Goal: Task Accomplishment & Management: Manage account settings

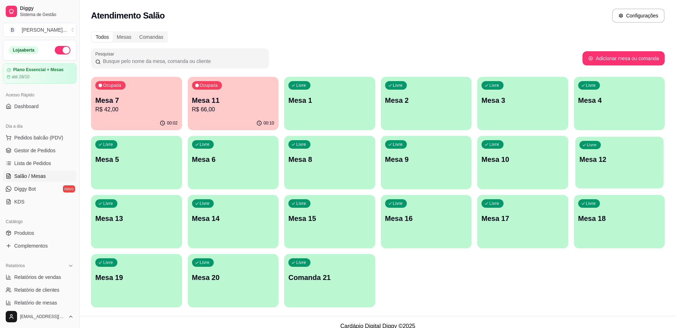
click at [625, 164] on p "Mesa 12" at bounding box center [619, 160] width 80 height 10
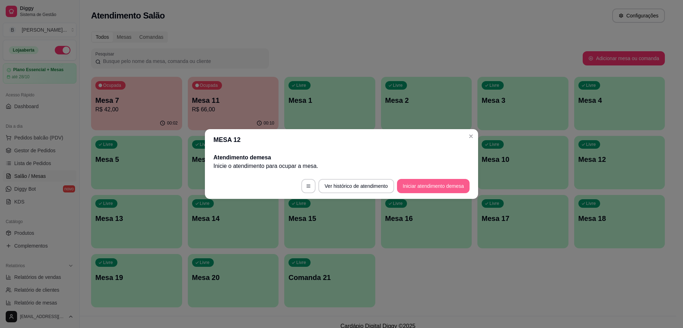
click at [426, 189] on button "Iniciar atendimento de mesa" at bounding box center [433, 186] width 73 height 14
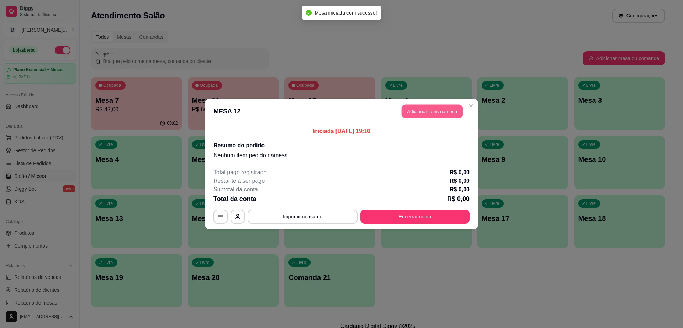
click at [436, 114] on button "Adicionar itens na mesa" at bounding box center [431, 112] width 61 height 14
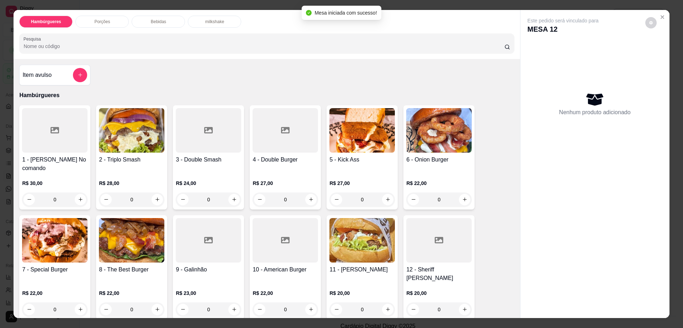
click at [158, 23] on p "Bebidas" at bounding box center [158, 22] width 15 height 6
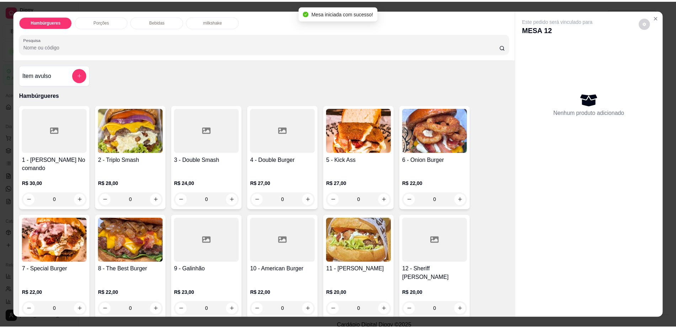
scroll to position [13, 0]
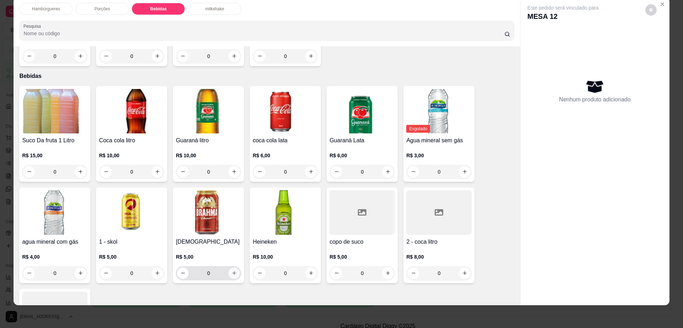
click at [235, 267] on button "increase-product-quantity" at bounding box center [233, 272] width 11 height 11
type input "3"
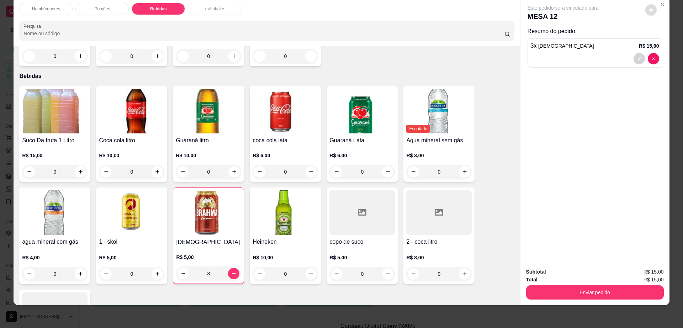
click at [649, 9] on icon "decrease-product-quantity" at bounding box center [651, 10] width 4 height 4
click at [636, 284] on div "Enviar pedido" at bounding box center [595, 291] width 138 height 16
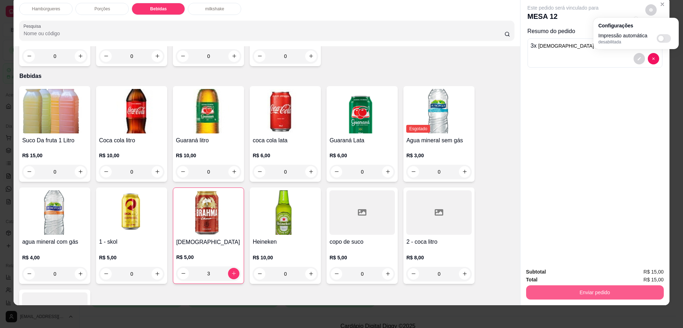
click at [633, 288] on button "Enviar pedido" at bounding box center [595, 292] width 138 height 14
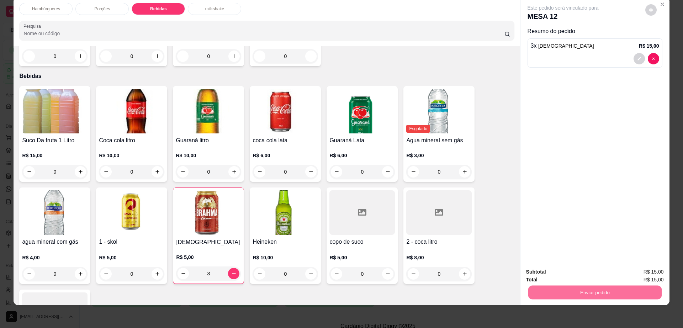
click at [637, 278] on button "Enviar pedido" at bounding box center [644, 275] width 40 height 14
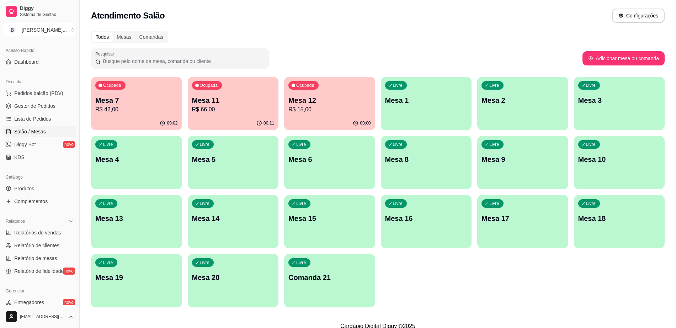
scroll to position [89, 0]
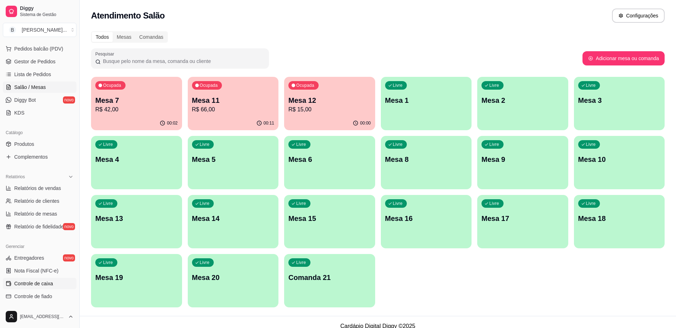
click at [56, 284] on link "Controle de caixa" at bounding box center [40, 283] width 74 height 11
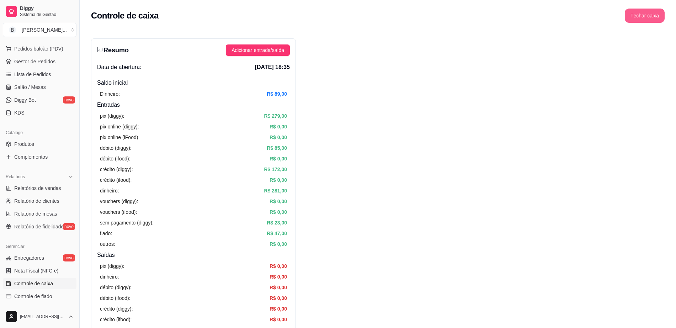
click at [644, 14] on button "Fechar caixa" at bounding box center [645, 16] width 40 height 14
drag, startPoint x: 670, startPoint y: 57, endPoint x: 663, endPoint y: 49, distance: 10.6
click at [669, 59] on button "Sim" at bounding box center [664, 63] width 14 height 9
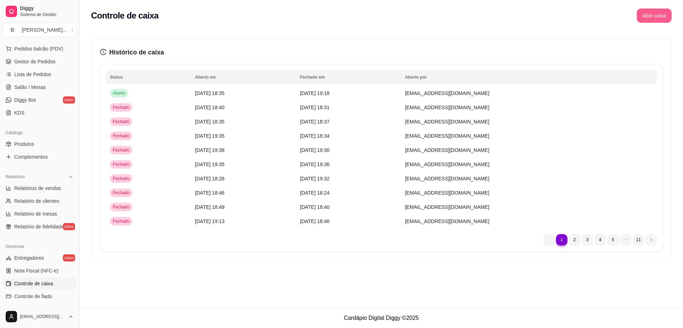
click at [660, 10] on button "Abrir caixa" at bounding box center [654, 16] width 35 height 14
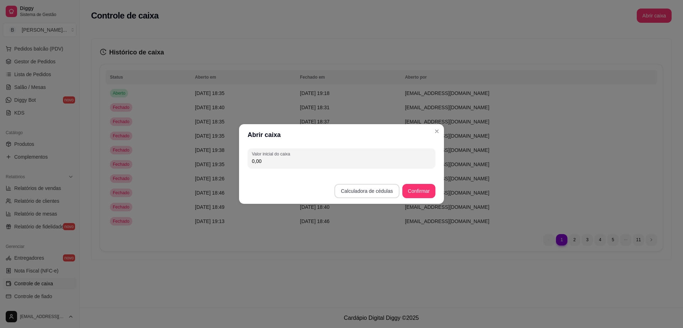
click at [355, 184] on button "Calculadora de cédulas" at bounding box center [366, 191] width 65 height 14
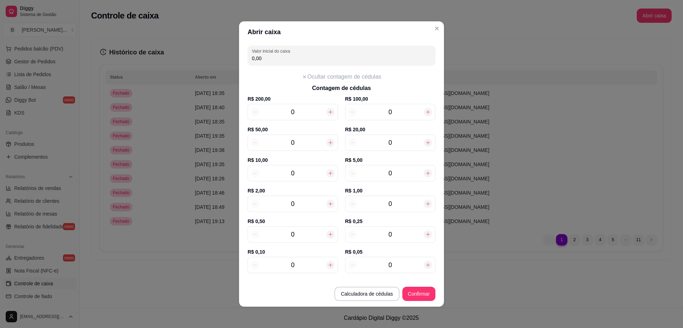
click at [328, 206] on icon at bounding box center [331, 204] width 6 height 6
type input "2,00"
type input "1"
click at [417, 290] on button "Confirmar" at bounding box center [419, 294] width 32 height 14
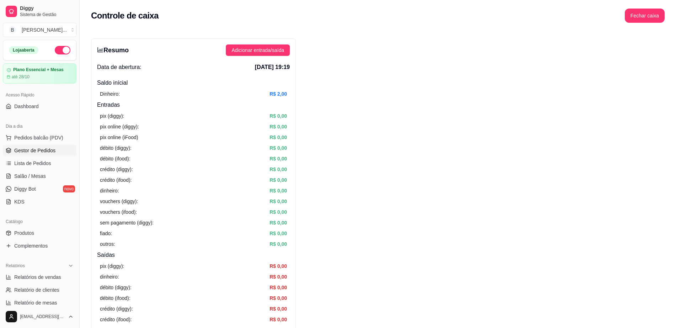
click at [48, 154] on link "Gestor de Pedidos" at bounding box center [40, 150] width 74 height 11
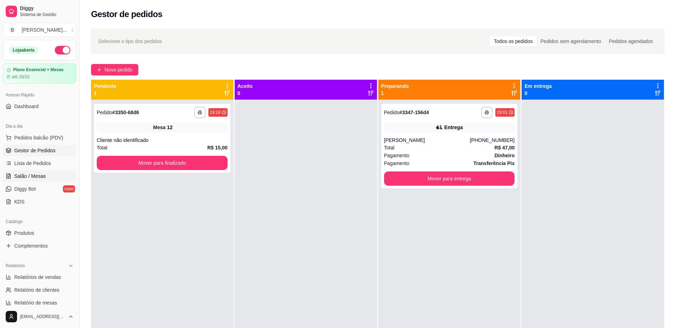
click at [57, 179] on link "Salão / Mesas" at bounding box center [40, 175] width 74 height 11
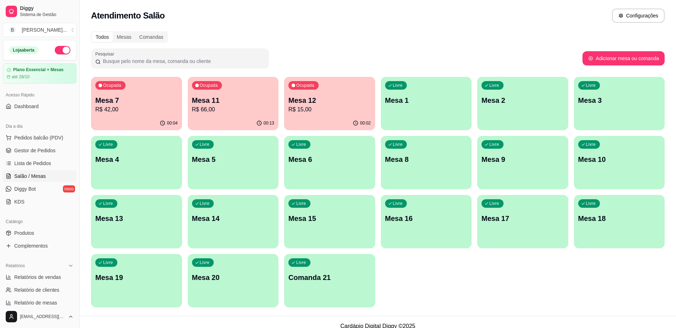
click at [400, 159] on p "Mesa 8" at bounding box center [426, 159] width 82 height 10
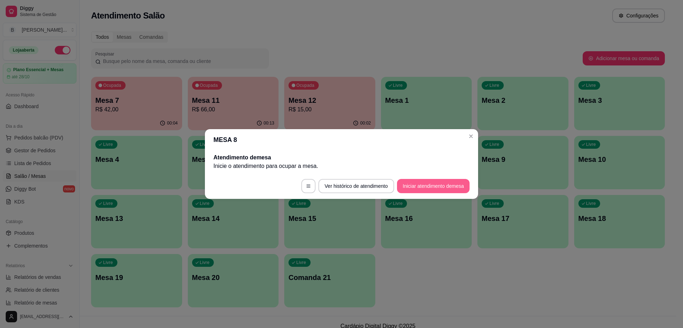
click at [424, 188] on button "Iniciar atendimento de mesa" at bounding box center [433, 186] width 73 height 14
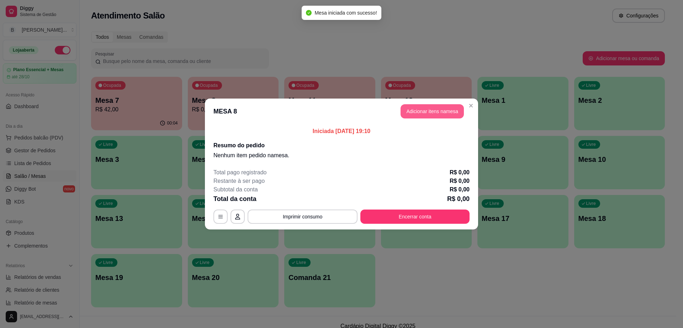
click at [428, 112] on button "Adicionar itens na mesa" at bounding box center [431, 111] width 63 height 14
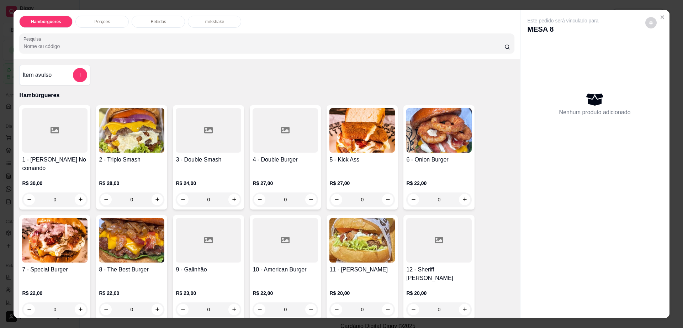
click at [364, 139] on img at bounding box center [361, 130] width 65 height 44
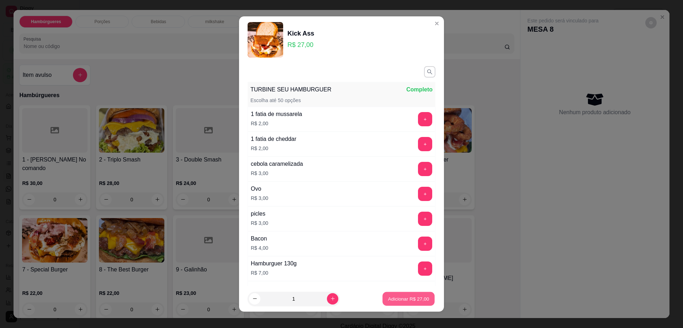
click at [390, 297] on p "Adicionar R$ 27,00" at bounding box center [408, 298] width 41 height 7
type input "1"
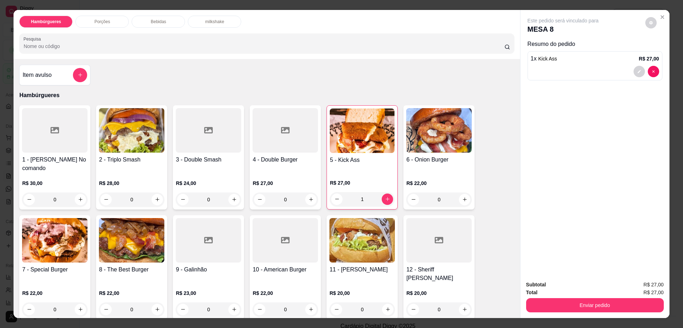
click at [116, 19] on div "Porções" at bounding box center [101, 22] width 53 height 12
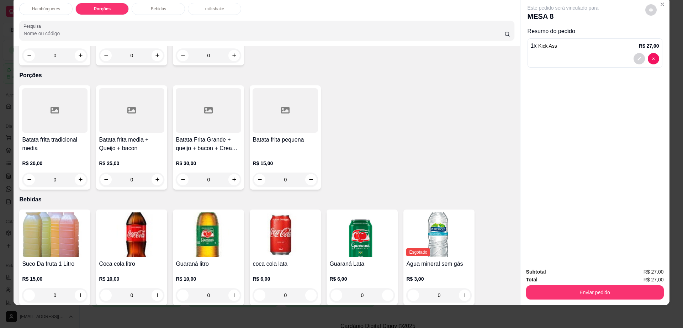
click at [278, 106] on div at bounding box center [284, 110] width 65 height 44
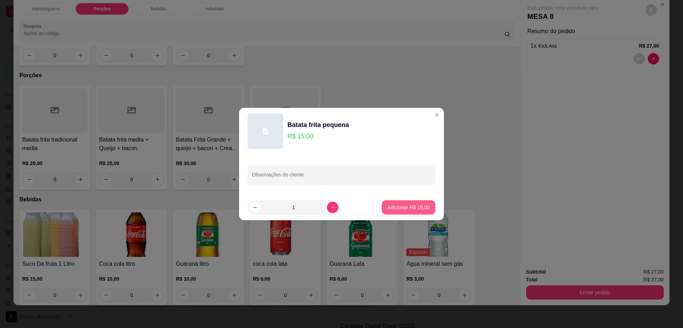
click at [396, 205] on p "Adicionar R$ 15,00" at bounding box center [408, 207] width 42 height 7
type input "1"
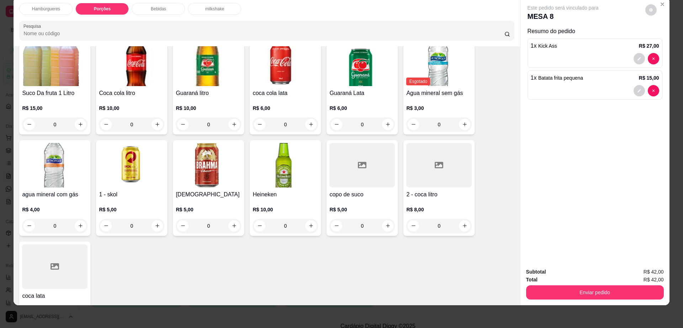
scroll to position [573, 0]
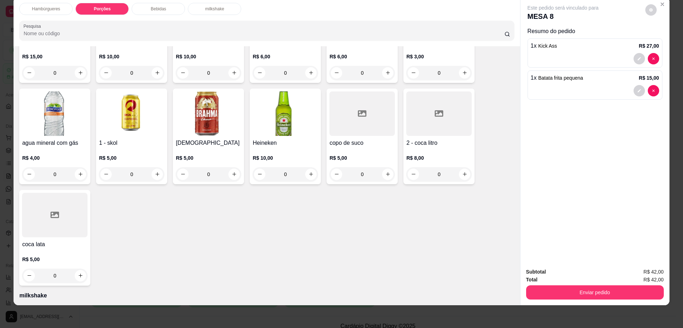
click at [49, 212] on div "coca lata R$ 5,00 0" at bounding box center [54, 238] width 71 height 96
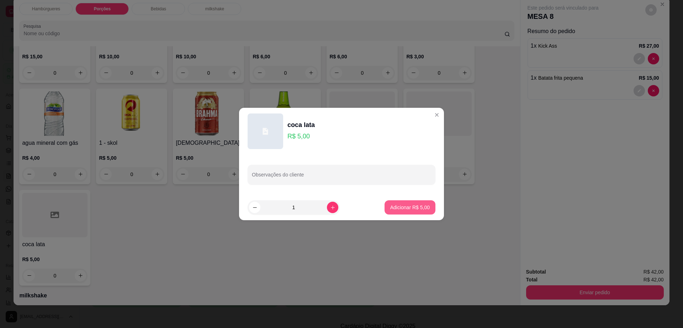
click at [408, 207] on p "Adicionar R$ 5,00" at bounding box center [409, 207] width 39 height 7
type input "1"
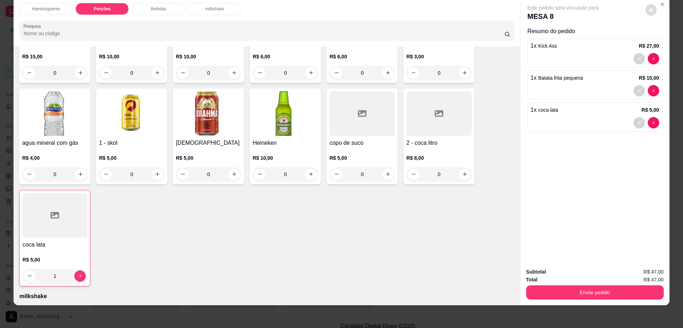
click at [651, 11] on button "decrease-product-quantity" at bounding box center [650, 9] width 11 height 11
click at [665, 37] on span "Automatic updates" at bounding box center [663, 38] width 14 height 9
click at [661, 38] on input "Automatic updates" at bounding box center [658, 40] width 5 height 5
checkbox input "true"
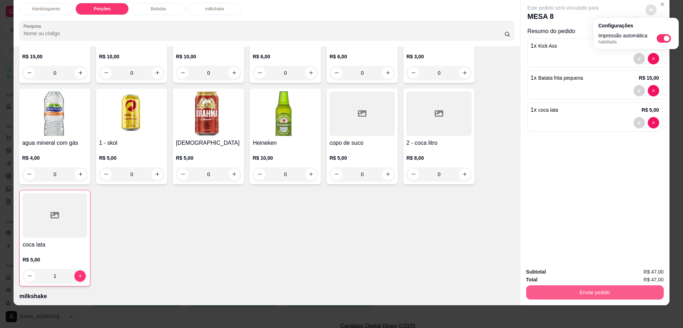
click at [588, 287] on button "Enviar pedido" at bounding box center [595, 292] width 138 height 14
click at [588, 287] on button "Enviar pedido" at bounding box center [594, 293] width 133 height 14
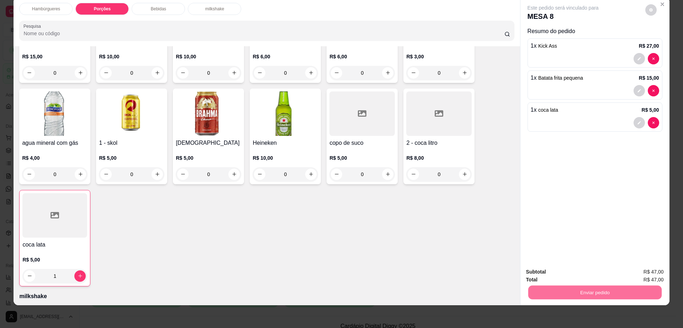
click at [645, 274] on button "Enviar pedido" at bounding box center [644, 275] width 40 height 14
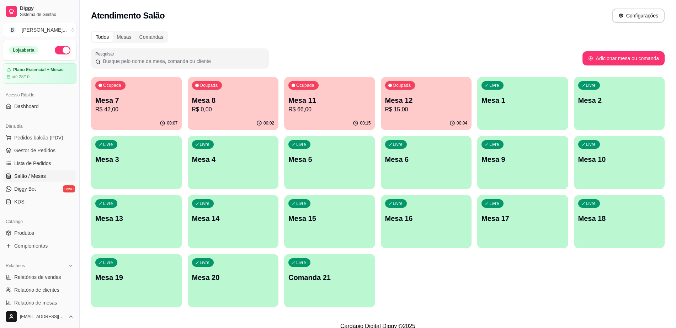
click at [336, 118] on div "00:15" at bounding box center [329, 123] width 91 height 14
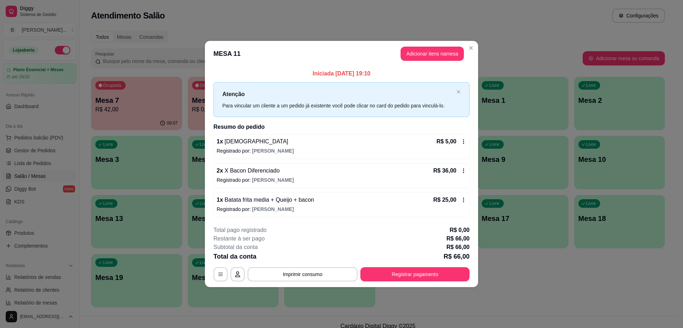
click at [422, 45] on header "MESA 11 Adicionar itens na mesa" at bounding box center [341, 54] width 273 height 26
click at [417, 49] on button "Adicionar itens na mesa" at bounding box center [431, 54] width 63 height 14
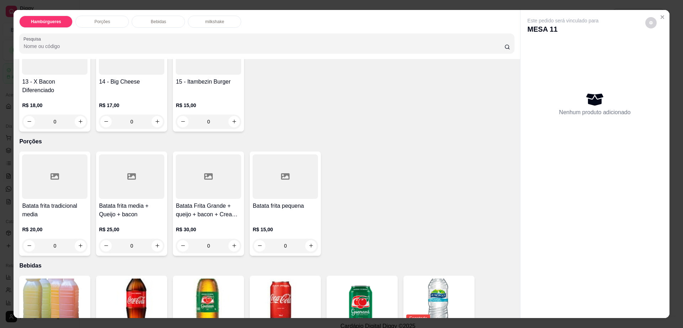
scroll to position [444, 0]
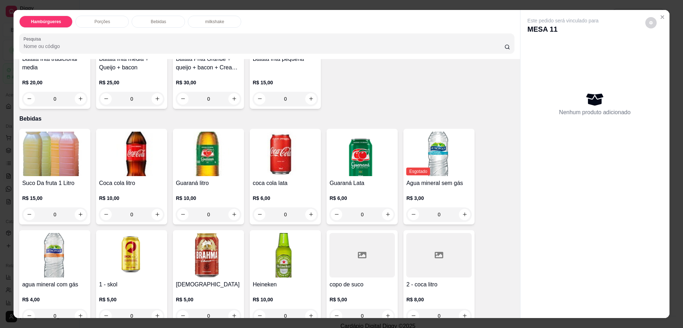
click at [214, 233] on img at bounding box center [208, 255] width 65 height 44
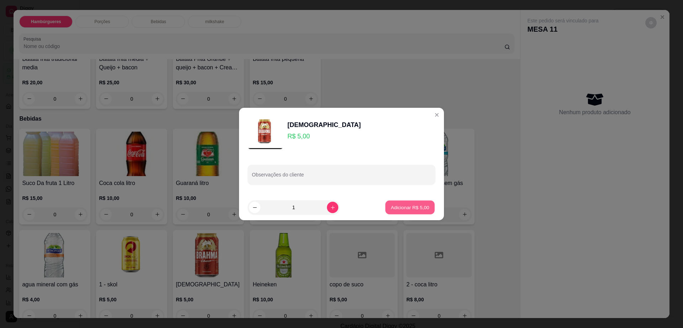
click at [392, 205] on p "Adicionar R$ 5,00" at bounding box center [409, 207] width 38 height 7
type input "1"
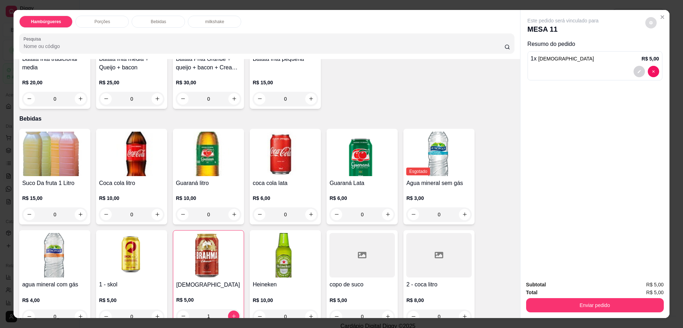
click at [645, 20] on button "decrease-product-quantity" at bounding box center [650, 22] width 11 height 11
click at [657, 47] on label "Automatic updates" at bounding box center [664, 51] width 17 height 9
click at [657, 51] on input "Automatic updates" at bounding box center [658, 53] width 5 height 5
checkbox input "false"
click at [574, 304] on button "Enviar pedido" at bounding box center [595, 305] width 138 height 14
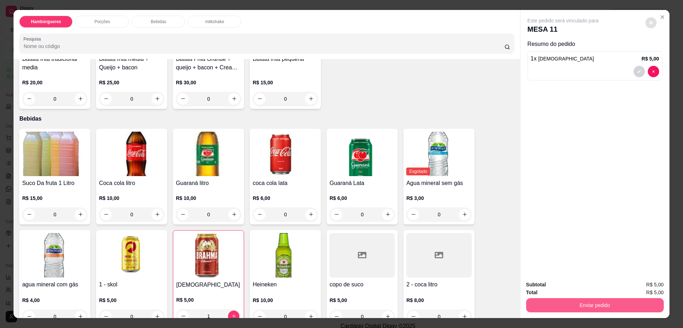
click at [574, 304] on button "Enviar pedido" at bounding box center [595, 305] width 138 height 14
click at [589, 286] on button "Registrar cliente" at bounding box center [597, 287] width 46 height 13
click at [645, 24] on button "decrease-product-quantity" at bounding box center [650, 22] width 11 height 11
click at [591, 301] on button "Enviar pedido" at bounding box center [595, 305] width 138 height 14
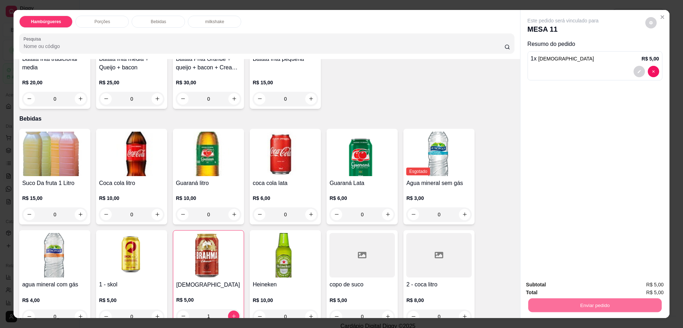
click at [636, 288] on button "Enviar pedido" at bounding box center [644, 288] width 40 height 14
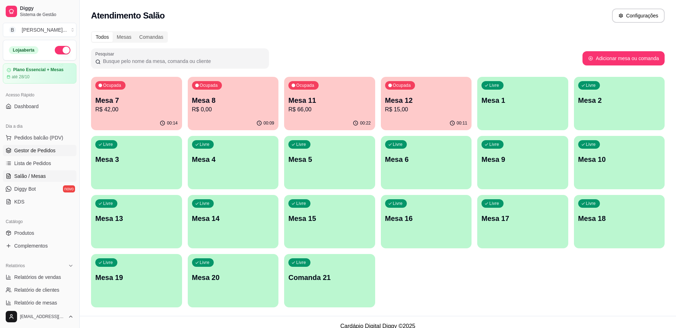
click at [53, 148] on span "Gestor de Pedidos" at bounding box center [34, 150] width 41 height 7
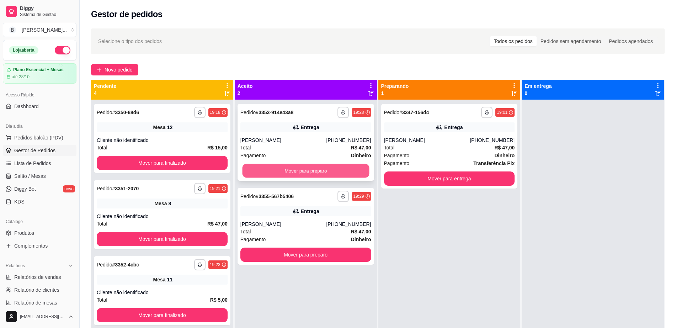
click at [309, 174] on button "Mover para preparo" at bounding box center [305, 171] width 127 height 14
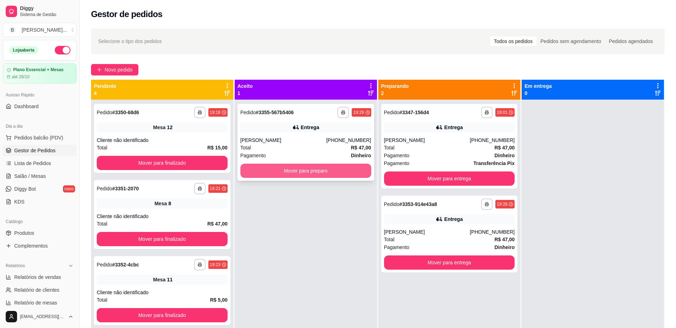
click at [336, 171] on button "Mover para preparo" at bounding box center [305, 171] width 131 height 14
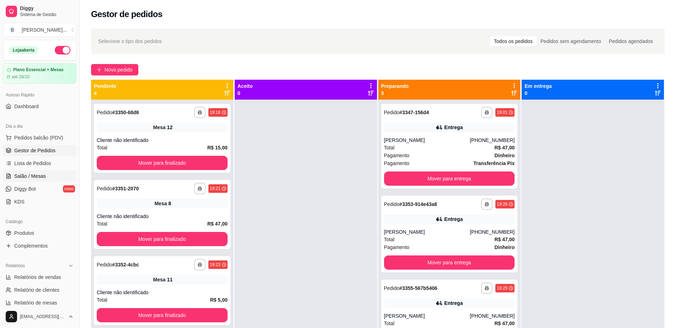
click at [51, 181] on link "Salão / Mesas" at bounding box center [40, 175] width 74 height 11
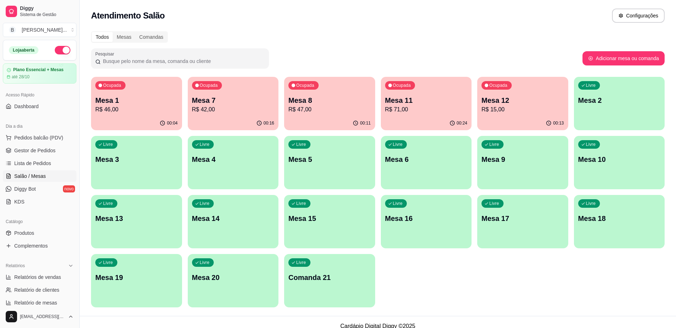
click at [422, 122] on div "00:24" at bounding box center [426, 123] width 91 height 14
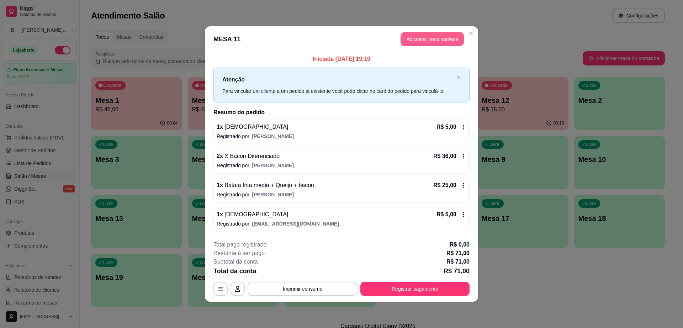
click at [442, 39] on button "Adicionar itens na mesa" at bounding box center [431, 39] width 63 height 14
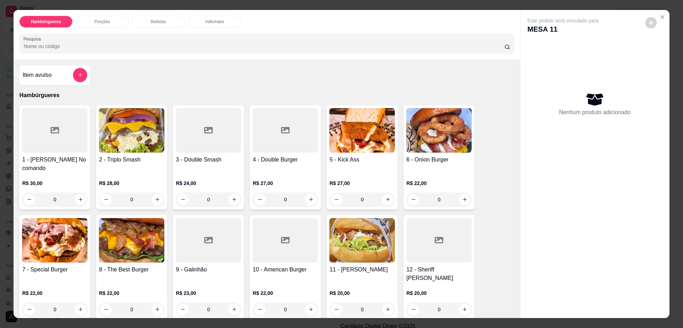
click at [151, 22] on p "Bebidas" at bounding box center [158, 22] width 15 height 6
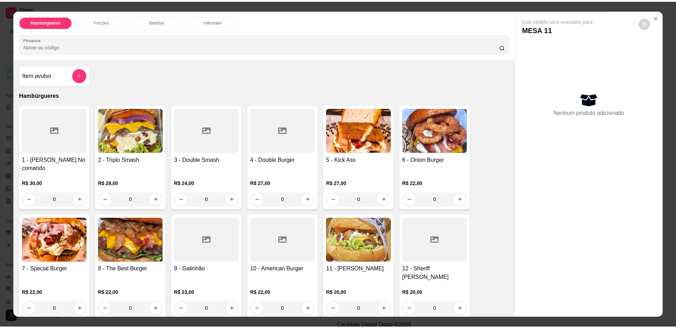
scroll to position [13, 0]
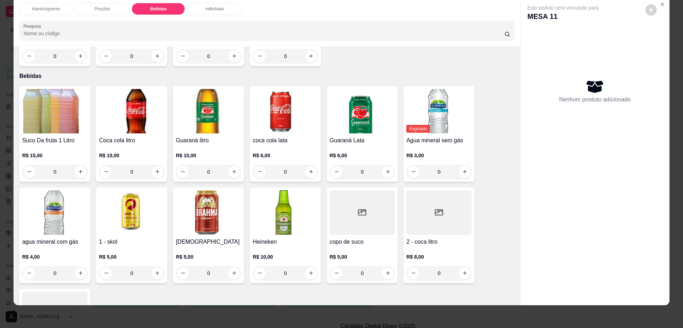
click at [61, 97] on img at bounding box center [54, 111] width 65 height 44
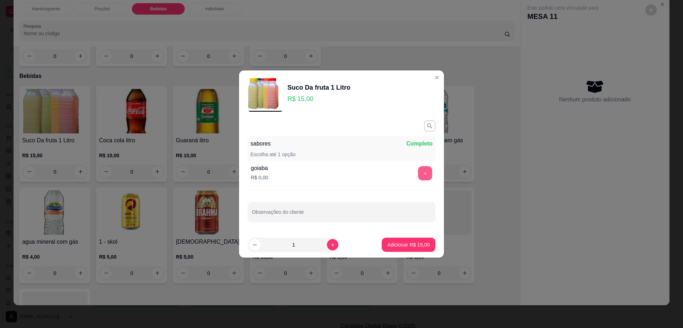
click at [418, 175] on button "+" at bounding box center [425, 173] width 14 height 14
click at [409, 247] on p "Adicionar R$ 15,00" at bounding box center [408, 244] width 41 height 7
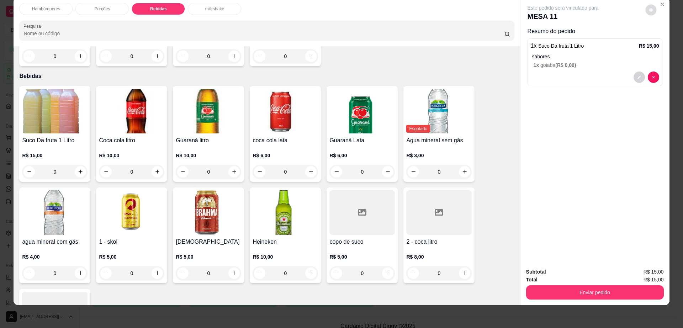
click at [648, 12] on button "decrease-product-quantity" at bounding box center [650, 9] width 11 height 11
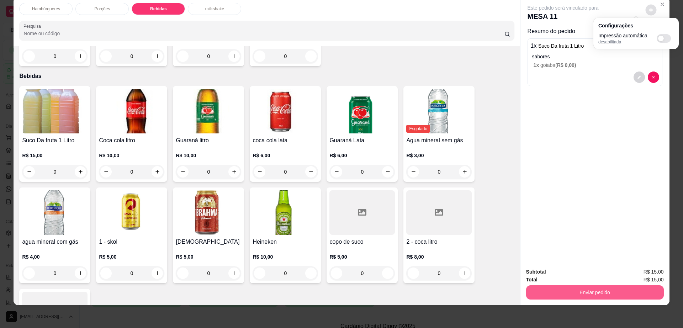
click at [593, 291] on button "Enviar pedido" at bounding box center [595, 292] width 138 height 14
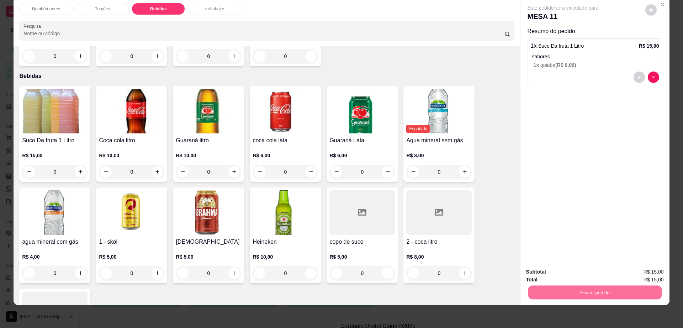
click at [644, 270] on button "Enviar pedido" at bounding box center [644, 275] width 40 height 14
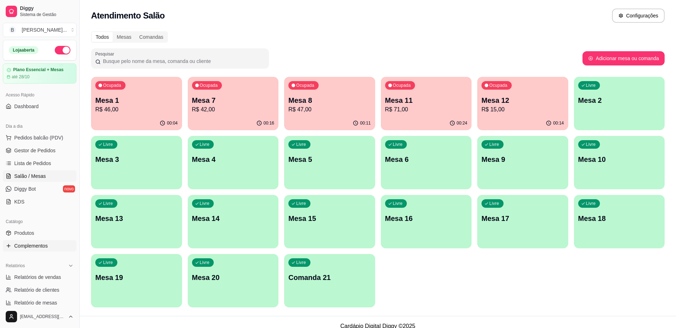
click at [42, 247] on span "Complementos" at bounding box center [30, 245] width 33 height 7
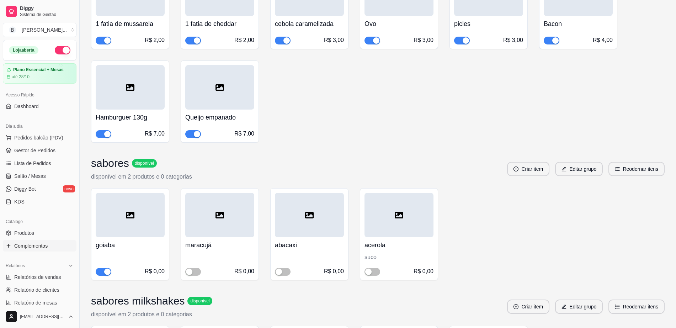
scroll to position [178, 0]
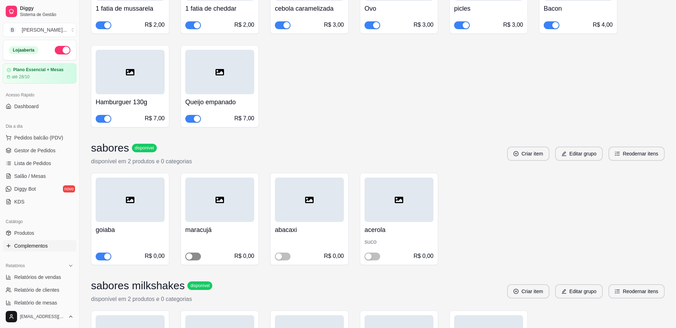
click at [190, 252] on span "button" at bounding box center [193, 256] width 16 height 8
click at [288, 257] on span "button" at bounding box center [283, 256] width 16 height 8
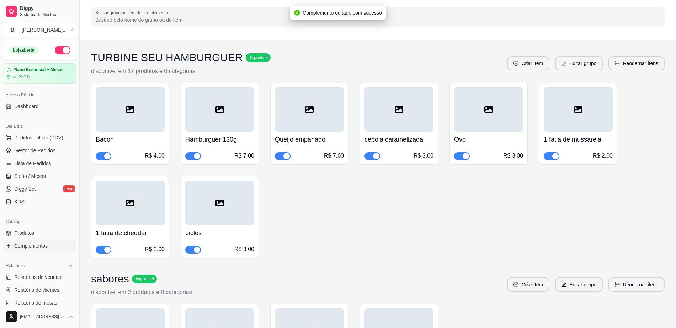
scroll to position [44, 0]
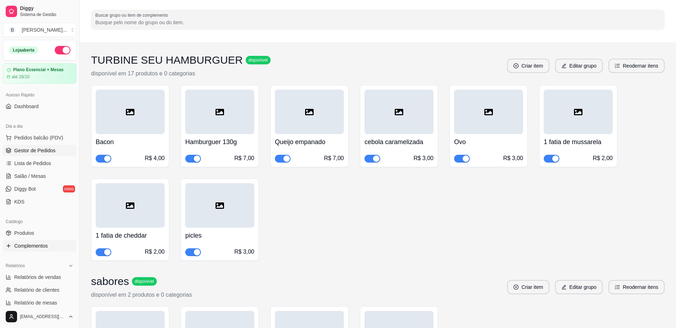
click at [45, 153] on span "Gestor de Pedidos" at bounding box center [34, 150] width 41 height 7
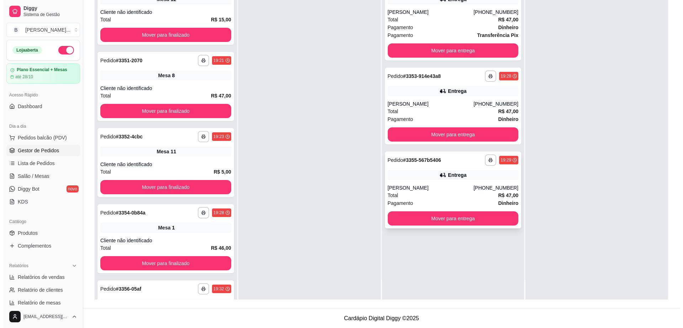
scroll to position [108, 0]
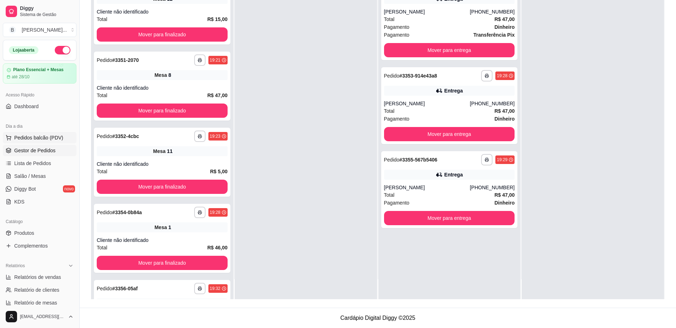
click at [44, 137] on span "Pedidos balcão (PDV)" at bounding box center [38, 137] width 49 height 7
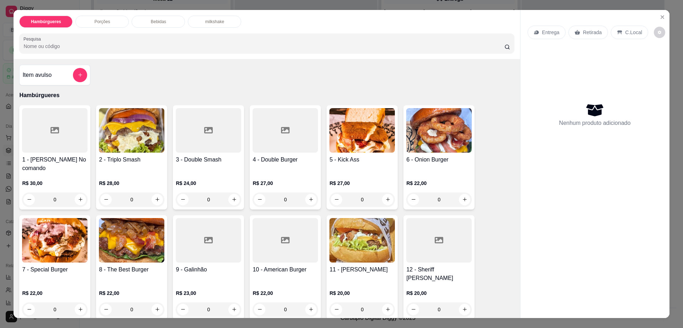
click at [226, 180] on p "R$ 24,00" at bounding box center [208, 183] width 65 height 7
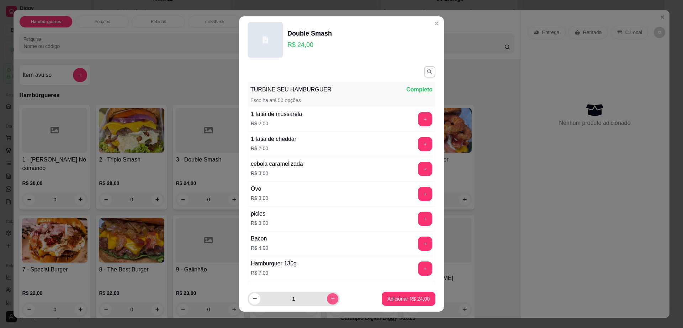
click at [327, 302] on button "increase-product-quantity" at bounding box center [332, 298] width 11 height 11
type input "2"
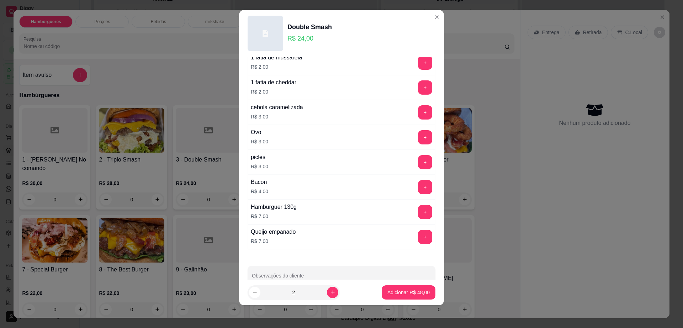
scroll to position [66, 0]
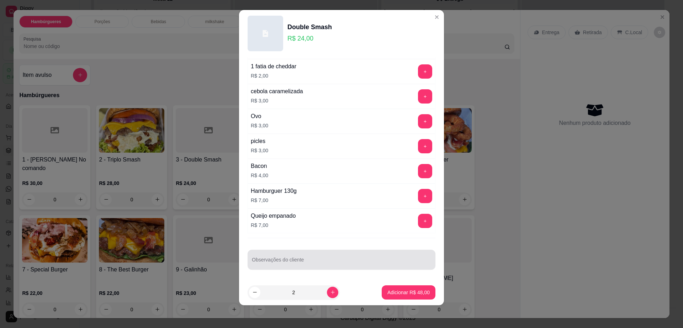
click at [309, 260] on input "Observações do cliente" at bounding box center [341, 262] width 179 height 7
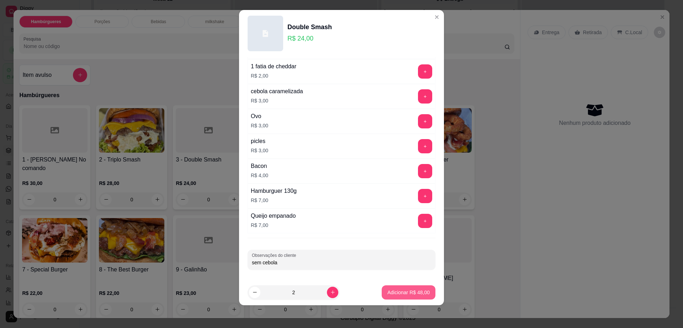
type input "sem cebola"
click at [400, 298] on button "Adicionar R$ 48,00" at bounding box center [409, 292] width 54 height 14
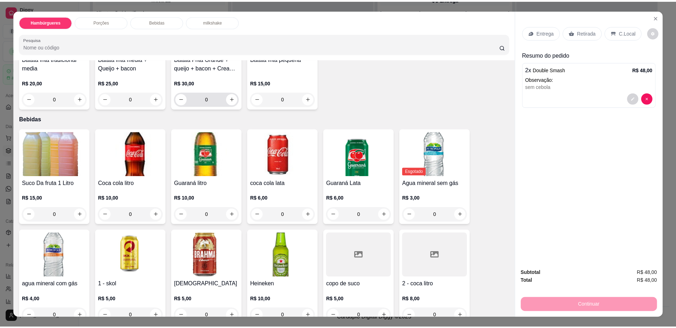
scroll to position [578, 0]
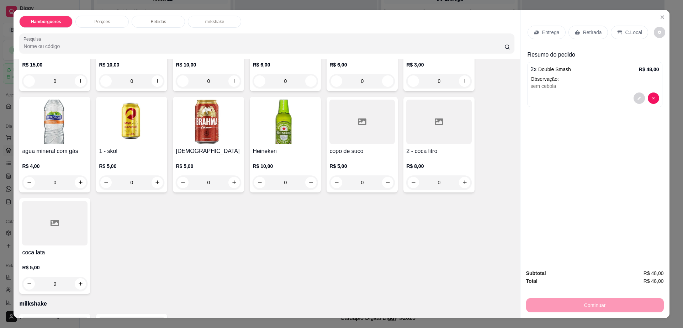
click at [395, 119] on div "Suco Da fruta 1 Litro R$ 15,00 0 Coca cola litro R$ 10,00 0 Guaraná litro R$ 10…" at bounding box center [266, 144] width 495 height 298
click at [409, 114] on div at bounding box center [438, 122] width 65 height 44
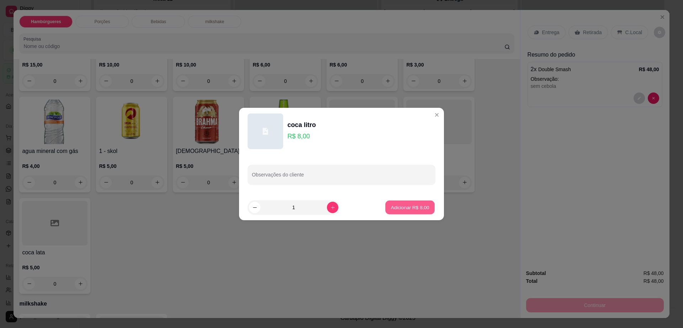
click at [406, 205] on p "Adicionar R$ 8,00" at bounding box center [409, 207] width 38 height 7
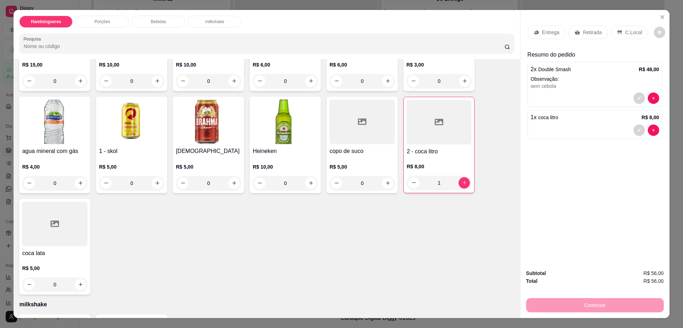
click at [584, 29] on p "Retirada" at bounding box center [592, 32] width 19 height 7
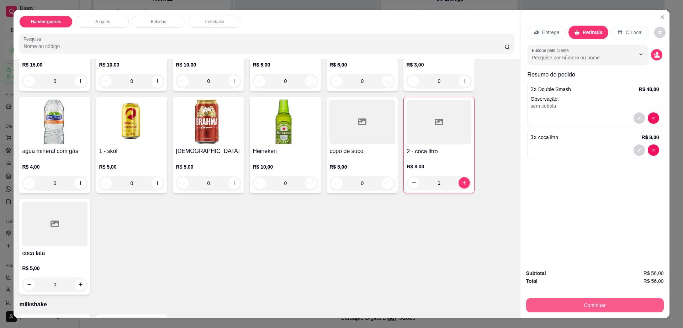
click at [595, 308] on button "Continuar" at bounding box center [595, 305] width 138 height 14
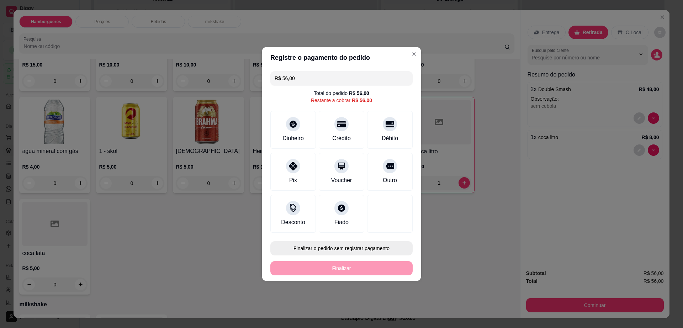
click at [357, 243] on button "Finalizar o pedido sem registrar pagamento" at bounding box center [341, 248] width 142 height 14
click at [388, 309] on button "Confirmar" at bounding box center [386, 306] width 26 height 11
type input "0"
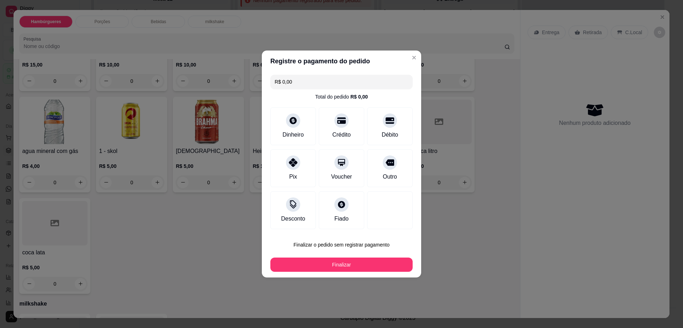
type input "R$ 0,00"
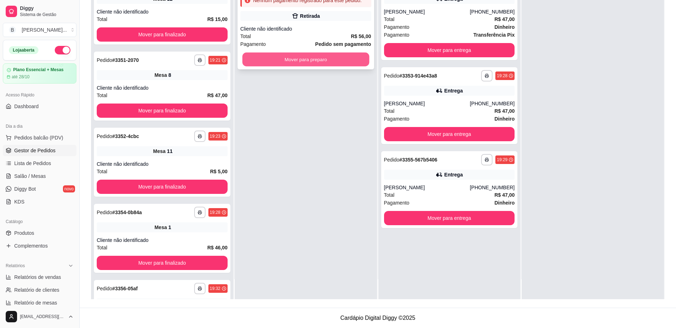
click at [341, 55] on button "Mover para preparo" at bounding box center [305, 60] width 127 height 14
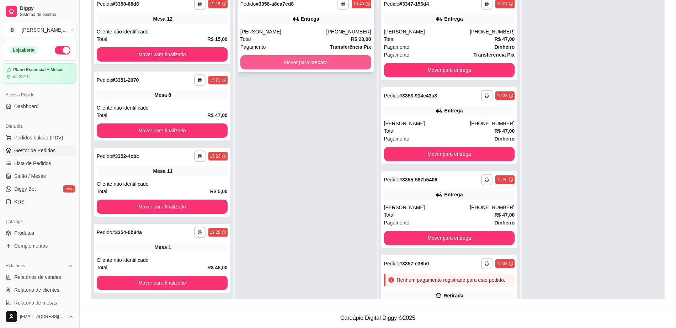
click at [282, 62] on button "Mover para preparo" at bounding box center [305, 62] width 131 height 14
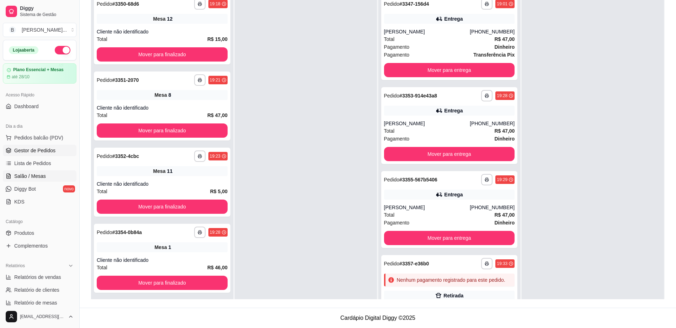
click at [43, 175] on span "Salão / Mesas" at bounding box center [30, 175] width 32 height 7
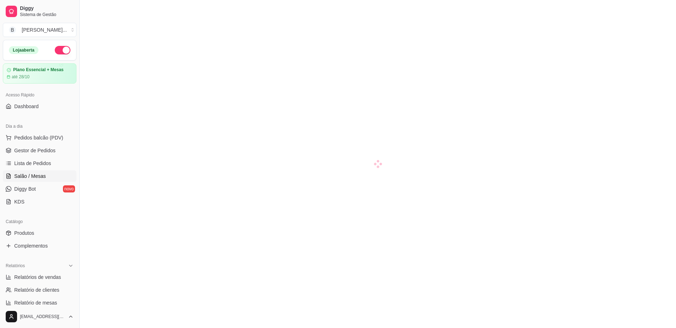
click at [44, 175] on span "Salão / Mesas" at bounding box center [30, 175] width 32 height 7
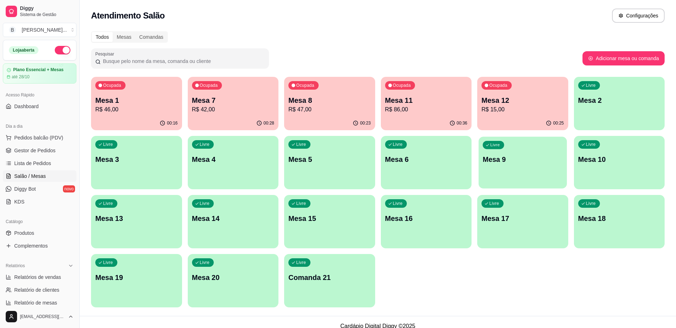
click at [528, 173] on div "Livre Mesa 9" at bounding box center [523, 158] width 88 height 43
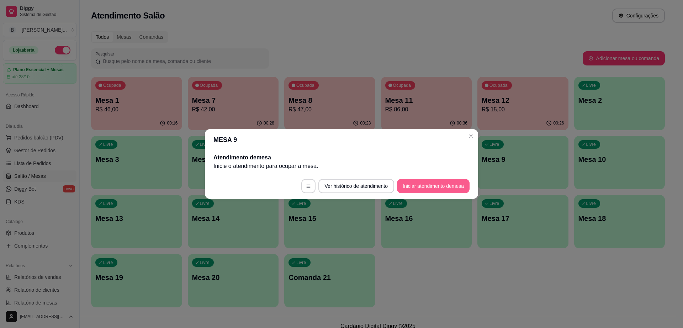
click at [427, 186] on button "Iniciar atendimento de mesa" at bounding box center [433, 186] width 73 height 14
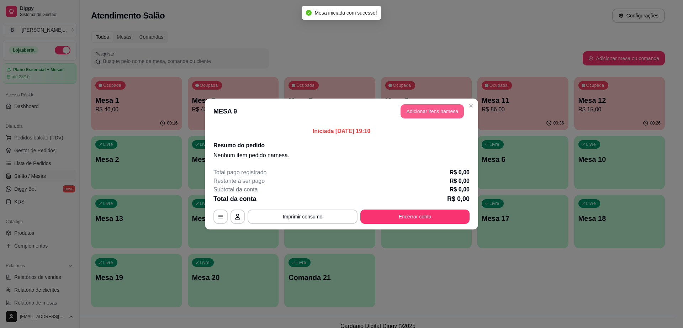
click at [426, 116] on button "Adicionar itens na mesa" at bounding box center [431, 111] width 63 height 14
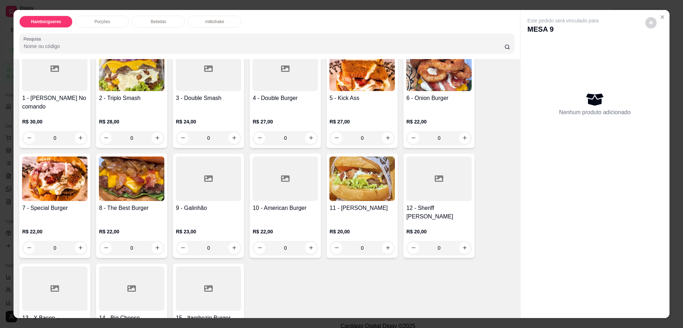
scroll to position [133, 0]
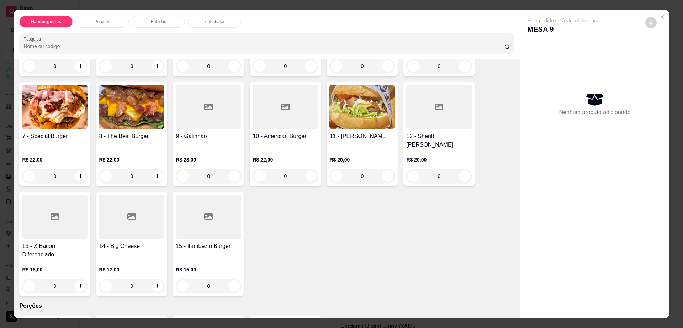
click at [132, 110] on img at bounding box center [131, 107] width 65 height 44
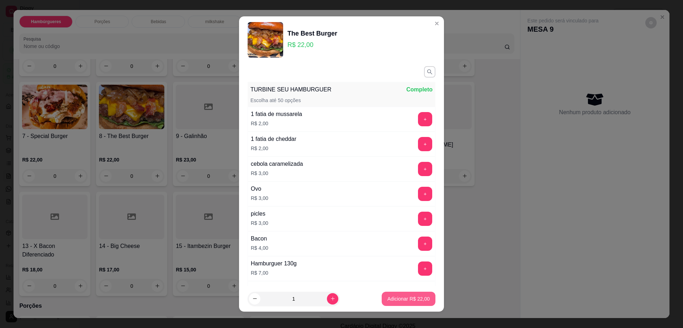
click at [387, 297] on p "Adicionar R$ 22,00" at bounding box center [408, 298] width 42 height 7
type input "1"
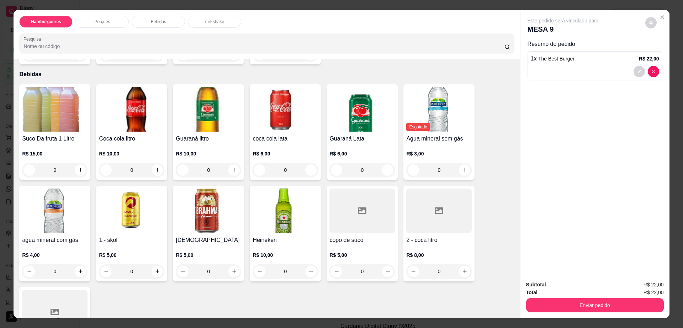
scroll to position [578, 0]
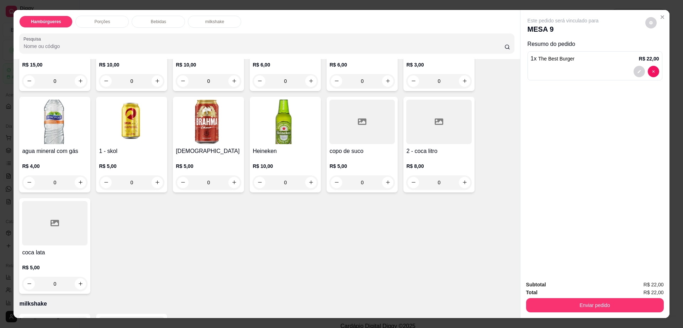
click at [64, 104] on img at bounding box center [54, 122] width 65 height 44
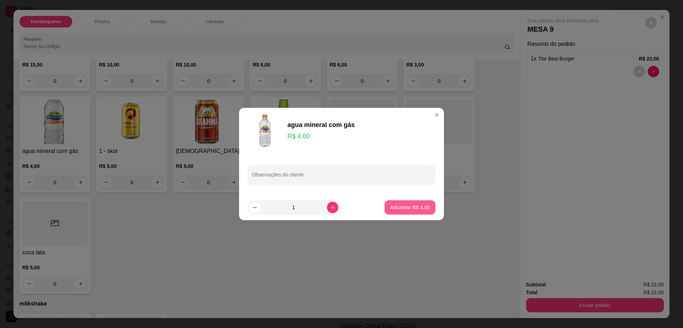
click at [409, 211] on button "Adicionar R$ 4,00" at bounding box center [409, 207] width 51 height 14
type input "1"
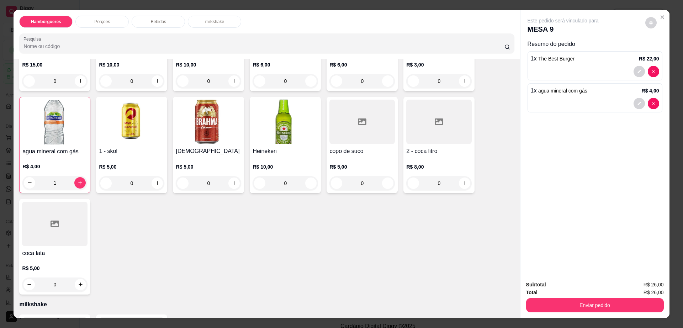
click at [294, 101] on img at bounding box center [284, 122] width 65 height 44
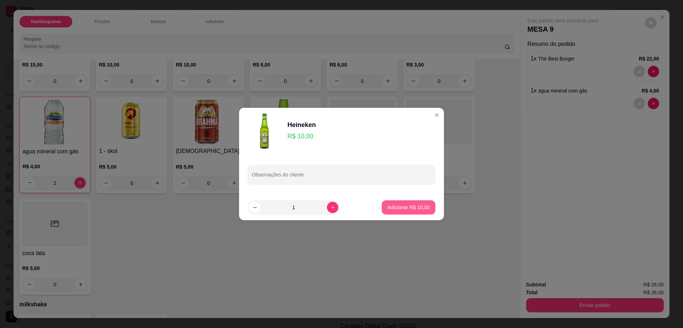
click at [411, 207] on p "Adicionar R$ 10,00" at bounding box center [408, 207] width 42 height 7
type input "1"
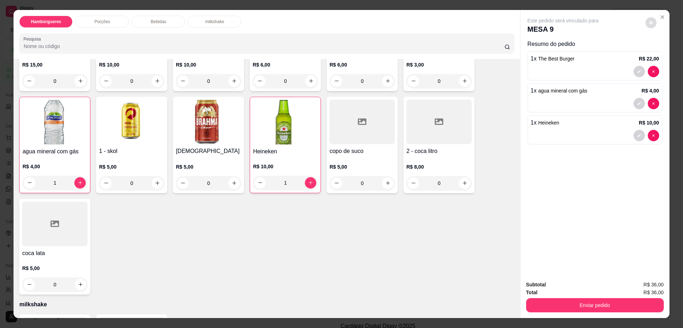
click at [649, 23] on icon "decrease-product-quantity" at bounding box center [650, 22] width 3 height 3
click at [667, 49] on span "Automatic updates" at bounding box center [663, 51] width 14 height 9
click at [661, 51] on input "Automatic updates" at bounding box center [658, 53] width 5 height 5
checkbox input "true"
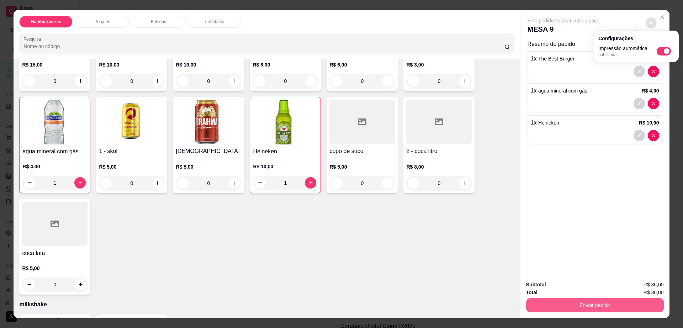
click at [565, 307] on button "Enviar pedido" at bounding box center [595, 305] width 138 height 14
click at [565, 305] on button "Enviar pedido" at bounding box center [595, 305] width 138 height 14
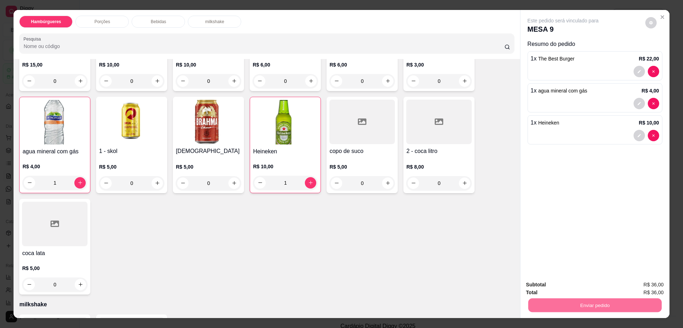
click at [664, 289] on button "Enviar pedido" at bounding box center [644, 287] width 39 height 13
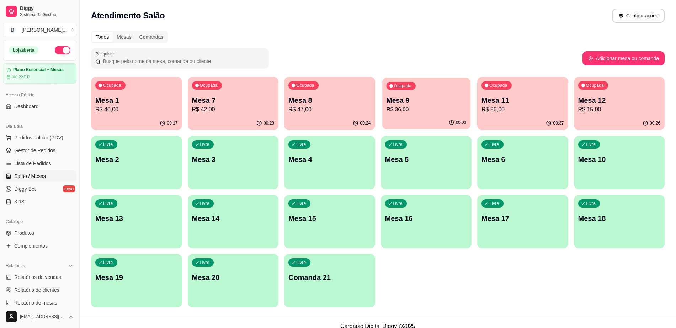
click at [429, 102] on p "Mesa 9" at bounding box center [426, 101] width 80 height 10
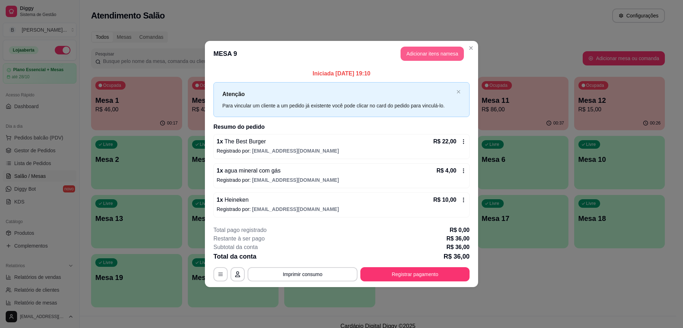
click at [435, 59] on button "Adicionar itens na mesa" at bounding box center [431, 54] width 63 height 14
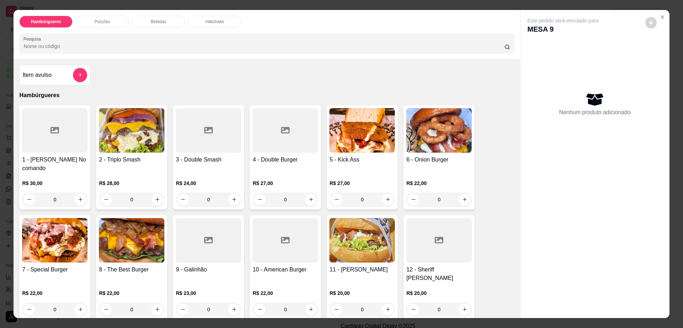
click at [94, 22] on p "Porções" at bounding box center [102, 22] width 16 height 6
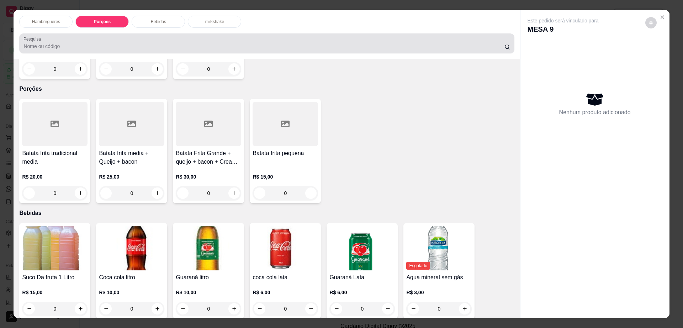
scroll to position [13, 0]
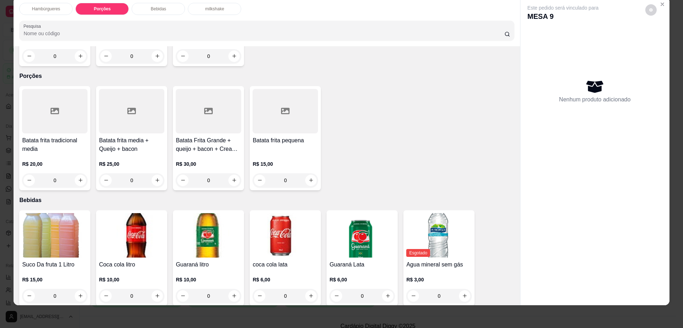
click at [207, 136] on h4 "Batata Frita Grande + queijo + bacon + Cream cheese" at bounding box center [208, 144] width 65 height 17
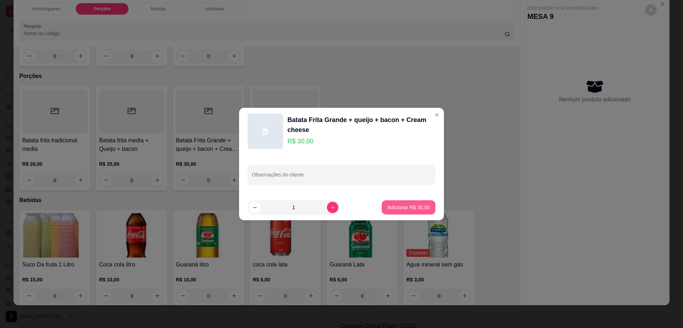
click at [390, 201] on button "Adicionar R$ 30,00" at bounding box center [409, 207] width 54 height 14
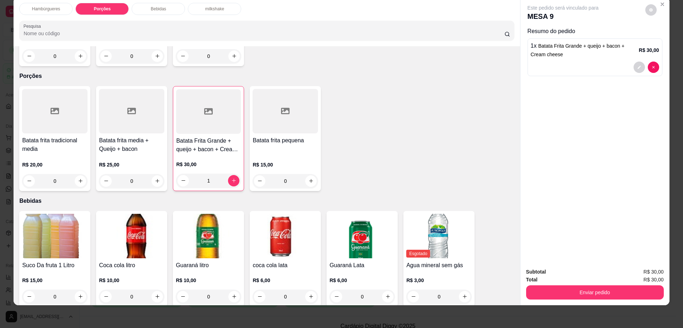
type input "1"
click at [651, 13] on button "decrease-product-quantity" at bounding box center [650, 9] width 11 height 11
click at [582, 292] on button "Enviar pedido" at bounding box center [595, 292] width 138 height 14
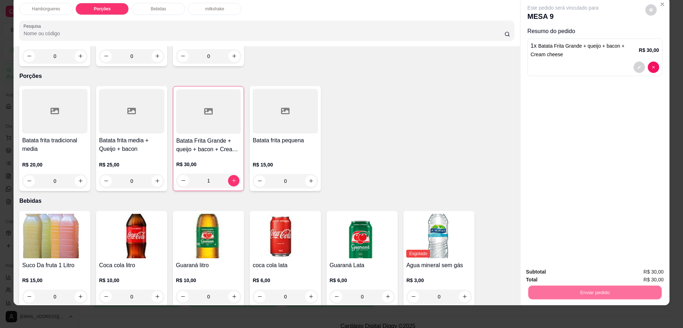
click at [644, 276] on button "Enviar pedido" at bounding box center [644, 274] width 39 height 13
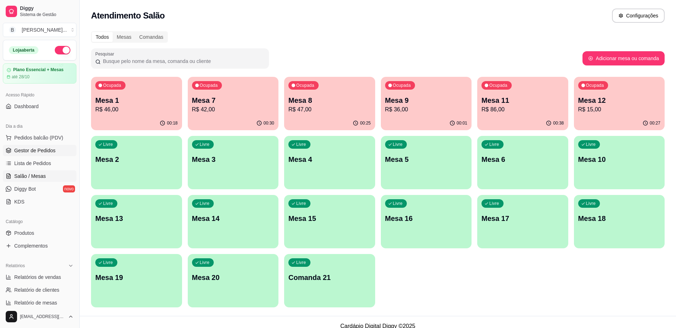
click at [50, 152] on span "Gestor de Pedidos" at bounding box center [34, 150] width 41 height 7
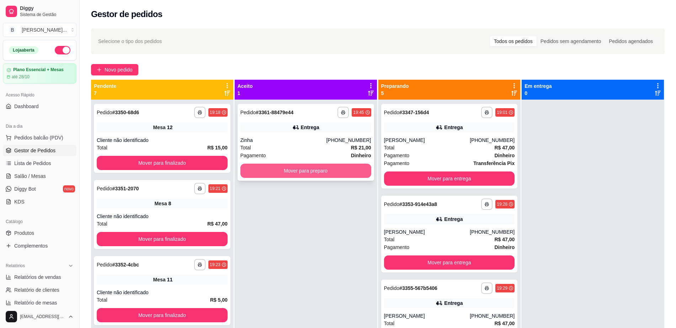
click at [308, 170] on button "Mover para preparo" at bounding box center [305, 171] width 131 height 14
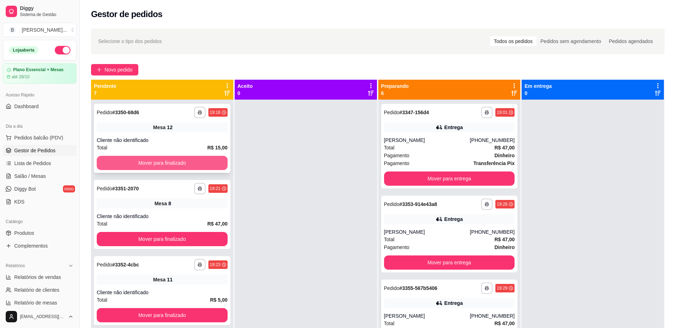
click at [203, 161] on button "Mover para finalizado" at bounding box center [162, 163] width 131 height 14
click at [208, 160] on button "Mover para finalizado" at bounding box center [162, 163] width 131 height 14
click at [208, 160] on button "Mover para finalizado" at bounding box center [162, 163] width 127 height 14
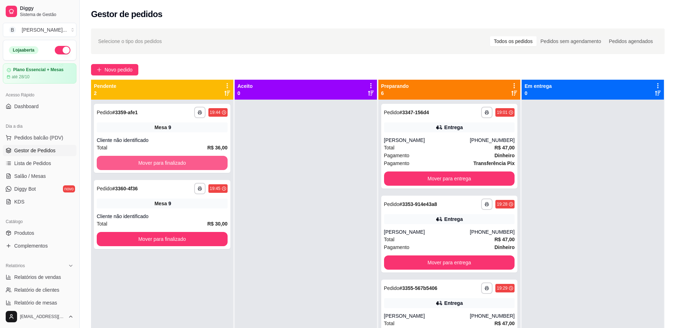
click at [208, 160] on button "Mover para finalizado" at bounding box center [162, 163] width 131 height 14
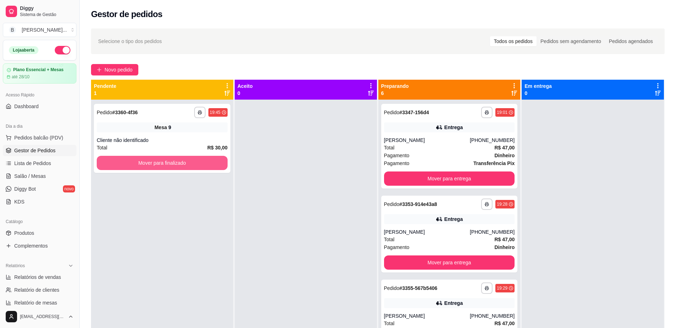
click at [208, 160] on button "Mover para finalizado" at bounding box center [162, 163] width 131 height 14
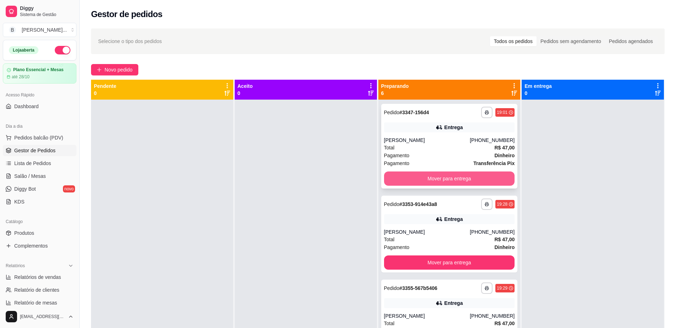
click at [448, 181] on button "Mover para entrega" at bounding box center [449, 178] width 131 height 14
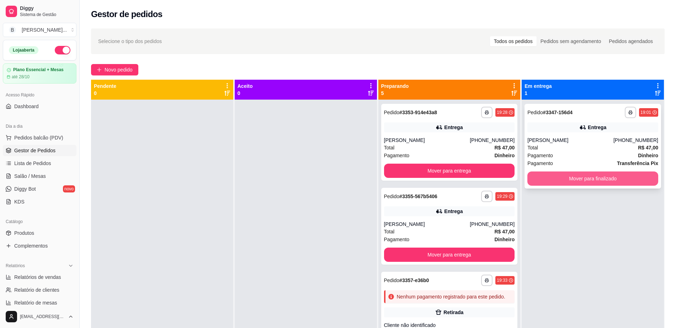
click at [558, 177] on button "Mover para finalizado" at bounding box center [592, 178] width 131 height 14
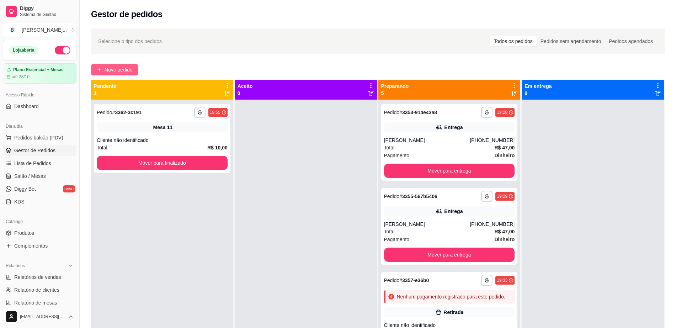
click at [119, 69] on span "Novo pedido" at bounding box center [119, 70] width 28 height 8
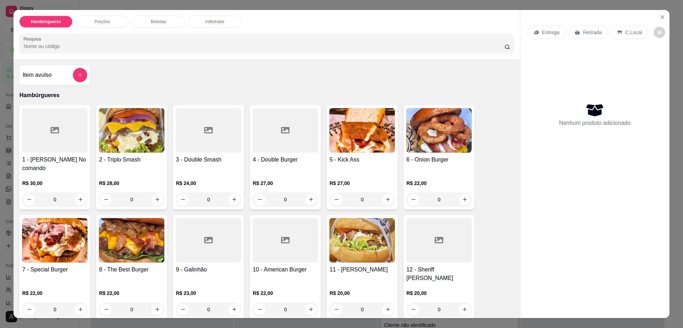
click at [115, 24] on div "Porções" at bounding box center [101, 22] width 53 height 12
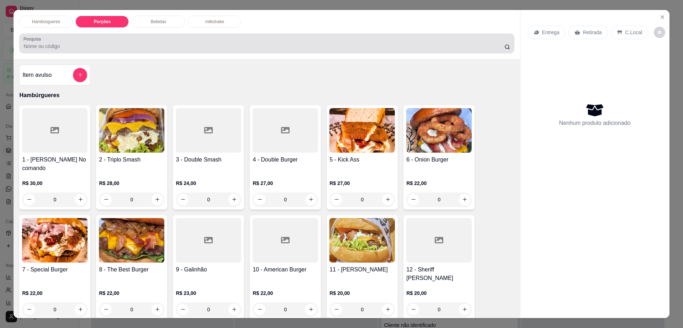
scroll to position [13, 0]
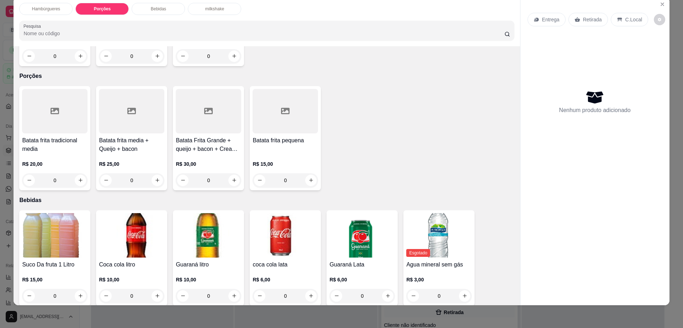
click at [55, 108] on icon at bounding box center [54, 111] width 9 height 6
click at [308, 177] on icon "increase-product-quantity" at bounding box center [310, 179] width 5 height 5
type input "1"
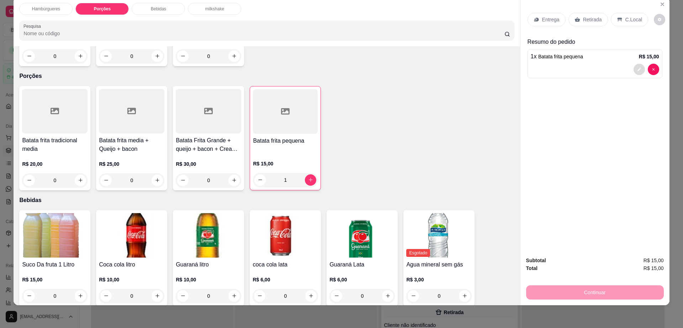
click at [637, 69] on icon "decrease-product-quantity" at bounding box center [638, 69] width 3 height 3
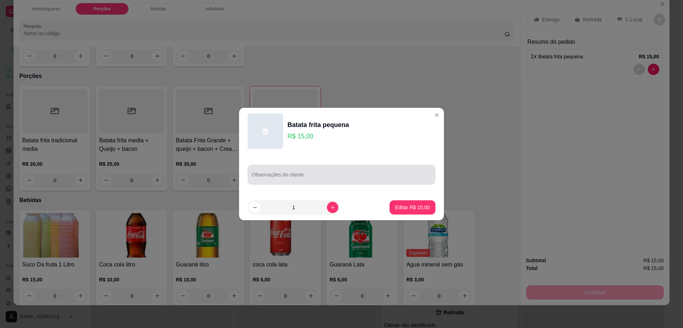
click at [364, 172] on div at bounding box center [341, 174] width 179 height 14
type input "com queijo e bacon"
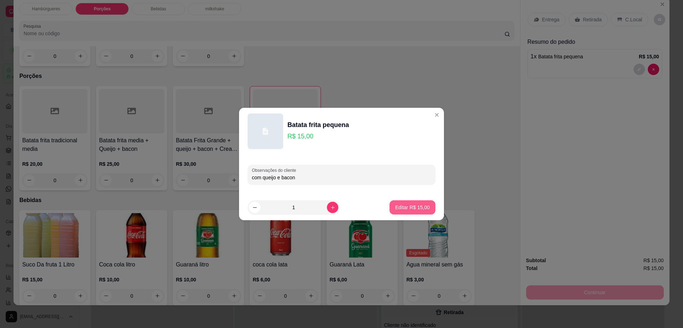
click at [403, 210] on p "Editar R$ 15,00" at bounding box center [412, 207] width 34 height 7
type input "0"
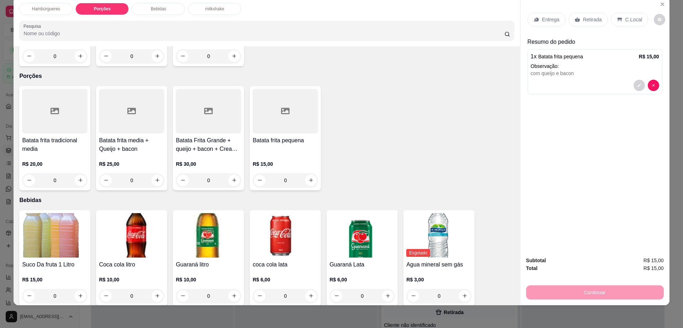
click at [592, 18] on p "Retirada" at bounding box center [592, 19] width 19 height 7
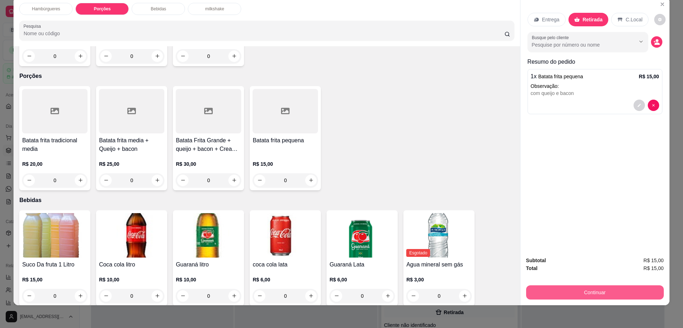
click at [620, 294] on button "Continuar" at bounding box center [595, 292] width 138 height 14
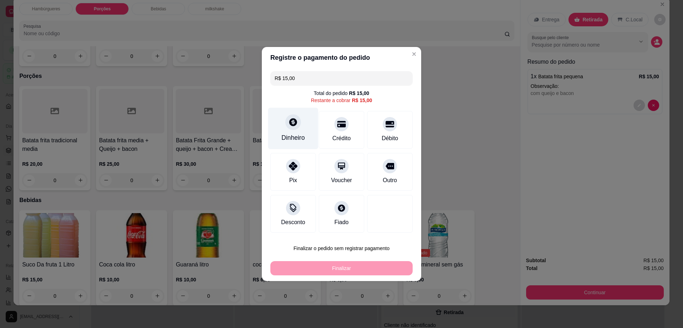
click at [300, 138] on div "Dinheiro" at bounding box center [292, 137] width 23 height 9
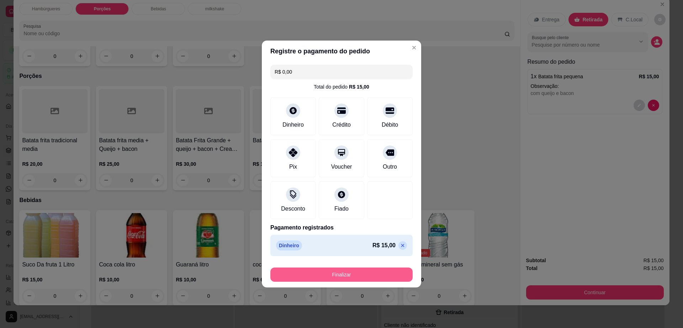
click at [393, 272] on button "Finalizar" at bounding box center [341, 274] width 142 height 14
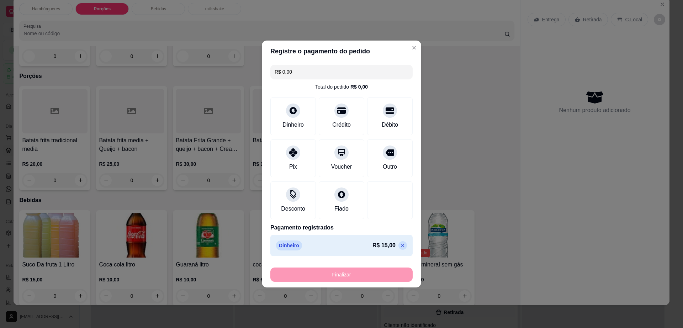
type input "-R$ 15,00"
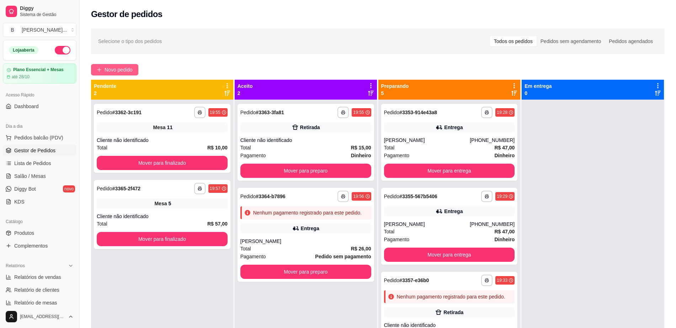
click at [115, 65] on button "Novo pedido" at bounding box center [114, 69] width 47 height 11
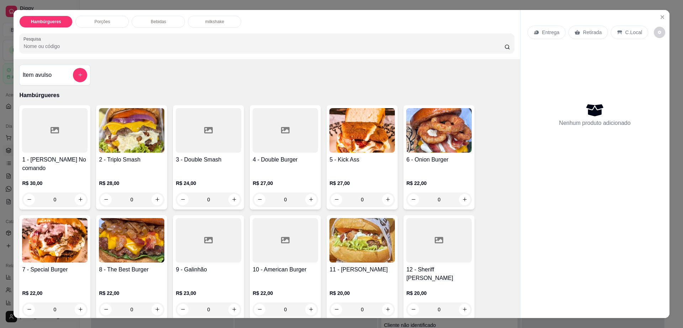
click at [110, 20] on div "Porções" at bounding box center [101, 22] width 53 height 12
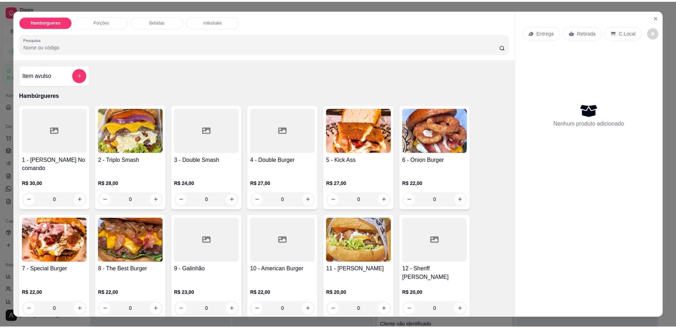
scroll to position [13, 0]
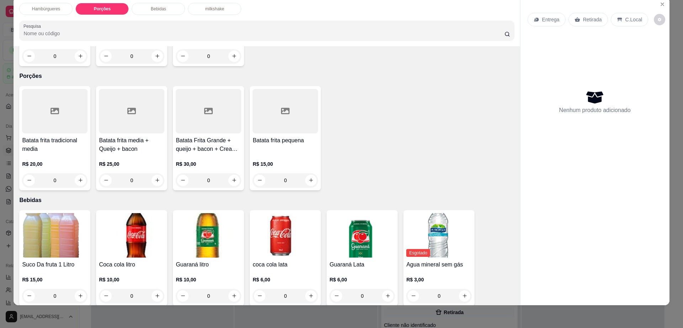
click at [126, 96] on div at bounding box center [131, 111] width 65 height 44
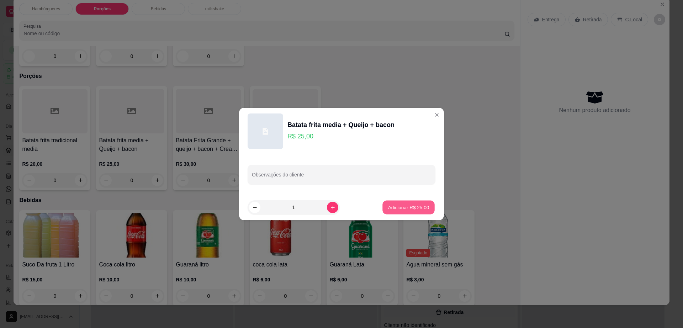
click at [406, 201] on button "Adicionar R$ 25,00" at bounding box center [408, 208] width 52 height 14
type input "1"
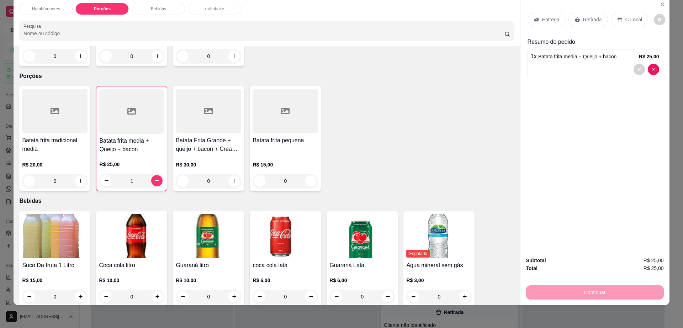
click at [625, 18] on p "C.Local" at bounding box center [633, 19] width 17 height 7
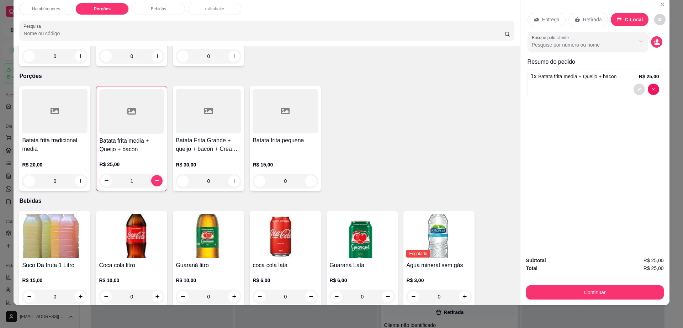
click at [637, 92] on button "decrease-product-quantity" at bounding box center [638, 89] width 11 height 11
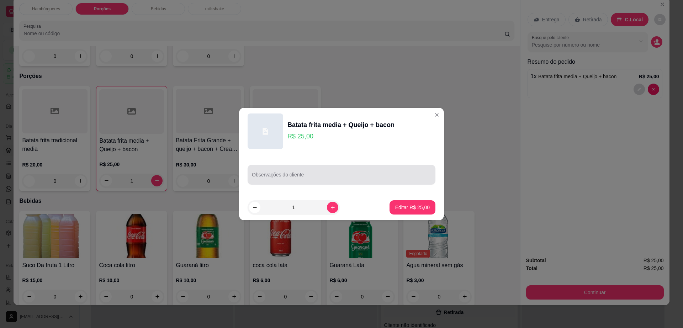
click at [367, 170] on div at bounding box center [341, 174] width 179 height 14
type input "mesa de eron"
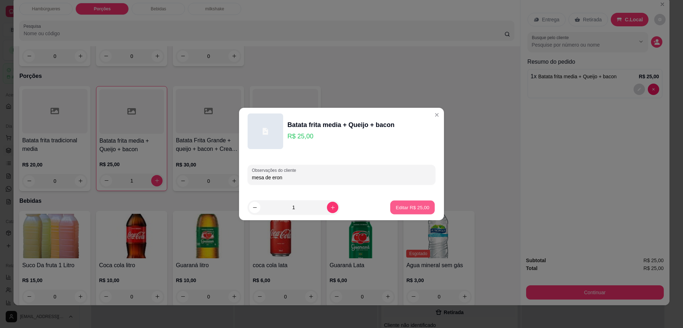
click at [416, 203] on button "Editar R$ 25,00" at bounding box center [412, 208] width 44 height 14
type input "0"
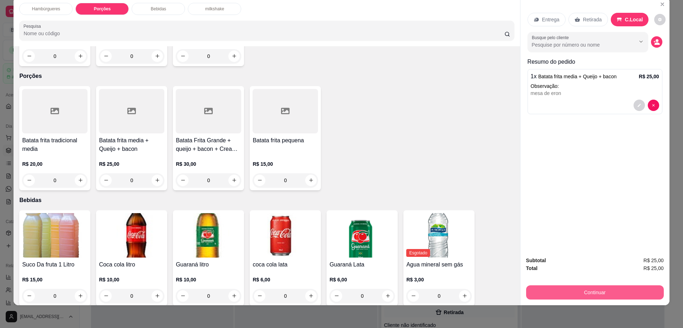
click at [610, 295] on button "Continuar" at bounding box center [595, 292] width 138 height 14
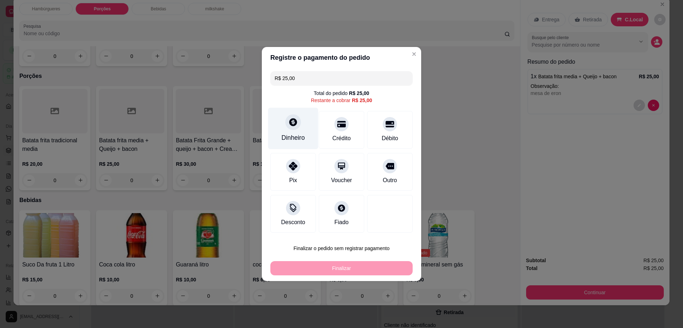
click at [280, 127] on div "Dinheiro" at bounding box center [293, 129] width 50 height 42
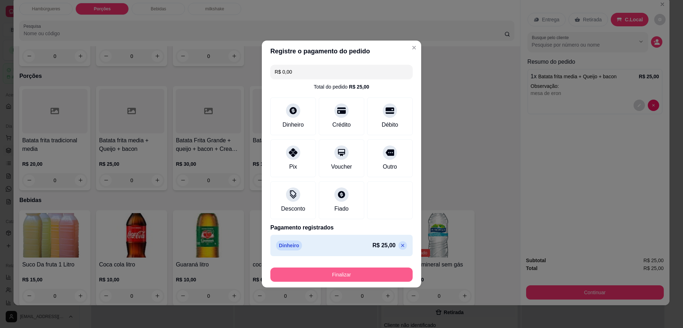
click at [373, 273] on button "Finalizar" at bounding box center [341, 274] width 142 height 14
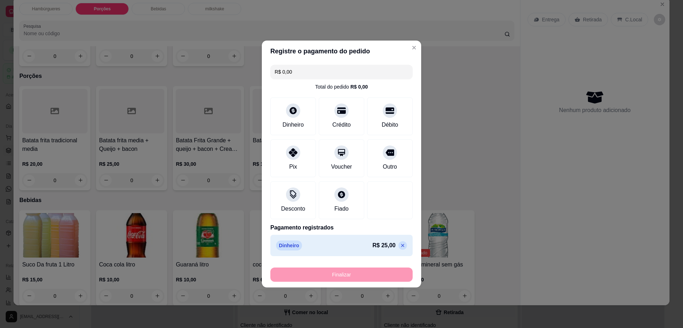
type input "-R$ 25,00"
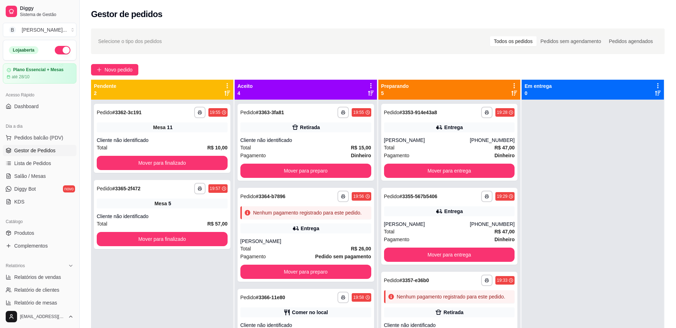
click at [204, 96] on div "Pendente 2" at bounding box center [162, 89] width 137 height 14
click at [301, 172] on button "Mover para preparo" at bounding box center [305, 171] width 131 height 14
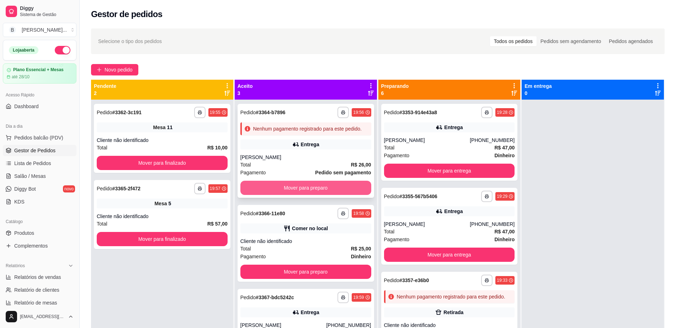
click at [307, 186] on button "Mover para preparo" at bounding box center [305, 188] width 131 height 14
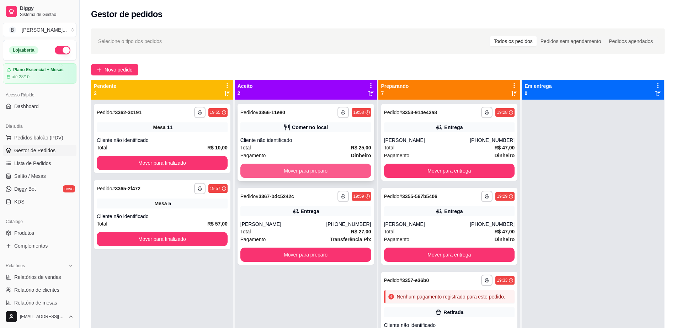
click at [304, 172] on button "Mover para preparo" at bounding box center [305, 171] width 131 height 14
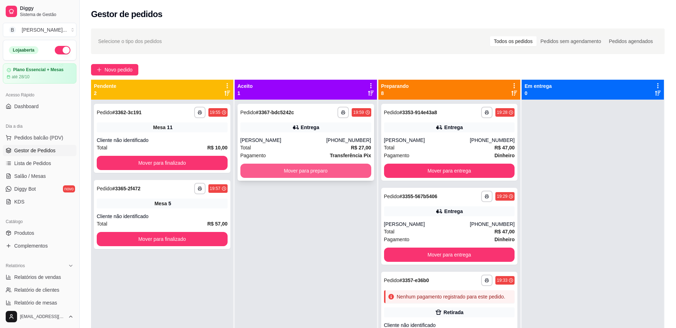
click at [305, 169] on button "Mover para preparo" at bounding box center [305, 171] width 131 height 14
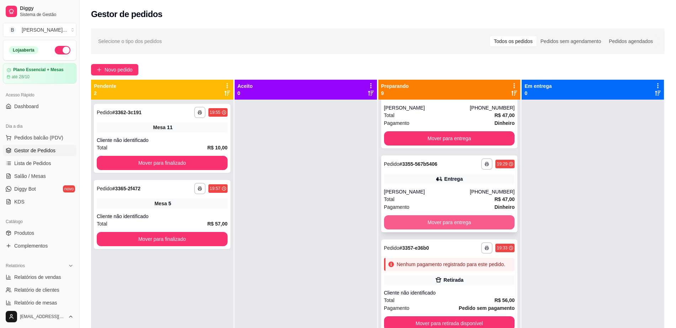
scroll to position [89, 0]
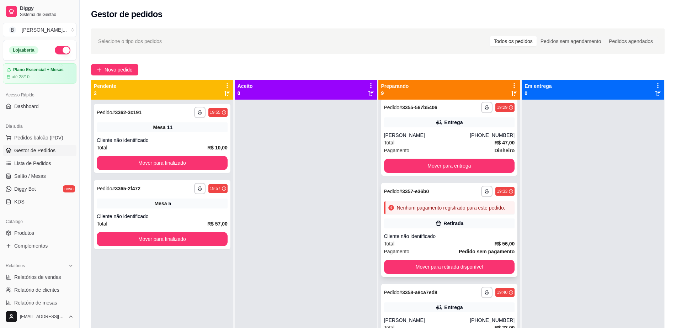
click at [450, 214] on div "Nenhum pagamento registrado para este pedido." at bounding box center [449, 207] width 131 height 13
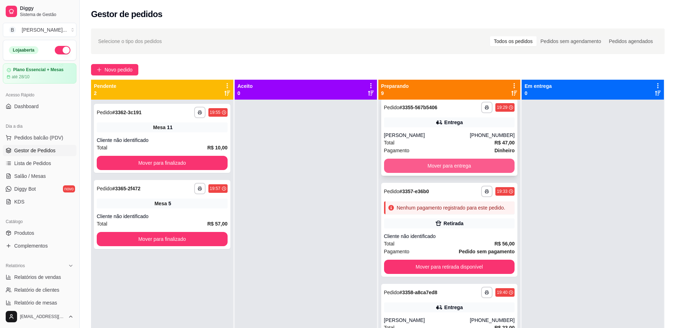
click at [442, 165] on button "Mover para entrega" at bounding box center [449, 166] width 131 height 14
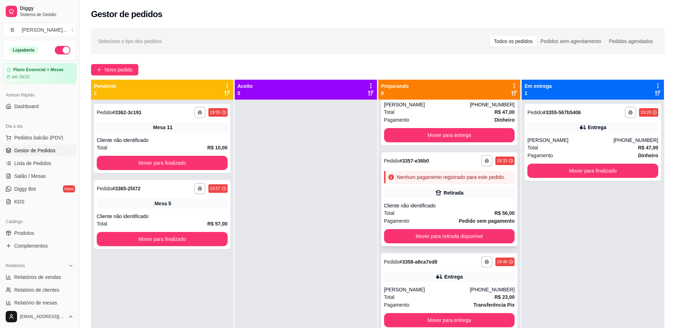
scroll to position [49, 0]
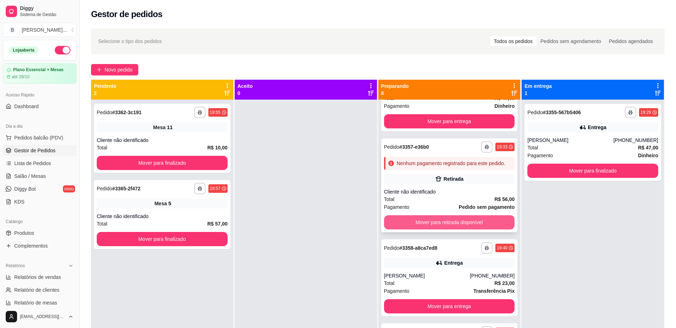
click at [445, 229] on button "Mover para retirada disponível" at bounding box center [449, 222] width 131 height 14
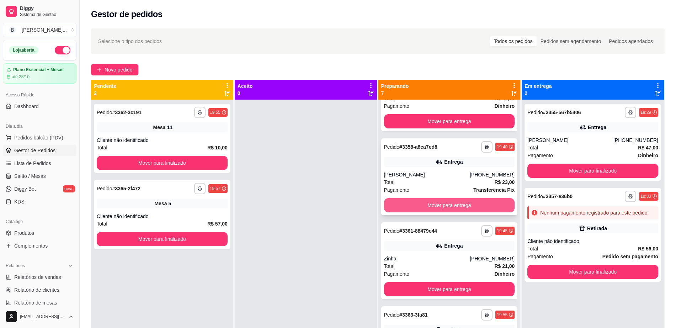
click at [444, 211] on button "Mover para entrega" at bounding box center [449, 205] width 131 height 14
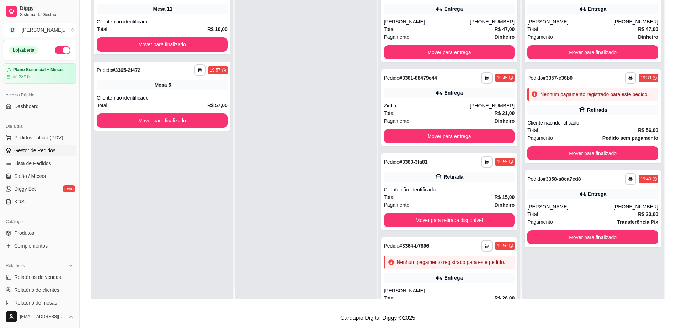
scroll to position [0, 0]
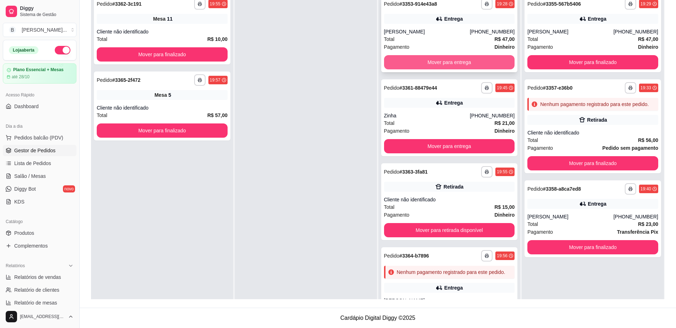
click at [403, 67] on button "Mover para entrega" at bounding box center [449, 62] width 131 height 14
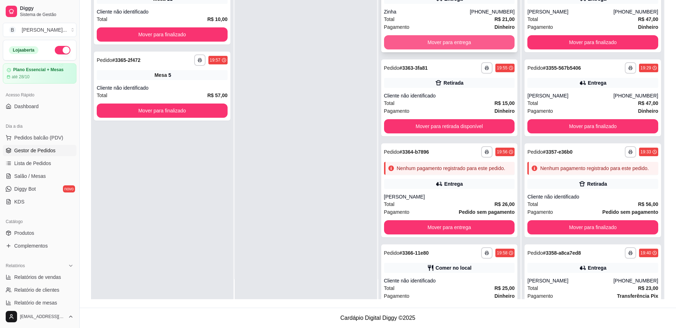
click at [435, 41] on button "Mover para entrega" at bounding box center [449, 42] width 131 height 14
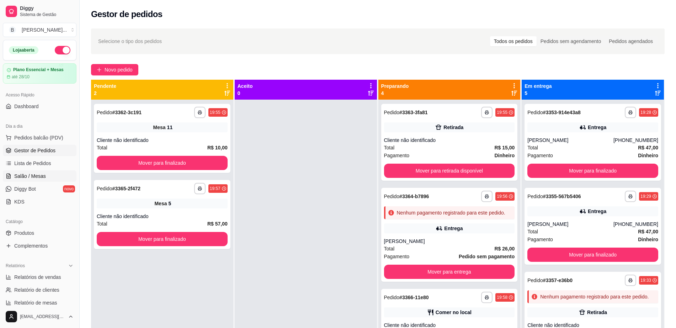
click at [43, 175] on span "Salão / Mesas" at bounding box center [30, 175] width 32 height 7
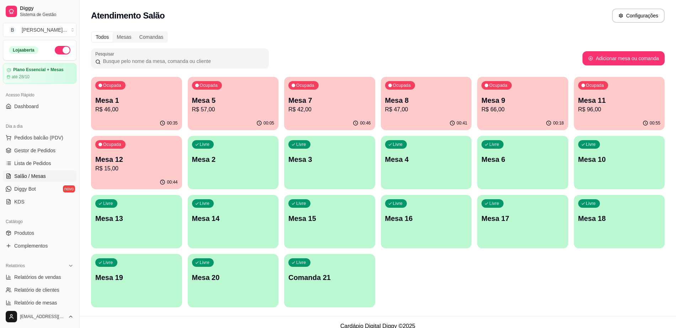
click at [600, 101] on p "Mesa 11" at bounding box center [619, 100] width 82 height 10
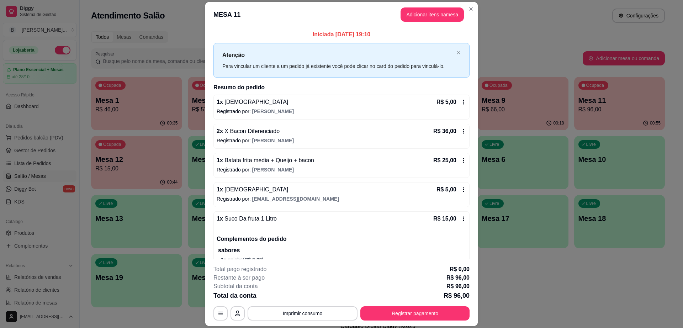
click at [410, 326] on footer "**********" at bounding box center [341, 292] width 273 height 67
click at [421, 316] on button "Registrar pagamento" at bounding box center [414, 313] width 109 height 14
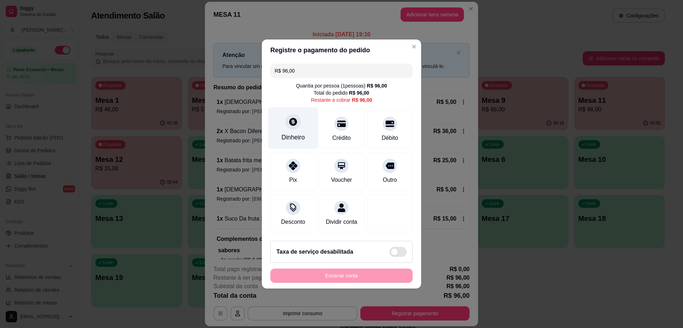
click at [298, 133] on div "Dinheiro" at bounding box center [292, 137] width 23 height 9
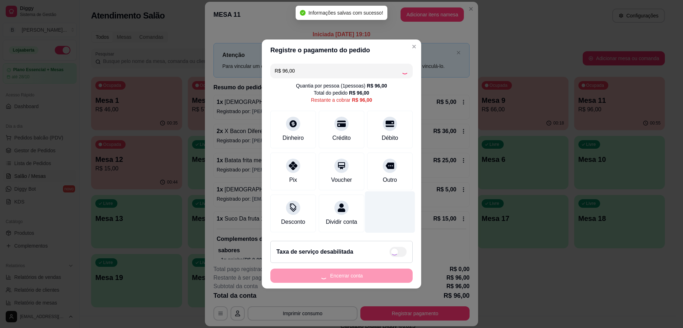
type input "R$ 0,00"
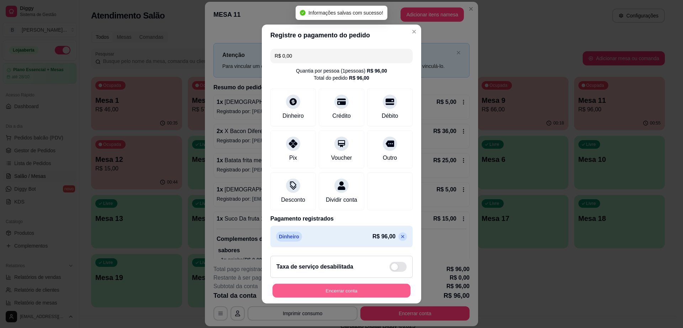
click at [364, 294] on button "Encerrar conta" at bounding box center [341, 291] width 138 height 14
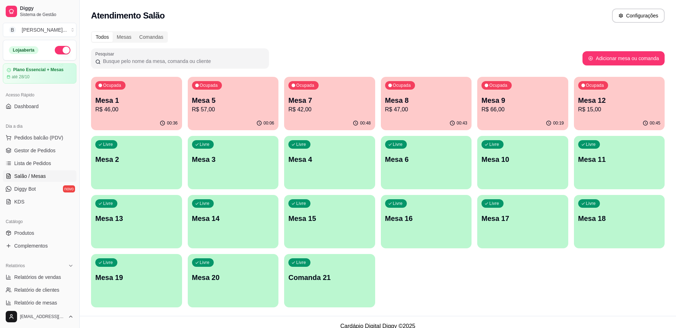
click at [419, 94] on div "Ocupada Mesa 8 R$ 47,00" at bounding box center [426, 96] width 91 height 39
click at [50, 148] on span "Gestor de Pedidos" at bounding box center [34, 150] width 41 height 7
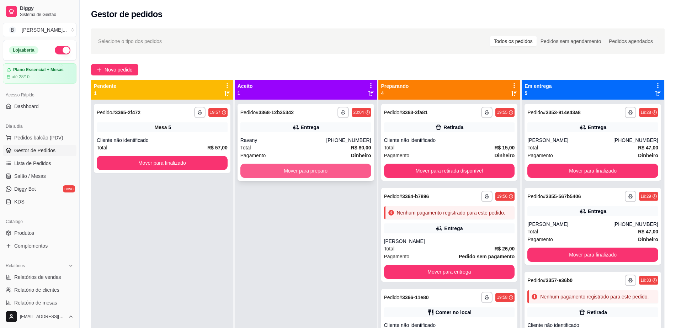
click at [313, 166] on button "Mover para preparo" at bounding box center [305, 171] width 131 height 14
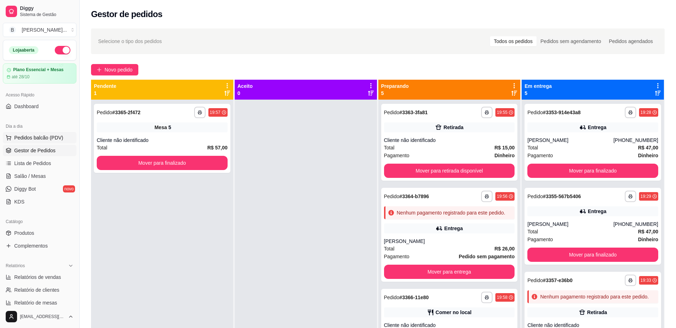
click at [51, 133] on button "Pedidos balcão (PDV)" at bounding box center [40, 137] width 74 height 11
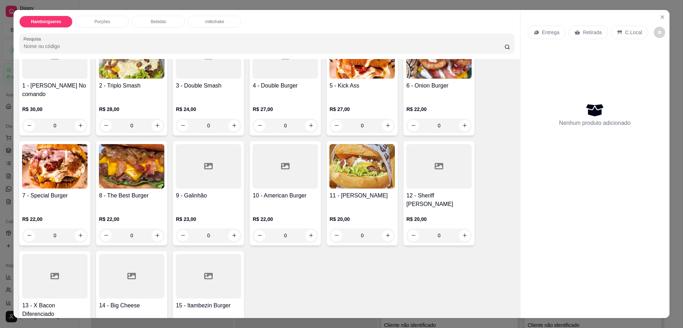
scroll to position [89, 0]
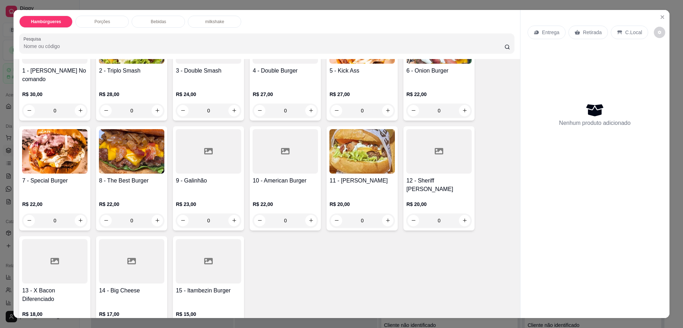
click at [353, 137] on img at bounding box center [361, 151] width 65 height 44
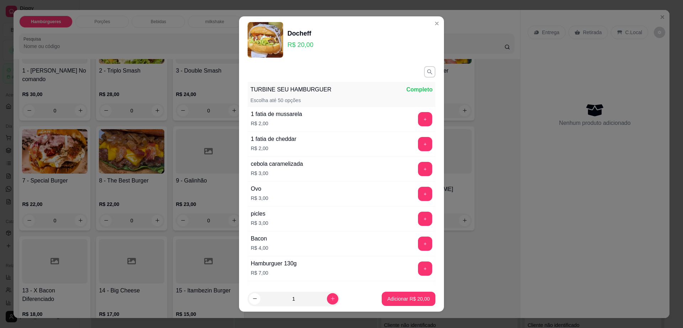
click at [392, 306] on footer "1 Adicionar R$ 20,00" at bounding box center [341, 299] width 205 height 26
click at [395, 300] on p "Adicionar R$ 20,00" at bounding box center [408, 298] width 41 height 7
type input "1"
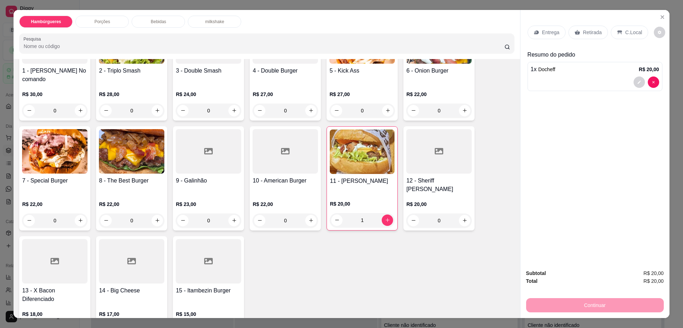
click at [156, 25] on div "Bebidas" at bounding box center [158, 22] width 53 height 12
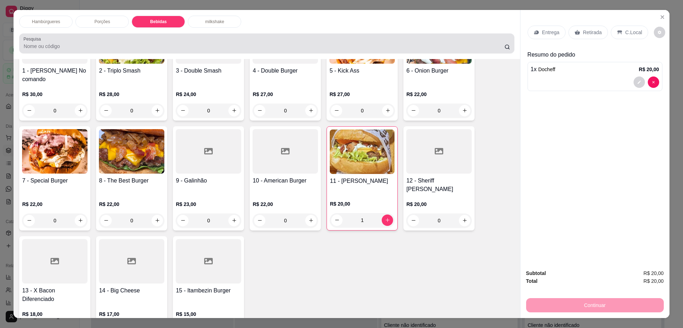
scroll to position [13, 0]
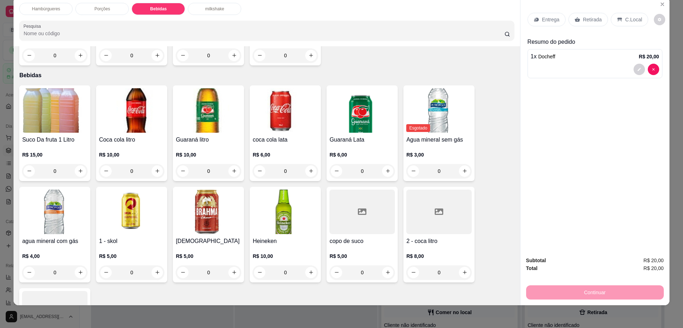
click at [35, 102] on img at bounding box center [54, 110] width 65 height 44
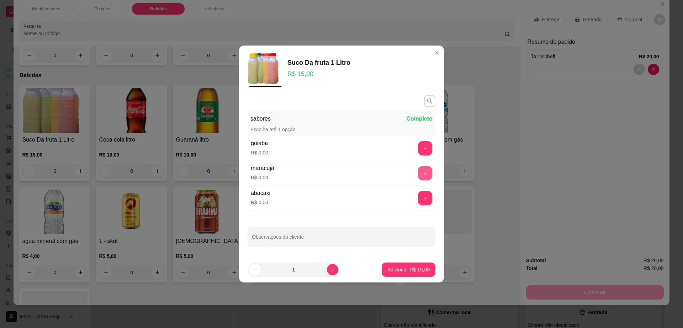
click at [421, 170] on button "+" at bounding box center [425, 173] width 14 height 14
click at [403, 272] on p "Adicionar R$ 15,00" at bounding box center [408, 269] width 42 height 7
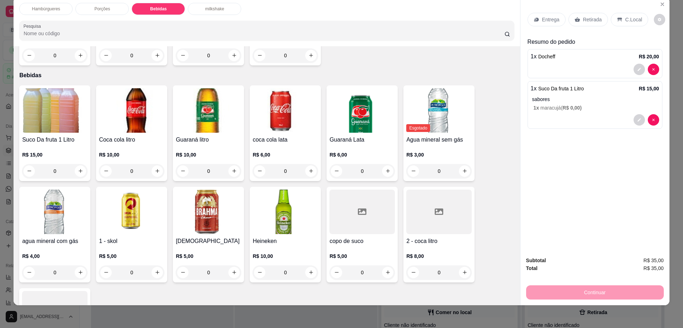
click at [542, 18] on p "Entrega" at bounding box center [550, 19] width 17 height 7
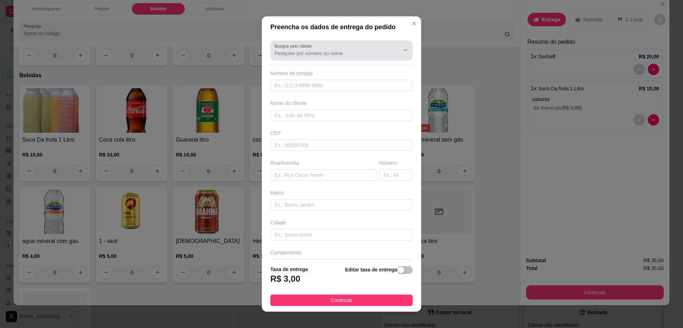
click at [352, 54] on input "Busque pelo cliente" at bounding box center [332, 53] width 114 height 7
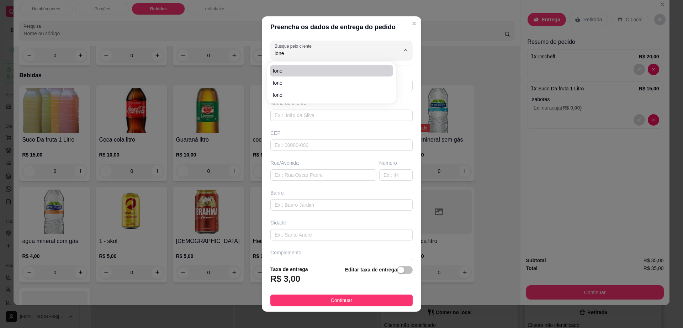
click at [324, 72] on span "Ione" at bounding box center [328, 70] width 110 height 7
type input "Ione"
type input "77999249497"
type input "Ione"
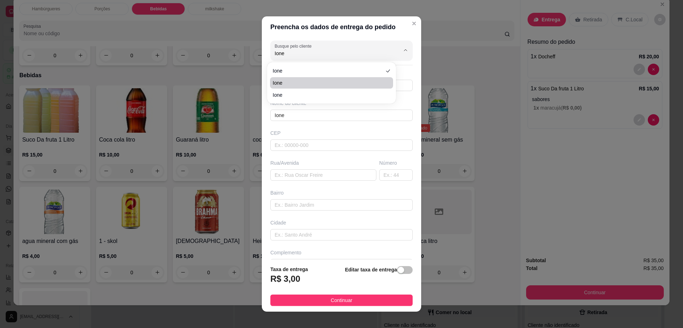
click at [325, 83] on span "Ione" at bounding box center [328, 82] width 110 height 7
type input "7799789510"
type input "45140000"
type input "[GEOGRAPHIC_DATA][PERSON_NAME]"
type input "200"
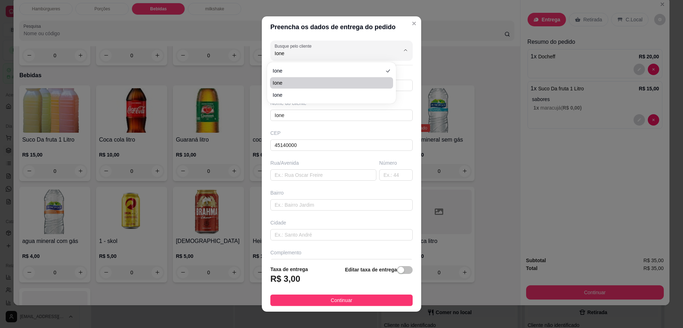
type input "Itambé"
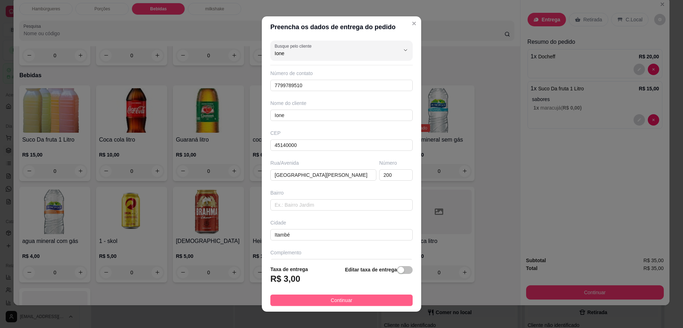
click at [331, 296] on span "Continuar" at bounding box center [342, 300] width 22 height 8
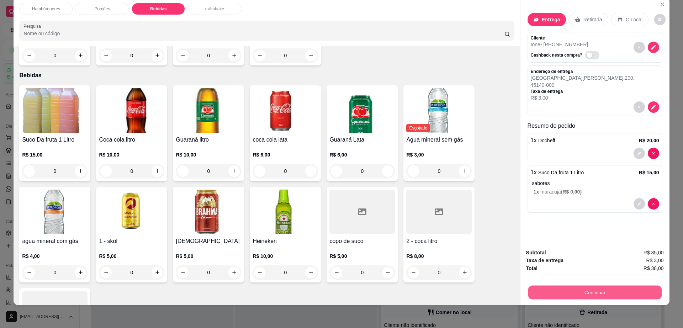
click at [577, 296] on button "Continuar" at bounding box center [594, 293] width 133 height 14
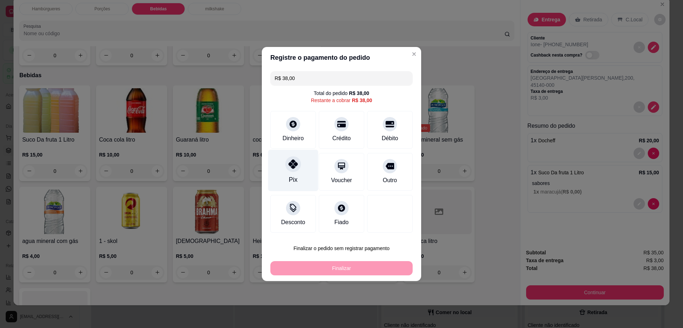
click at [287, 160] on div at bounding box center [293, 164] width 16 height 16
type input "R$ 0,00"
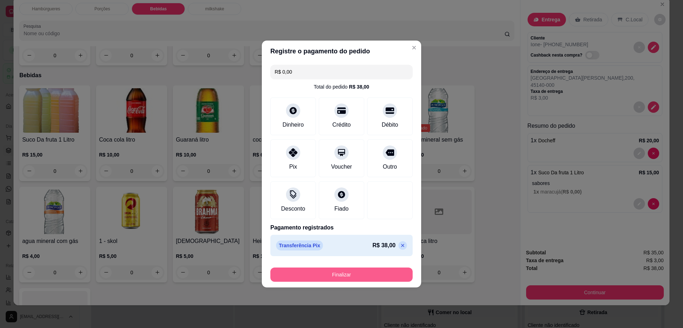
click at [336, 270] on button "Finalizar" at bounding box center [341, 274] width 142 height 14
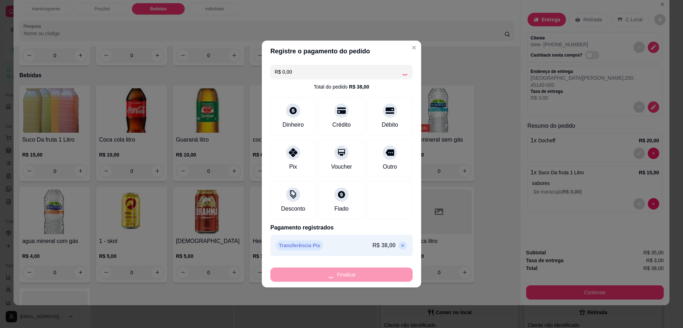
type input "0"
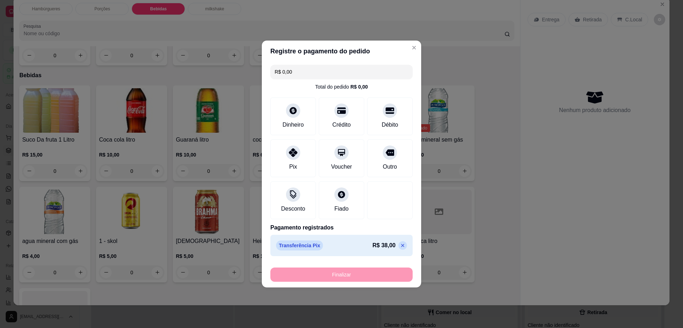
type input "-R$ 38,00"
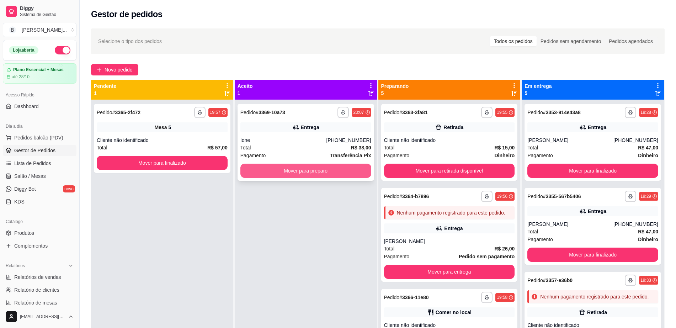
click at [314, 170] on button "Mover para preparo" at bounding box center [305, 171] width 131 height 14
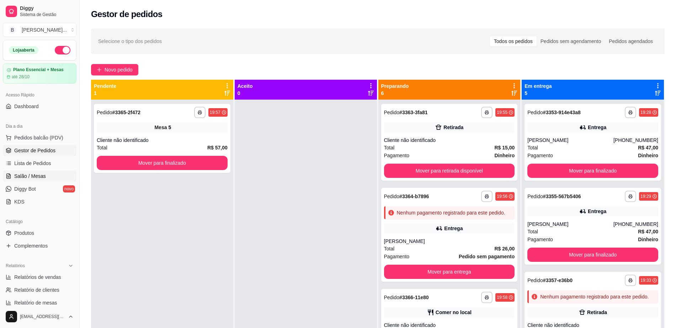
click at [48, 174] on link "Salão / Mesas" at bounding box center [40, 175] width 74 height 11
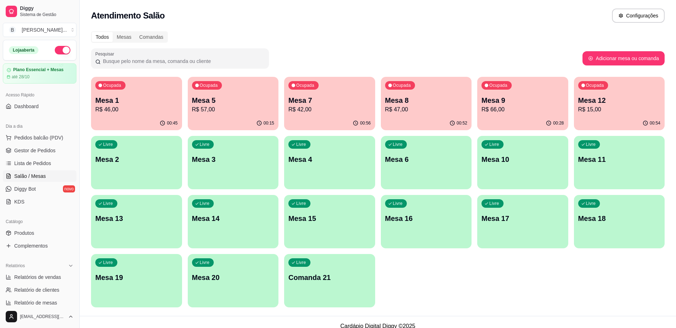
click at [407, 97] on p "Mesa 8" at bounding box center [426, 100] width 82 height 10
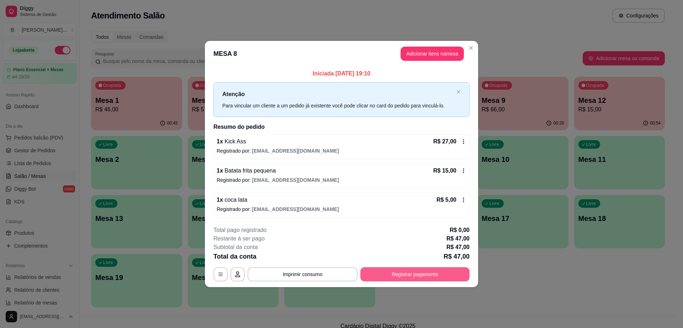
click at [435, 276] on button "Registrar pagamento" at bounding box center [414, 274] width 109 height 14
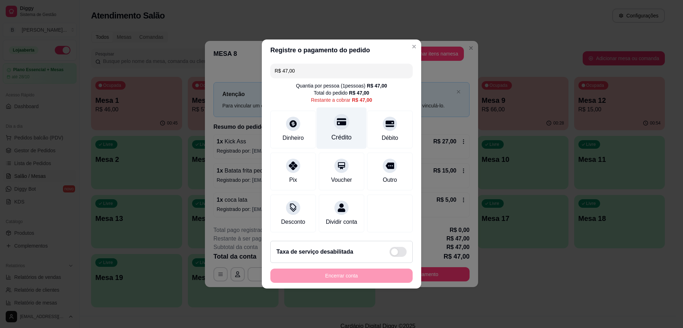
click at [332, 125] on div "Crédito" at bounding box center [341, 128] width 50 height 42
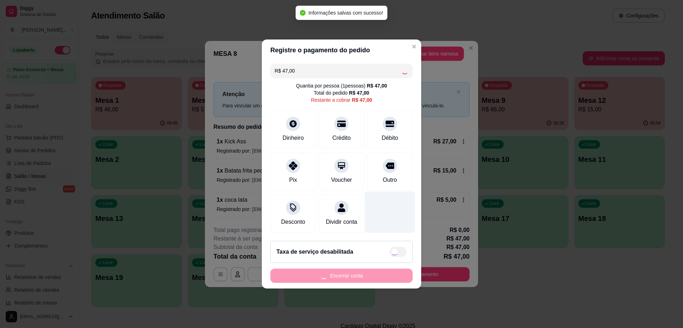
type input "R$ 0,00"
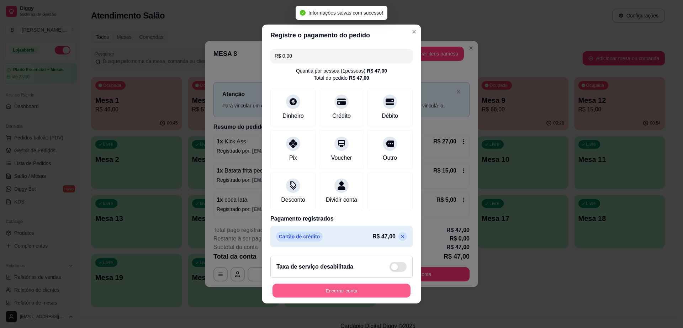
click at [374, 295] on button "Encerrar conta" at bounding box center [341, 291] width 138 height 14
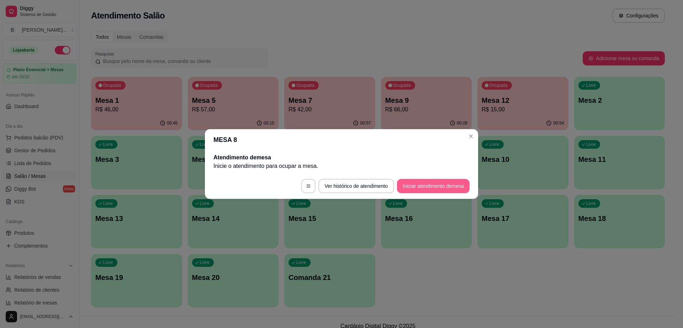
click at [435, 189] on button "Iniciar atendimento de mesa" at bounding box center [433, 186] width 73 height 14
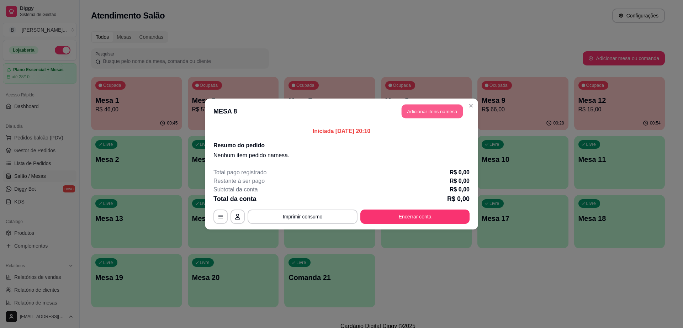
click at [442, 108] on button "Adicionar itens na mesa" at bounding box center [431, 112] width 61 height 14
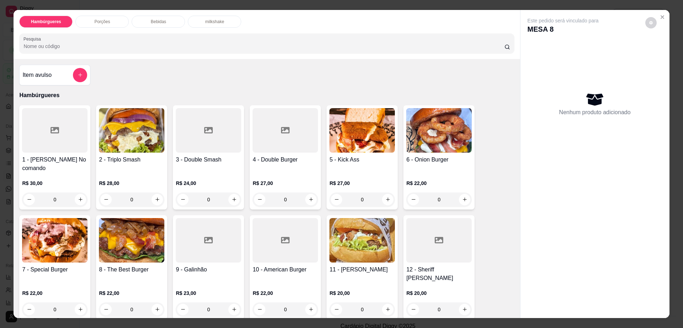
click at [117, 20] on div "Porções" at bounding box center [101, 22] width 53 height 12
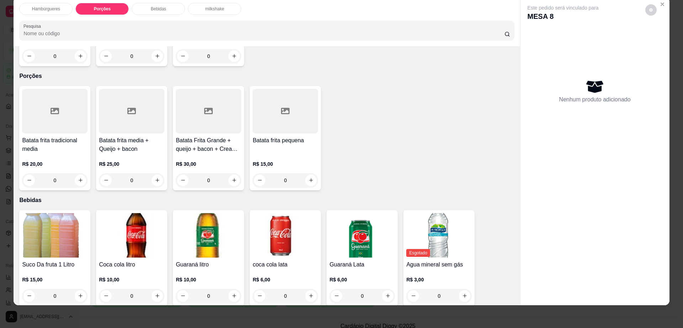
click at [142, 90] on div at bounding box center [131, 111] width 65 height 44
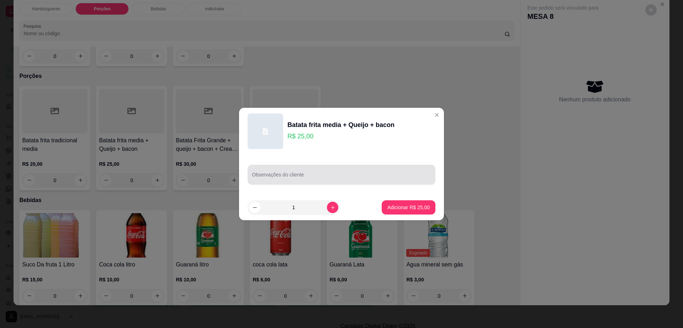
click at [315, 177] on input "Observações do cliente" at bounding box center [341, 177] width 179 height 7
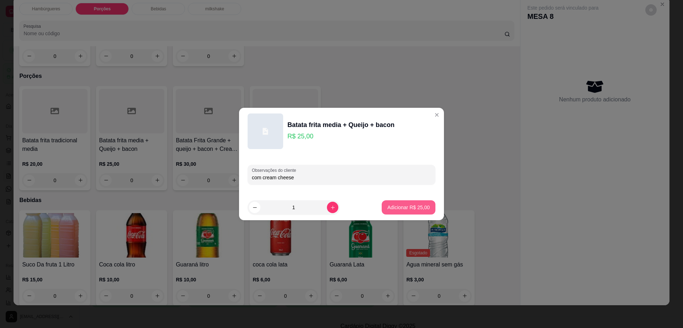
type input "com cream cheese"
click at [395, 202] on button "Adicionar R$ 25,00" at bounding box center [409, 207] width 54 height 14
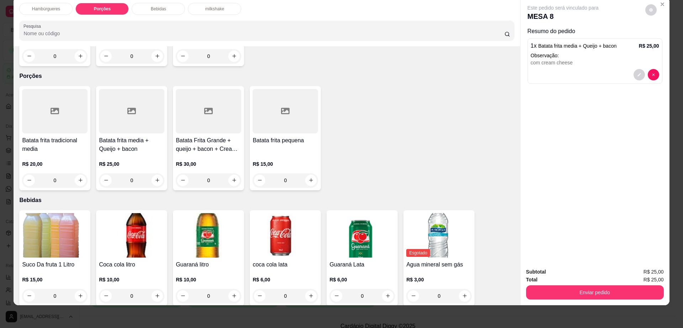
click at [157, 8] on p "Bebidas" at bounding box center [158, 9] width 15 height 6
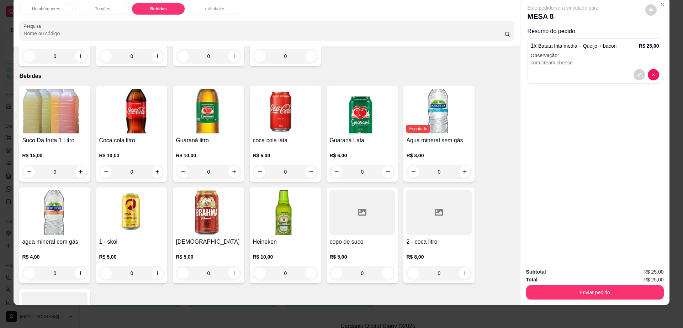
click at [139, 90] on img at bounding box center [131, 111] width 65 height 44
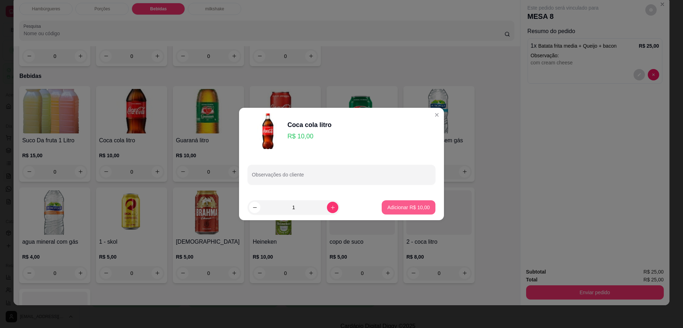
click at [404, 207] on p "Adicionar R$ 10,00" at bounding box center [408, 207] width 42 height 7
type input "1"
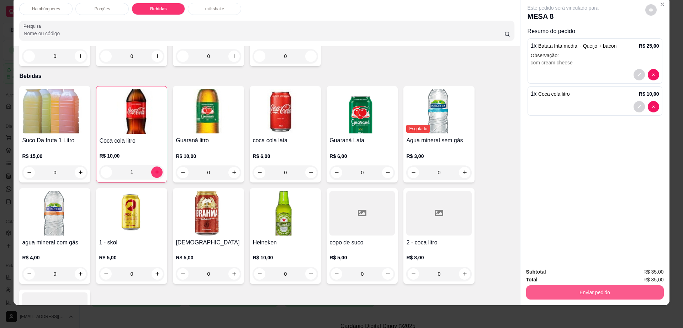
click at [628, 291] on button "Enviar pedido" at bounding box center [595, 292] width 138 height 14
click at [604, 275] on button "Registrar cliente" at bounding box center [597, 274] width 46 height 13
click at [660, 3] on icon "Close" at bounding box center [662, 4] width 6 height 6
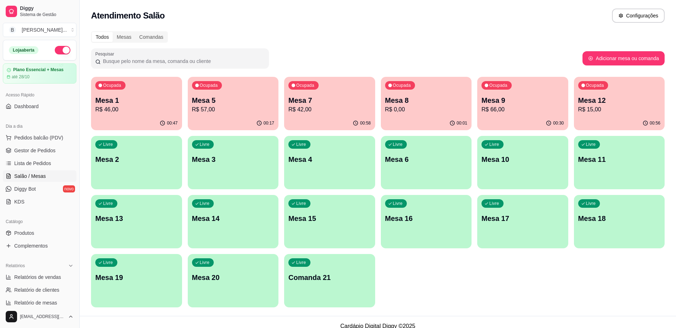
click at [412, 107] on p "R$ 0,00" at bounding box center [426, 109] width 82 height 9
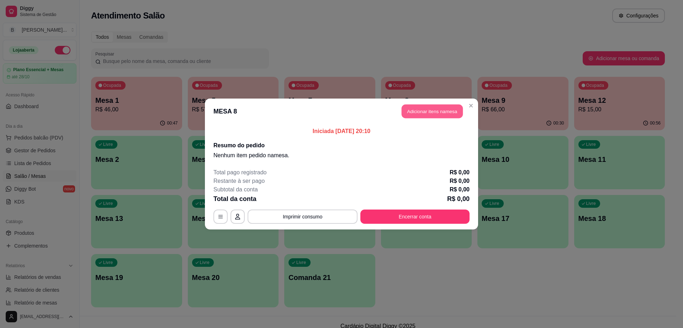
click at [426, 112] on button "Adicionar itens na mesa" at bounding box center [431, 112] width 61 height 14
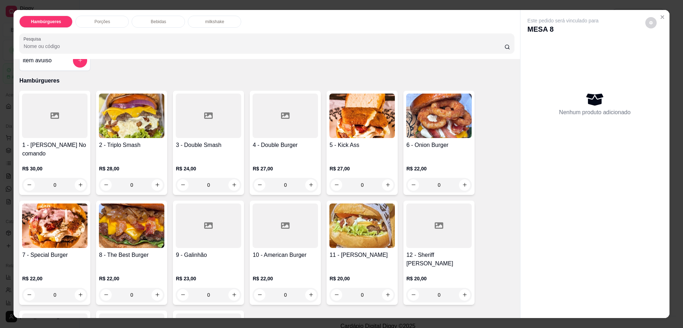
scroll to position [0, 0]
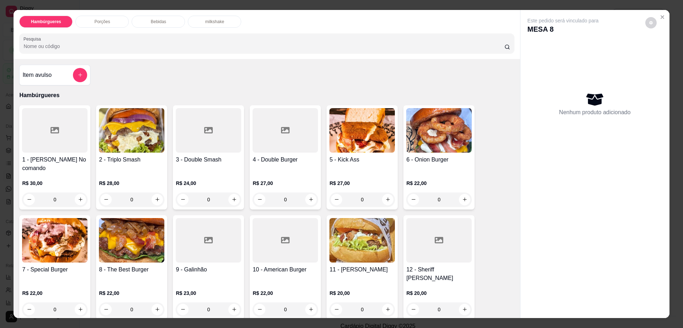
click at [104, 22] on p "Porções" at bounding box center [102, 22] width 16 height 6
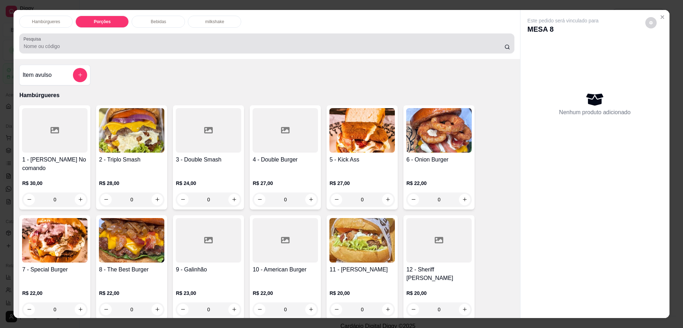
scroll to position [13, 0]
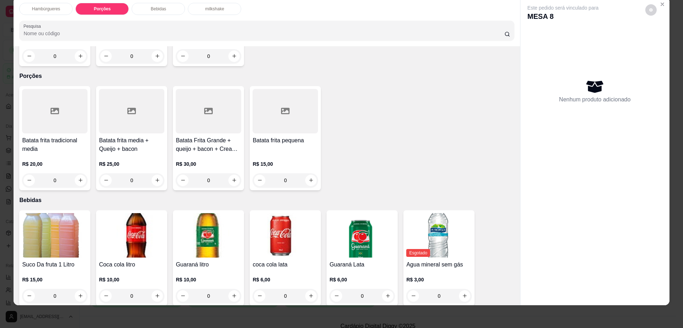
click at [128, 105] on div at bounding box center [131, 111] width 65 height 44
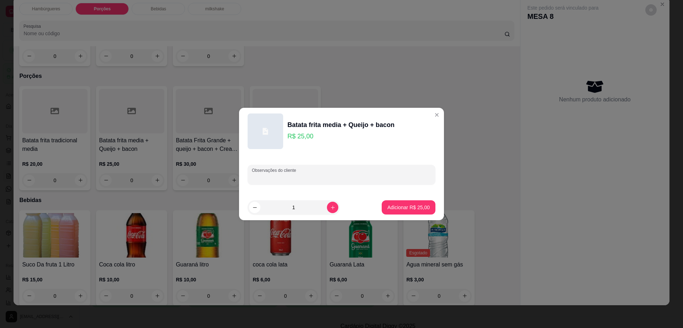
click at [318, 174] on input "Observações do cliente" at bounding box center [341, 177] width 179 height 7
type input "com cream cheese"
click at [396, 196] on footer "1 Adicionar R$ 25,00" at bounding box center [341, 208] width 205 height 26
click at [404, 208] on p "Adicionar R$ 25,00" at bounding box center [408, 207] width 42 height 7
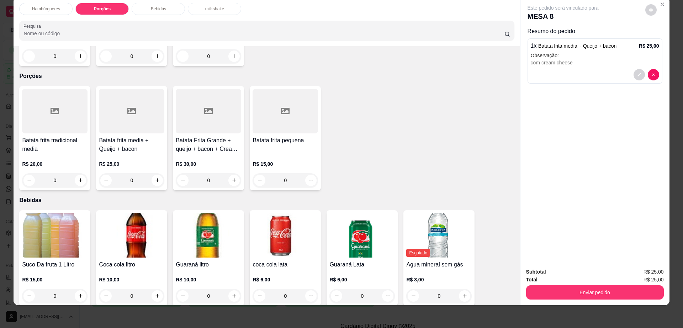
click at [164, 7] on div "Bebidas" at bounding box center [158, 9] width 53 height 12
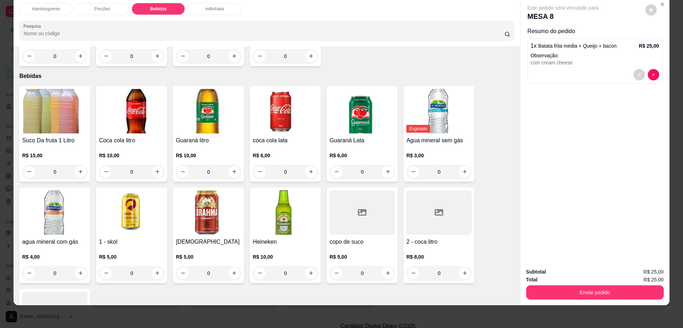
click at [135, 89] on img at bounding box center [131, 111] width 65 height 44
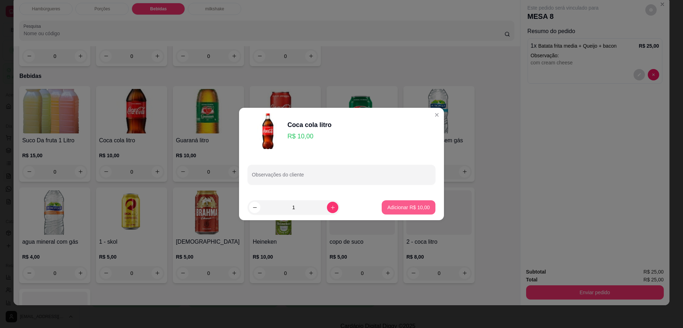
click at [412, 207] on p "Adicionar R$ 10,00" at bounding box center [408, 207] width 42 height 7
type input "1"
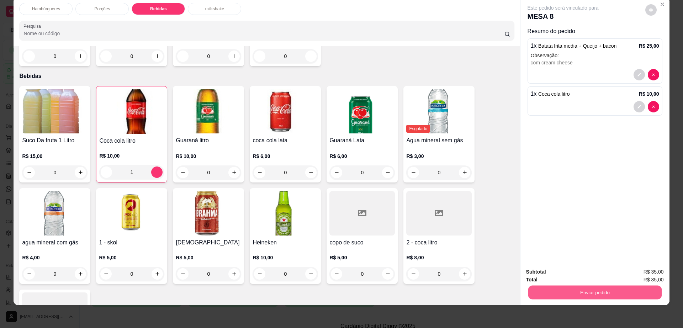
click at [619, 297] on button "Enviar pedido" at bounding box center [594, 293] width 133 height 14
click at [593, 275] on button "Registrar cliente" at bounding box center [596, 275] width 47 height 14
click at [633, 295] on button "Enviar pedido" at bounding box center [595, 292] width 138 height 14
click at [648, 272] on button "Enviar pedido" at bounding box center [644, 274] width 39 height 13
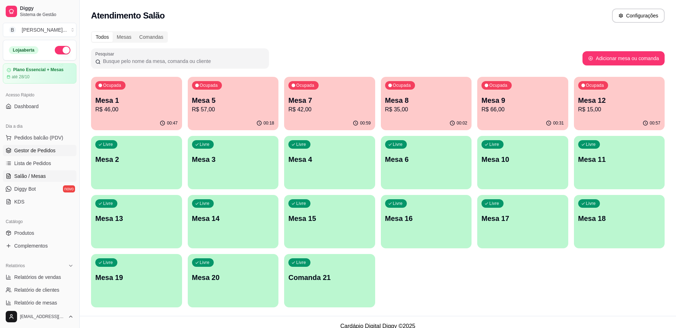
click at [42, 149] on span "Gestor de Pedidos" at bounding box center [34, 150] width 41 height 7
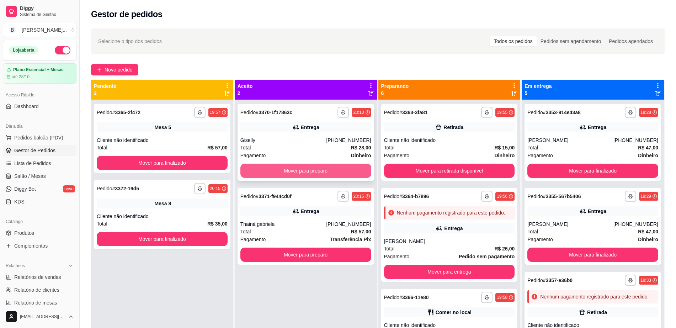
click at [337, 171] on button "Mover para preparo" at bounding box center [305, 171] width 131 height 14
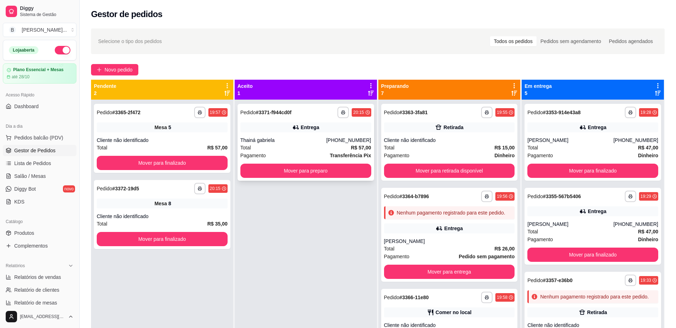
click at [344, 178] on div "**********" at bounding box center [306, 142] width 137 height 77
click at [50, 181] on link "Salão / Mesas" at bounding box center [40, 175] width 74 height 11
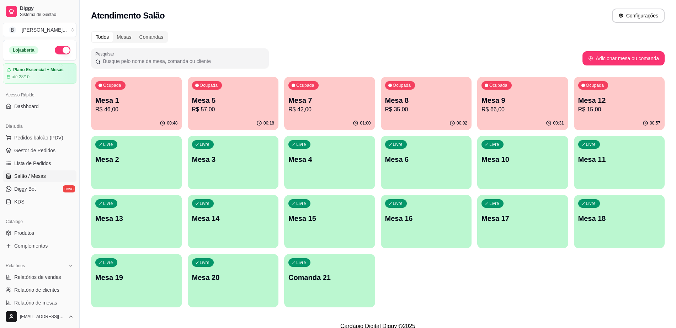
click at [621, 168] on div "Livre Mesa 11" at bounding box center [619, 158] width 91 height 45
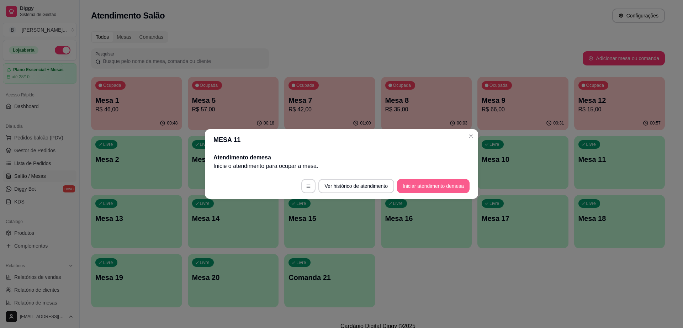
click at [435, 182] on button "Iniciar atendimento de mesa" at bounding box center [433, 186] width 73 height 14
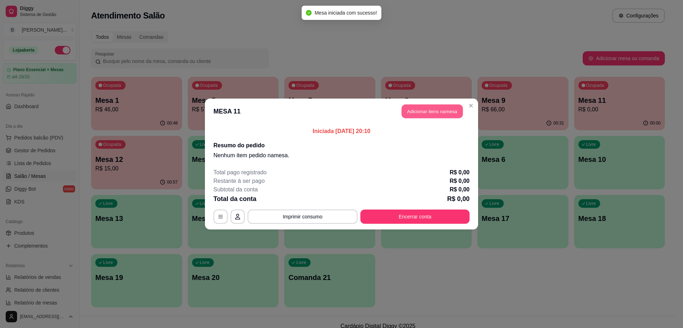
click at [436, 104] on header "MESA 11 Adicionar itens na mesa" at bounding box center [341, 111] width 273 height 26
click at [435, 107] on button "Adicionar itens na mesa" at bounding box center [431, 112] width 61 height 14
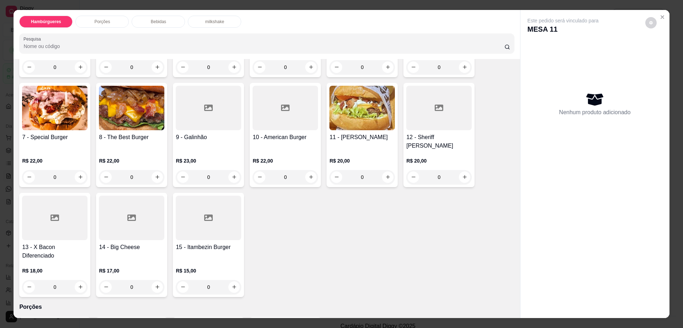
scroll to position [178, 0]
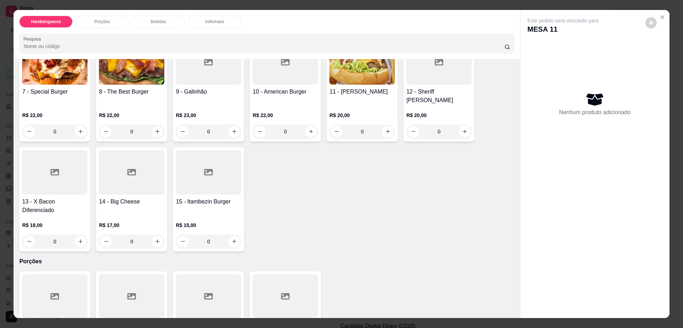
click at [164, 21] on div "Bebidas" at bounding box center [158, 22] width 53 height 12
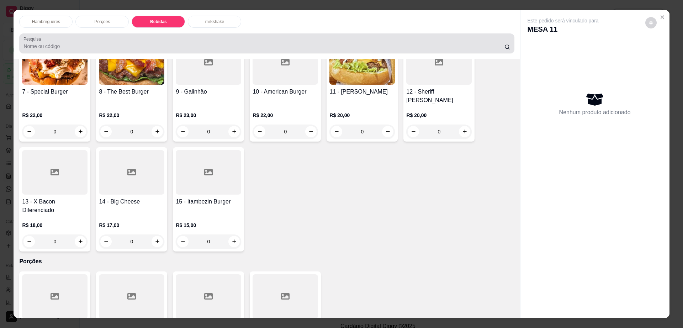
scroll to position [13, 0]
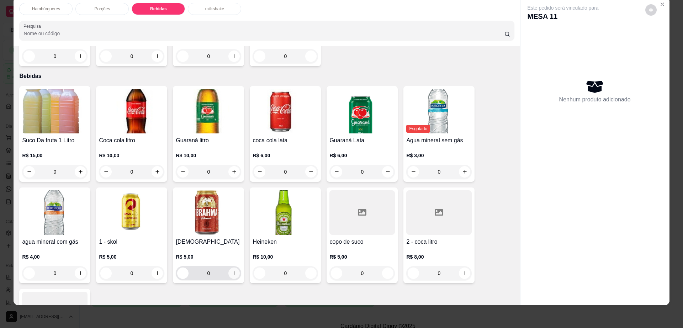
click at [232, 270] on icon "increase-product-quantity" at bounding box center [233, 272] width 5 height 5
type input "2"
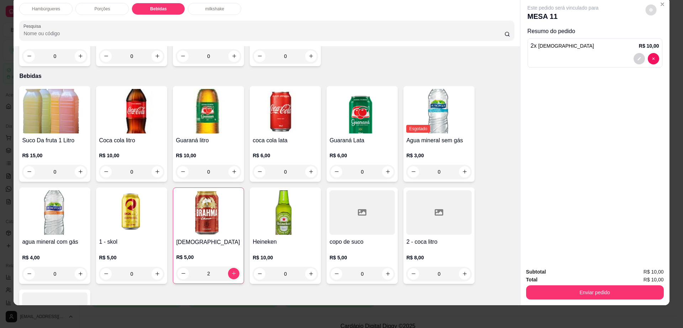
click at [649, 8] on icon "decrease-product-quantity" at bounding box center [651, 10] width 4 height 4
click at [665, 34] on span "Automatic updates" at bounding box center [663, 38] width 14 height 9
click at [661, 38] on input "Automatic updates" at bounding box center [658, 40] width 5 height 5
checkbox input "false"
click at [578, 303] on div "Subtotal R$ 10,00 Total R$ 10,00 Enviar pedido" at bounding box center [594, 283] width 149 height 43
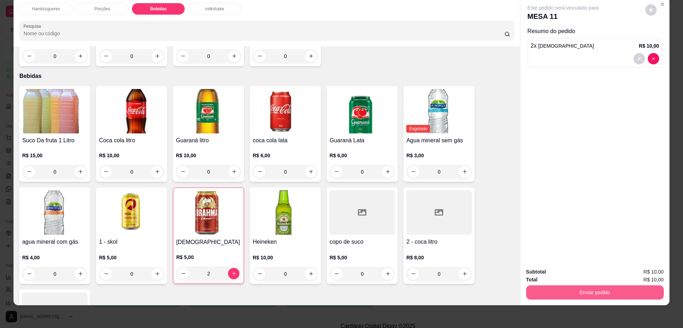
click at [581, 297] on button "Enviar pedido" at bounding box center [595, 292] width 138 height 14
click at [659, 269] on button "Enviar pedido" at bounding box center [644, 275] width 40 height 14
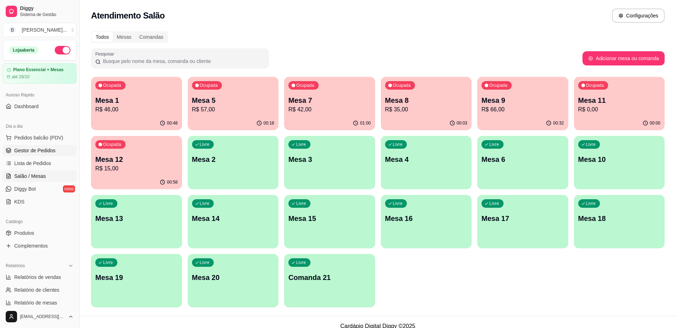
click at [50, 147] on span "Gestor de Pedidos" at bounding box center [34, 150] width 41 height 7
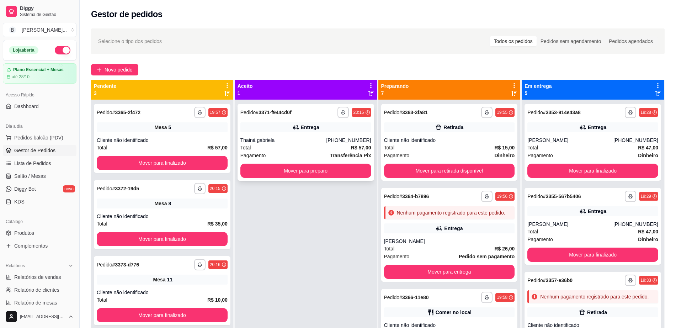
click at [298, 164] on div "**********" at bounding box center [306, 142] width 137 height 77
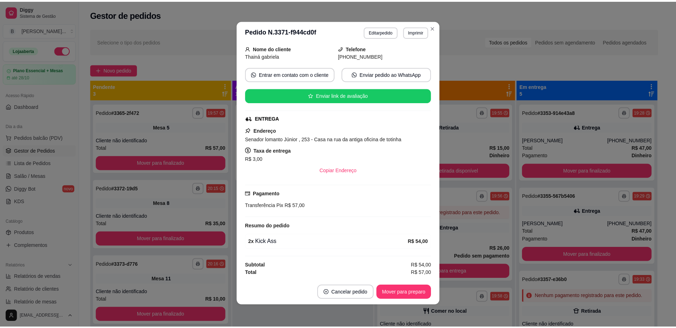
scroll to position [1, 0]
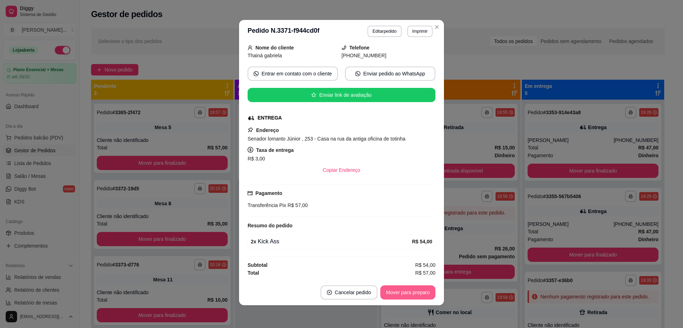
click at [409, 290] on button "Mover para preparo" at bounding box center [407, 292] width 55 height 14
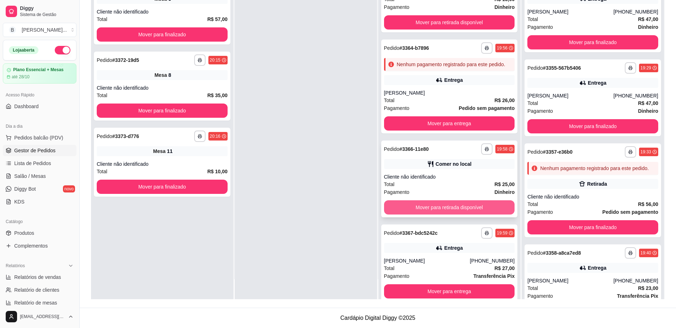
scroll to position [19, 0]
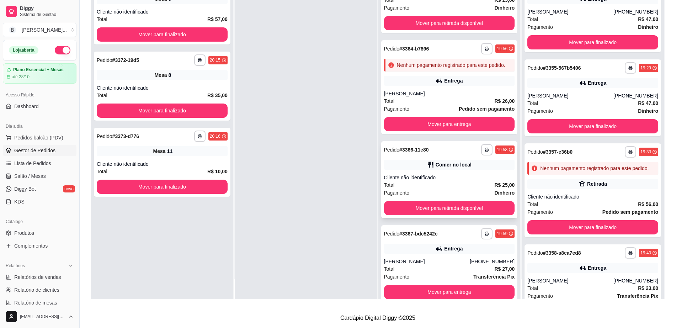
click at [446, 181] on div "Cliente não identificado" at bounding box center [449, 177] width 131 height 7
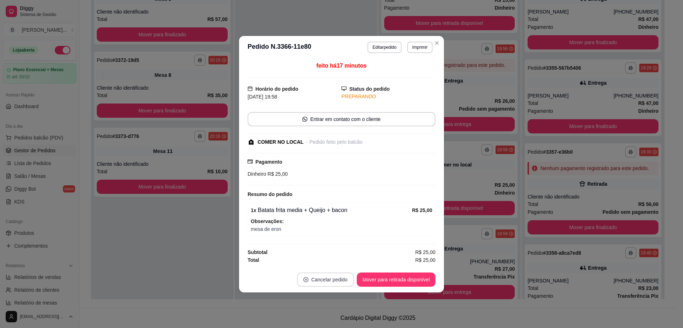
click at [337, 274] on button "Cancelar pedido" at bounding box center [325, 279] width 57 height 14
click at [341, 262] on button "Sim" at bounding box center [345, 261] width 28 height 14
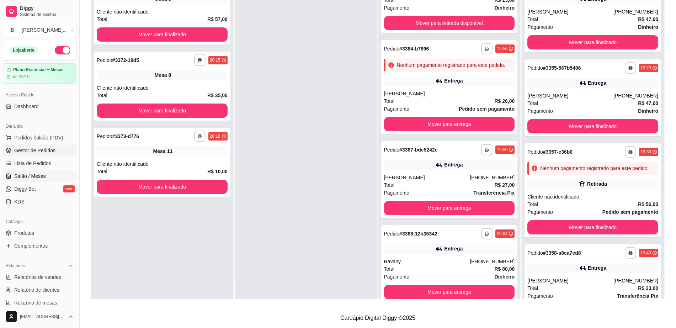
click at [27, 176] on span "Salão / Mesas" at bounding box center [30, 175] width 32 height 7
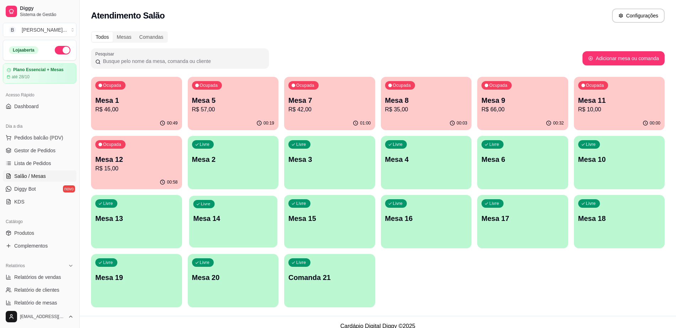
click at [244, 230] on div "Livre Mesa 14" at bounding box center [233, 217] width 88 height 43
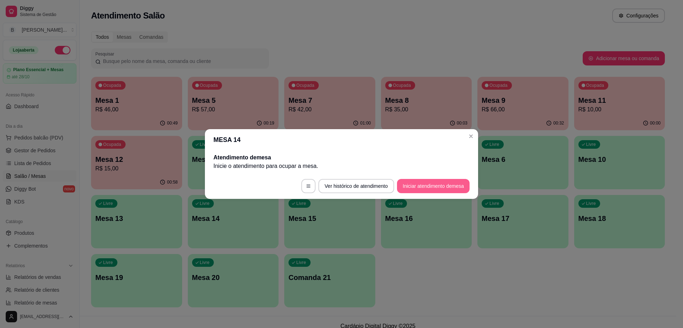
click at [433, 186] on button "Iniciar atendimento de mesa" at bounding box center [433, 186] width 73 height 14
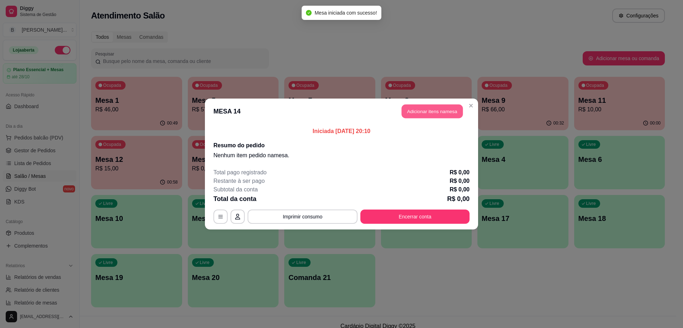
click at [446, 106] on button "Adicionar itens na mesa" at bounding box center [431, 112] width 61 height 14
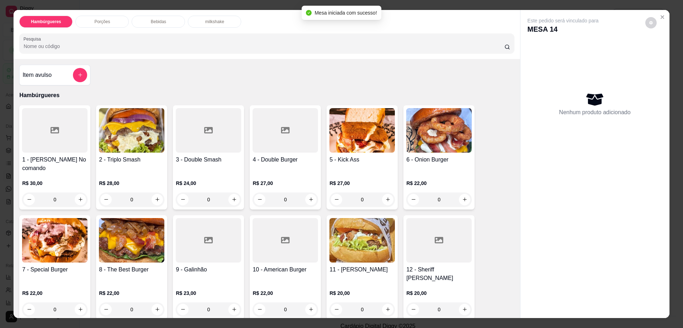
click at [95, 17] on div "Porções" at bounding box center [101, 22] width 53 height 12
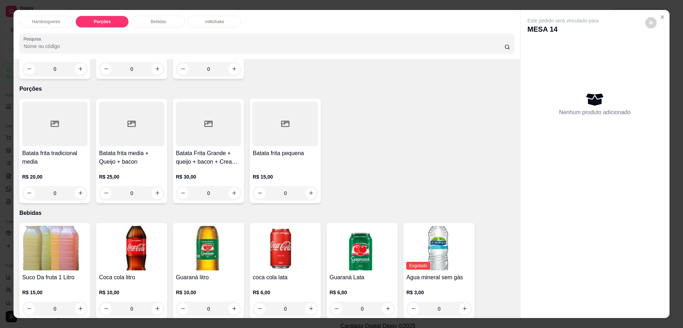
scroll to position [13, 0]
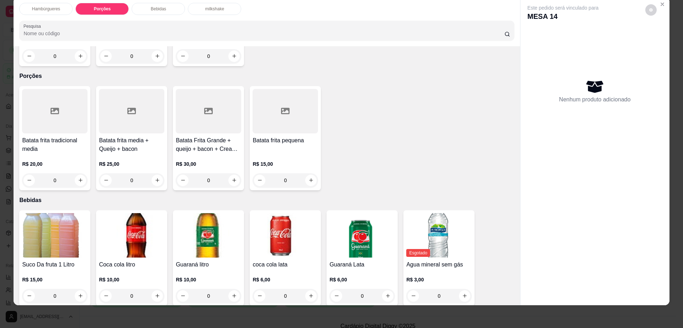
click at [125, 136] on h4 "Batata frita media + Queijo + bacon" at bounding box center [131, 144] width 65 height 17
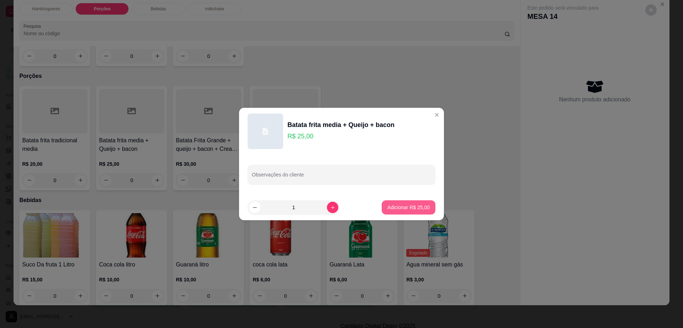
click at [395, 204] on p "Adicionar R$ 25,00" at bounding box center [408, 207] width 42 height 7
type input "1"
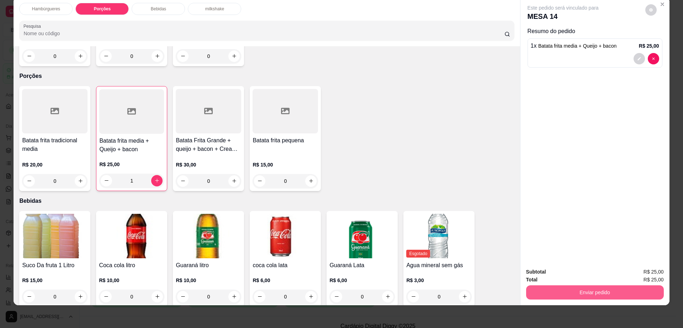
click at [580, 293] on button "Enviar pedido" at bounding box center [595, 292] width 138 height 14
click at [639, 273] on button "Enviar pedido" at bounding box center [644, 274] width 39 height 13
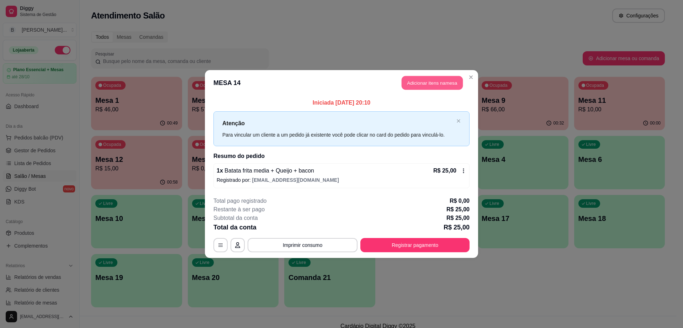
click at [433, 78] on button "Adicionar itens na mesa" at bounding box center [431, 83] width 61 height 14
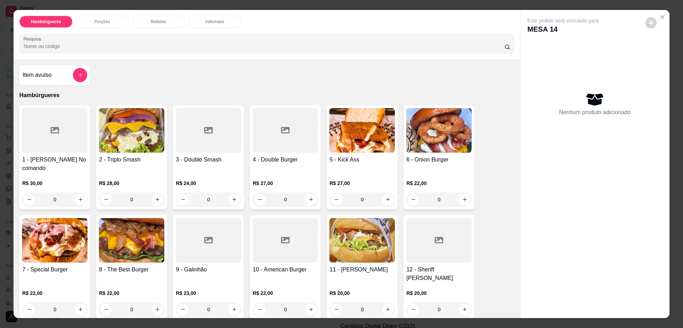
click at [207, 20] on p "milkshake" at bounding box center [214, 22] width 19 height 6
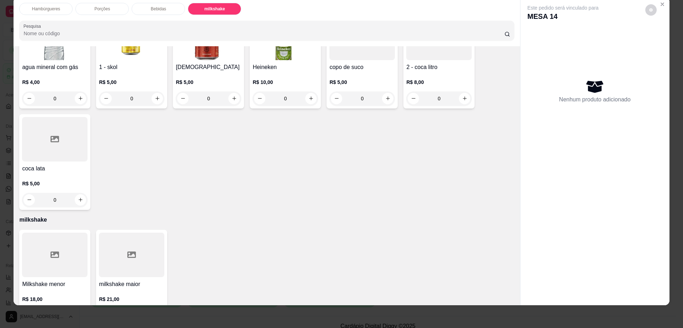
click at [124, 233] on div at bounding box center [131, 255] width 65 height 44
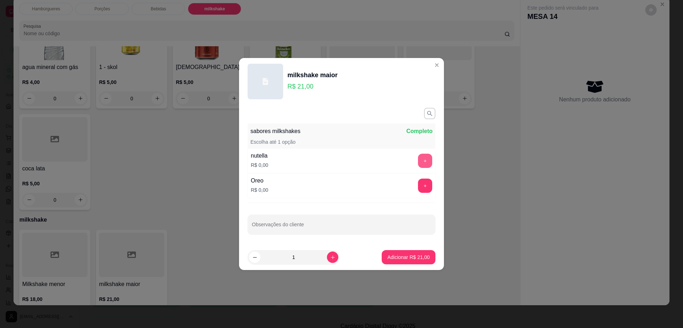
click at [418, 166] on button "+" at bounding box center [425, 161] width 14 height 14
click at [413, 257] on p "Adicionar R$ 21,00" at bounding box center [408, 257] width 42 height 7
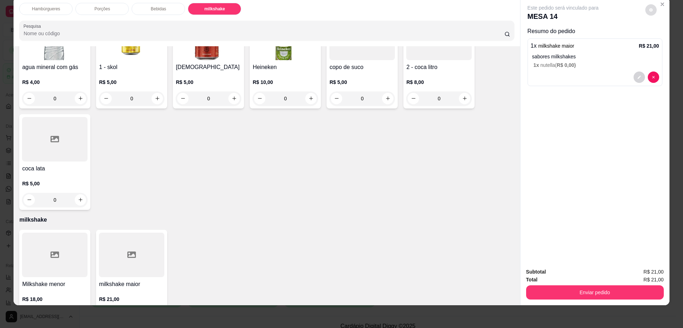
click at [649, 8] on icon "decrease-product-quantity" at bounding box center [651, 10] width 4 height 4
click at [666, 36] on span "Automatic updates" at bounding box center [663, 38] width 14 height 9
click at [661, 38] on input "Automatic updates" at bounding box center [658, 40] width 5 height 5
checkbox input "true"
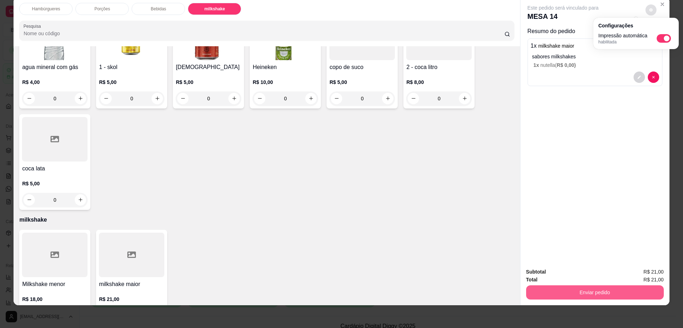
click at [604, 291] on button "Enviar pedido" at bounding box center [595, 292] width 138 height 14
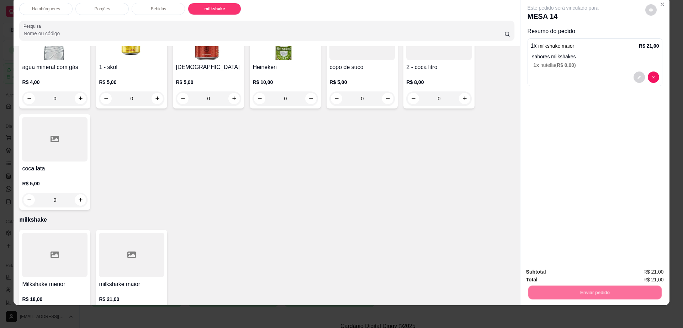
click at [648, 276] on button "Enviar pedido" at bounding box center [644, 275] width 40 height 14
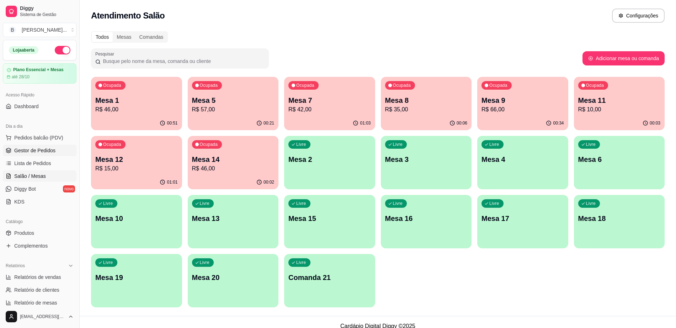
click at [60, 150] on link "Gestor de Pedidos" at bounding box center [40, 150] width 74 height 11
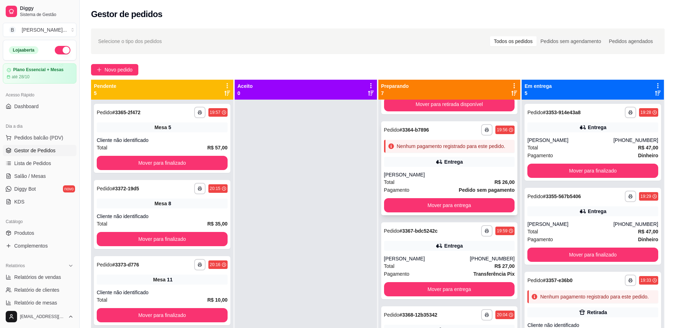
scroll to position [178, 0]
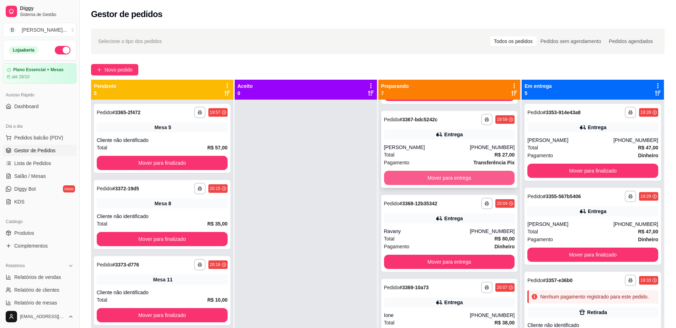
click at [441, 185] on button "Mover para entrega" at bounding box center [449, 178] width 131 height 14
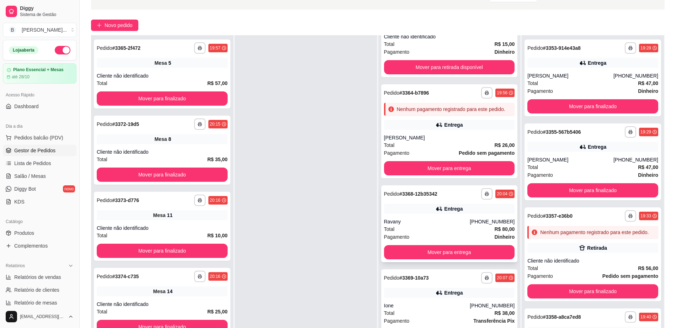
scroll to position [0, 0]
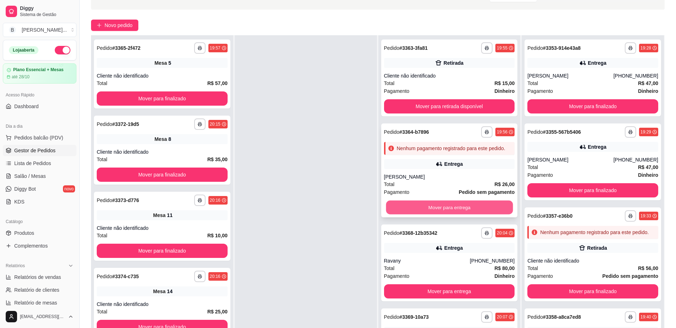
click at [436, 213] on button "Mover para entrega" at bounding box center [449, 208] width 127 height 14
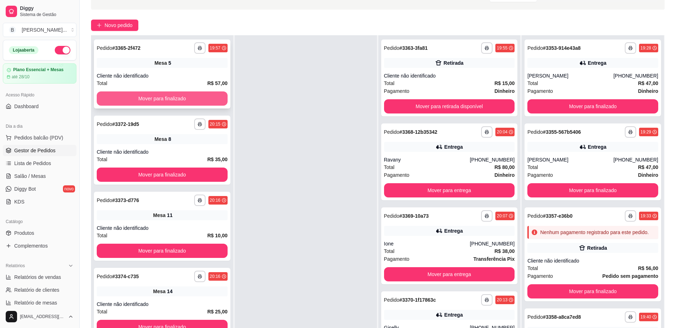
click at [200, 98] on button "Mover para finalizado" at bounding box center [162, 98] width 131 height 14
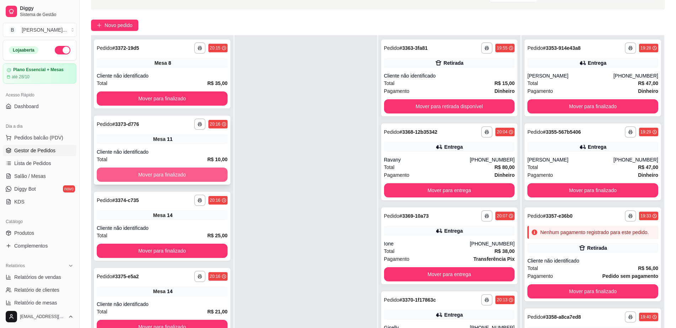
click at [199, 181] on button "Mover para finalizado" at bounding box center [162, 174] width 131 height 14
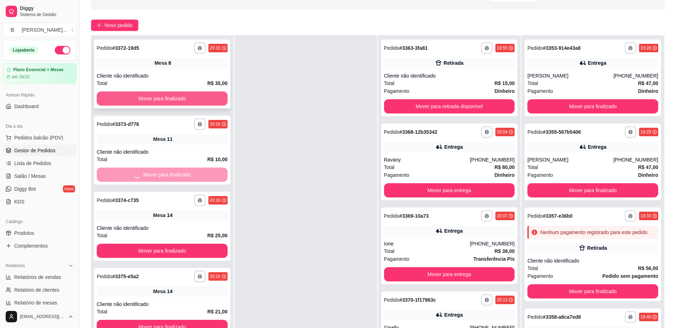
click at [208, 103] on button "Mover para finalizado" at bounding box center [162, 98] width 131 height 14
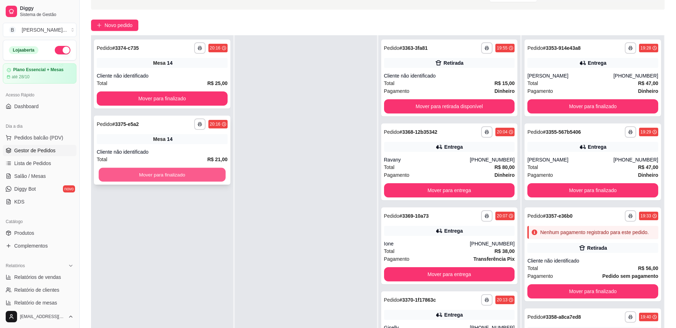
click at [200, 176] on button "Mover para finalizado" at bounding box center [162, 175] width 127 height 14
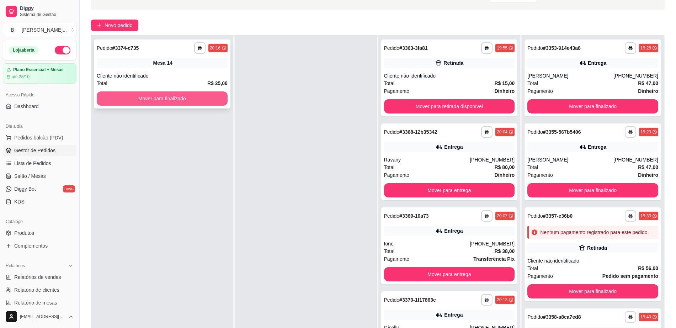
click at [206, 94] on button "Mover para finalizado" at bounding box center [162, 98] width 131 height 14
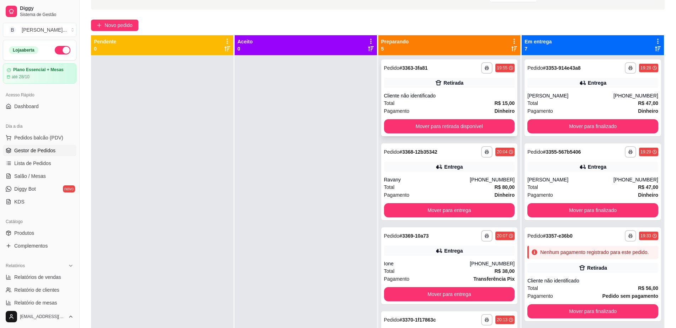
click at [420, 101] on div "Total R$ 15,00" at bounding box center [449, 103] width 131 height 8
click at [62, 137] on button "Pedidos balcão (PDV)" at bounding box center [40, 137] width 74 height 11
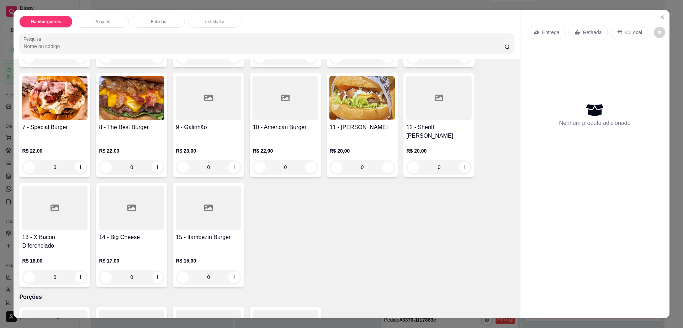
scroll to position [178, 0]
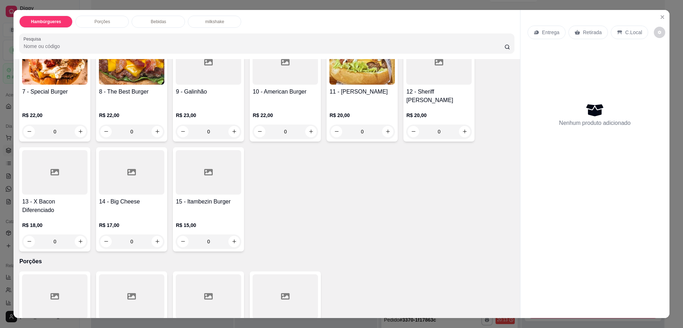
click at [206, 172] on div at bounding box center [208, 172] width 65 height 44
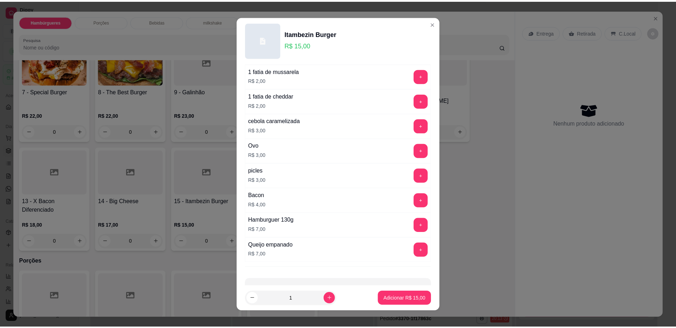
scroll to position [66, 0]
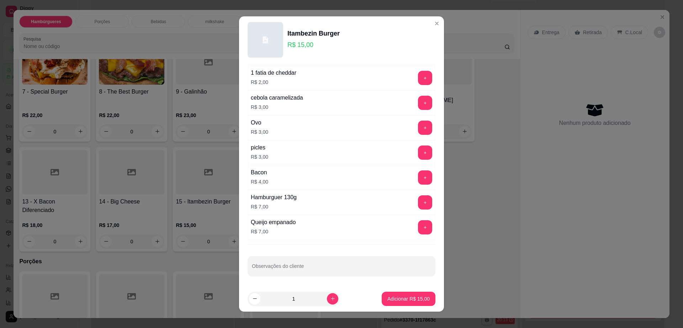
click at [409, 304] on button "Adicionar R$ 15,00" at bounding box center [409, 299] width 54 height 14
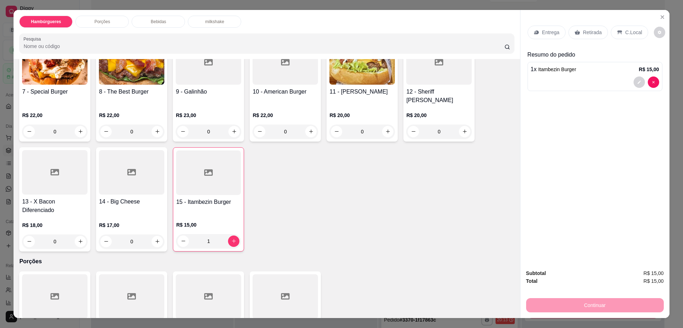
click at [661, 37] on div "Entrega Retirada C.Local Resumo do pedido 1 x Itambezin Burger R$ 15,00" at bounding box center [594, 137] width 149 height 254
click at [644, 30] on div "Entrega Retirada C.Local" at bounding box center [594, 32] width 135 height 25
click at [654, 30] on button "decrease-product-quantity" at bounding box center [659, 32] width 11 height 11
click at [574, 33] on icon at bounding box center [576, 32] width 5 height 5
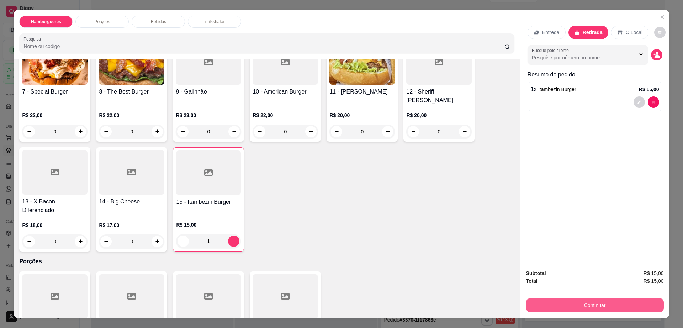
click at [561, 303] on button "Continuar" at bounding box center [595, 305] width 138 height 14
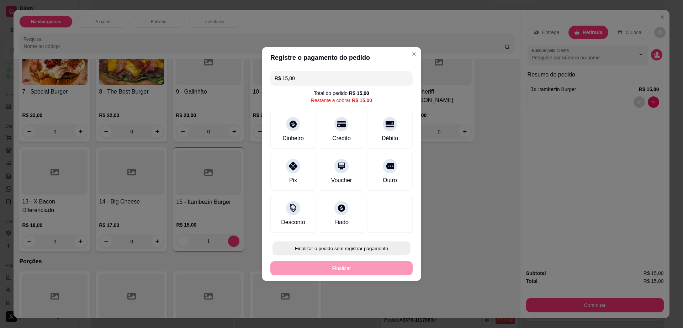
click at [360, 242] on button "Finalizar o pedido sem registrar pagamento" at bounding box center [341, 248] width 138 height 14
click at [383, 308] on button "Confirmar" at bounding box center [386, 306] width 26 height 11
type input "0"
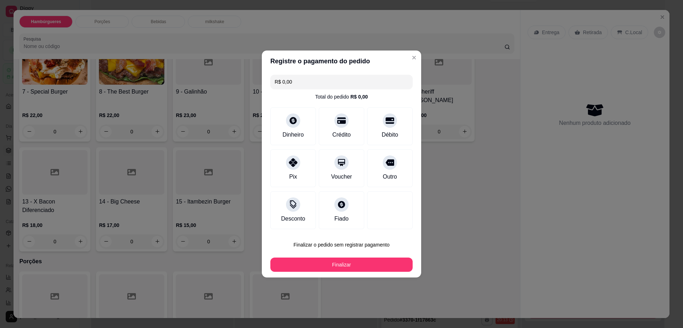
type input "R$ 0,00"
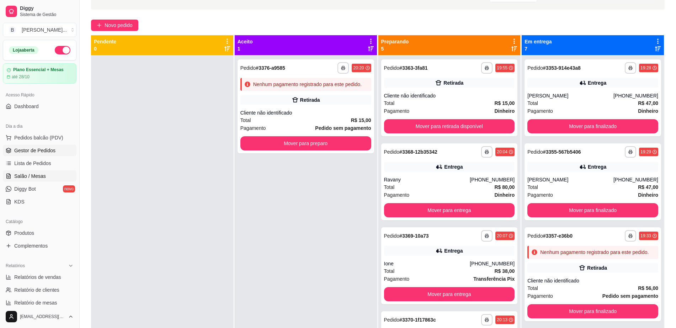
click at [38, 175] on span "Salão / Mesas" at bounding box center [30, 175] width 32 height 7
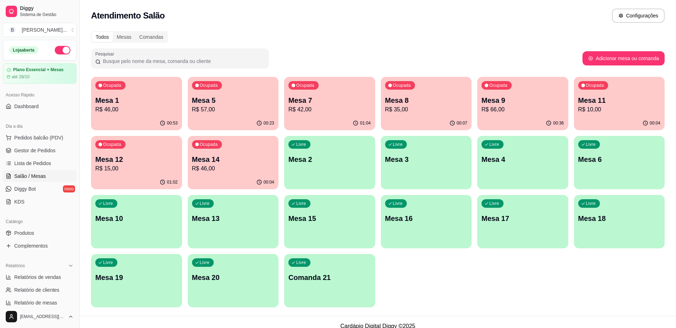
click at [90, 162] on div "Todos Mesas Comandas Pesquisar Adicionar mesa ou comanda Ocupada Mesa 1 R$ 46,0…" at bounding box center [378, 171] width 596 height 289
click at [152, 153] on div "Ocupada Mesa 12 R$ 15,00" at bounding box center [136, 155] width 91 height 39
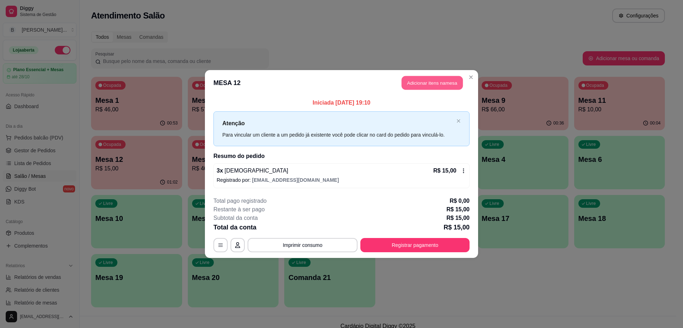
click at [448, 84] on button "Adicionar itens na mesa" at bounding box center [431, 83] width 61 height 14
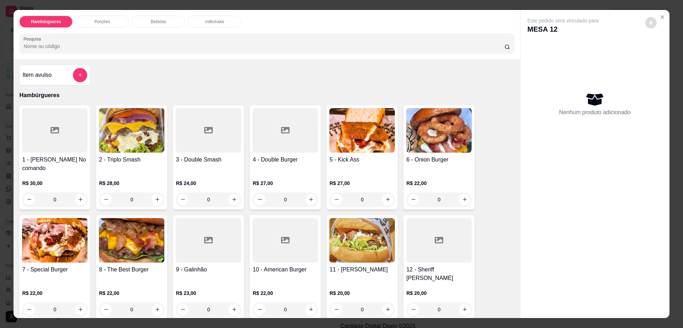
click at [646, 17] on button "decrease-product-quantity" at bounding box center [650, 22] width 11 height 11
click at [664, 46] on div "Impressão automática habilitada" at bounding box center [636, 47] width 60 height 10
click at [664, 48] on span "Automatic updates" at bounding box center [663, 51] width 14 height 9
click at [661, 51] on input "Automatic updates" at bounding box center [658, 53] width 5 height 5
checkbox input "false"
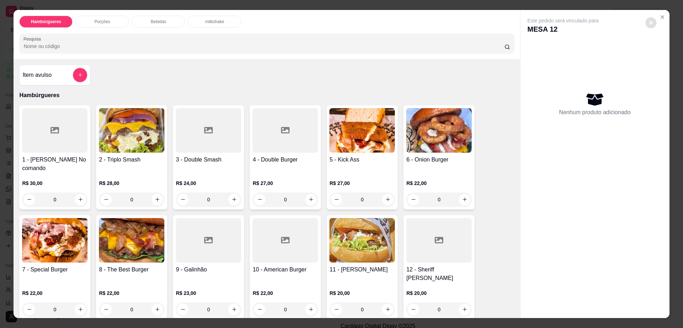
click at [161, 21] on p "Bebidas" at bounding box center [158, 22] width 15 height 6
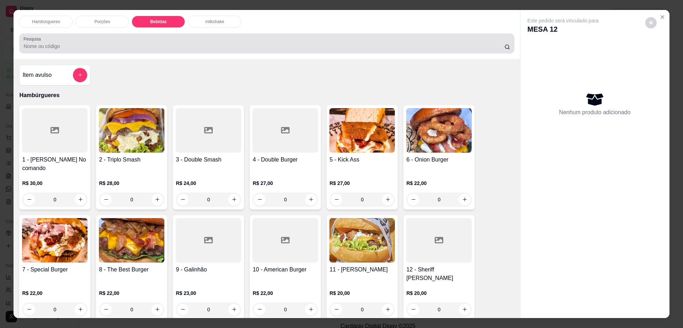
scroll to position [13, 0]
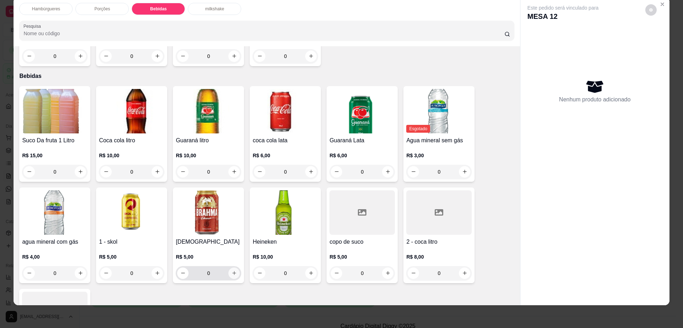
click at [235, 267] on button "increase-product-quantity" at bounding box center [233, 272] width 11 height 11
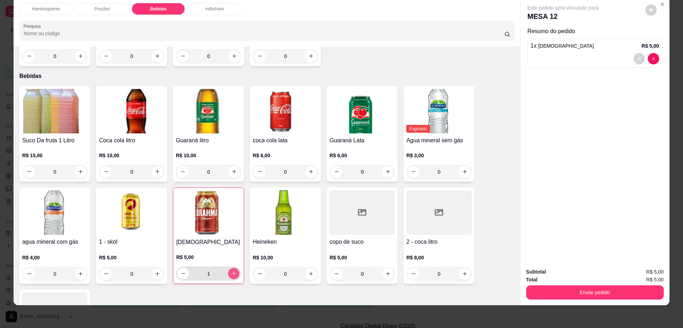
click at [235, 268] on button "increase-product-quantity" at bounding box center [233, 273] width 11 height 11
type input "3"
click at [600, 292] on button "Enviar pedido" at bounding box center [595, 292] width 138 height 14
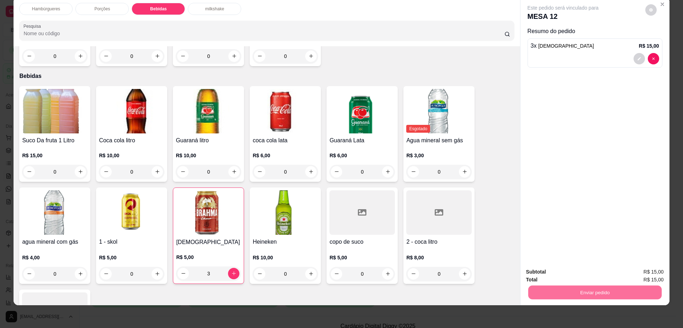
click at [641, 270] on button "Enviar pedido" at bounding box center [644, 274] width 39 height 13
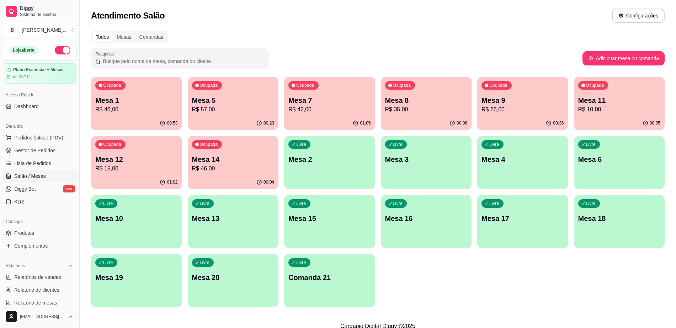
click at [550, 126] on icon "button" at bounding box center [549, 123] width 6 height 6
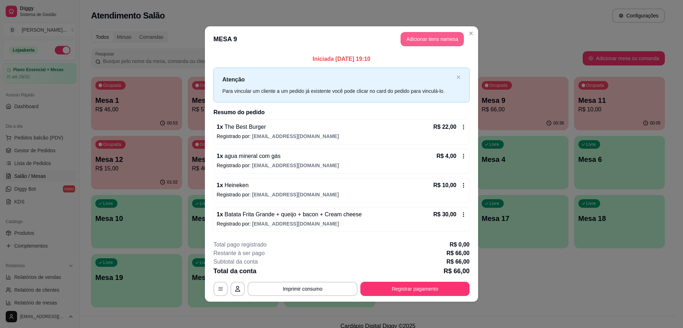
click at [434, 36] on button "Adicionar itens na mesa" at bounding box center [431, 39] width 63 height 14
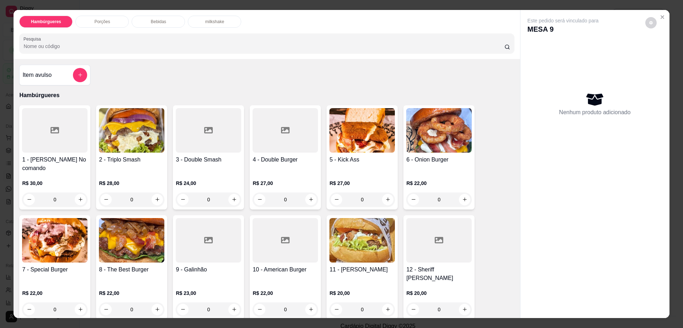
click at [152, 24] on p "Bebidas" at bounding box center [158, 22] width 15 height 6
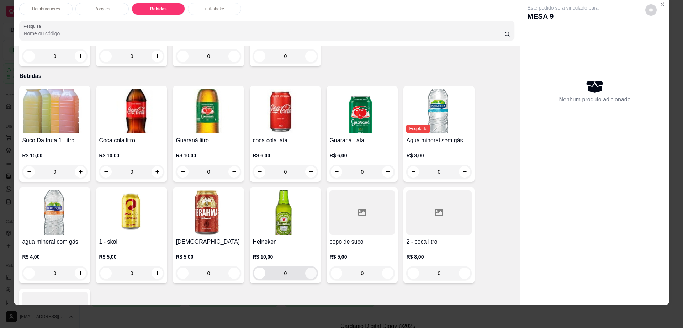
click at [308, 270] on icon "increase-product-quantity" at bounding box center [310, 272] width 5 height 5
type input "1"
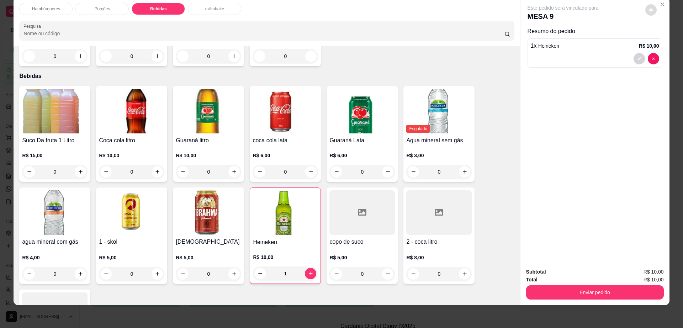
click at [649, 11] on icon "decrease-product-quantity" at bounding box center [651, 10] width 4 height 4
click at [600, 291] on button "Enviar pedido" at bounding box center [595, 292] width 138 height 14
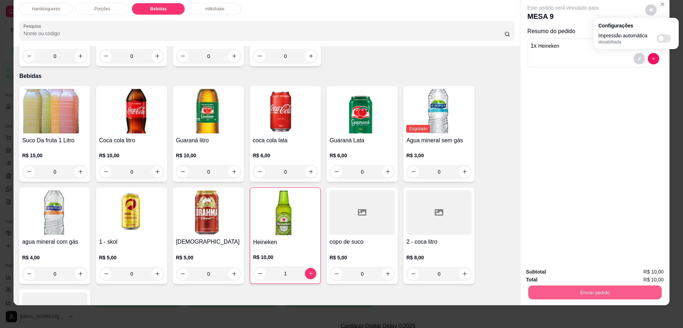
click at [600, 291] on button "Enviar pedido" at bounding box center [594, 293] width 133 height 14
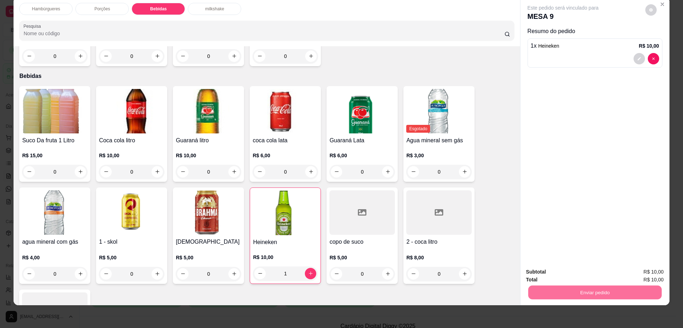
click at [646, 270] on button "Enviar pedido" at bounding box center [644, 275] width 40 height 14
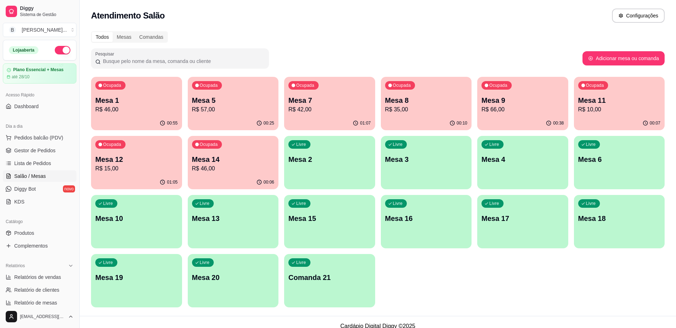
click at [362, 105] on p "R$ 42,00" at bounding box center [329, 109] width 82 height 9
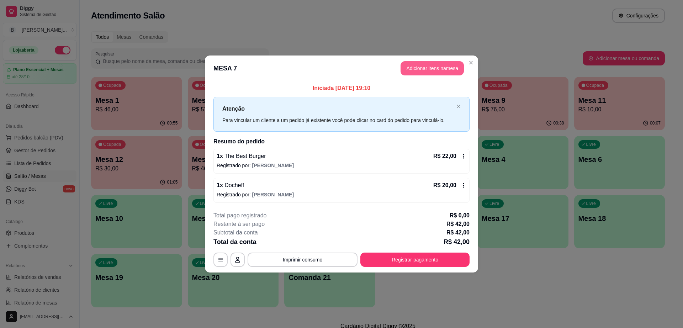
click at [434, 72] on button "Adicionar itens na mesa" at bounding box center [431, 68] width 63 height 14
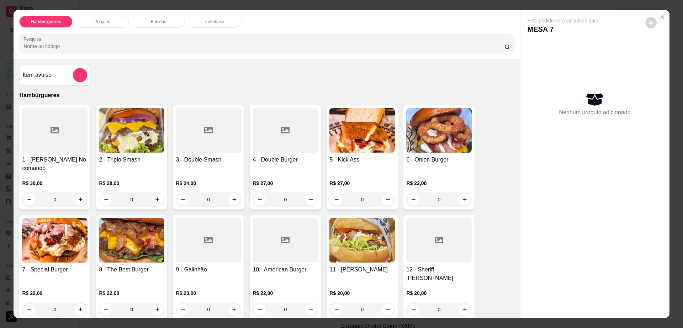
click at [163, 23] on div "Bebidas" at bounding box center [158, 22] width 53 height 12
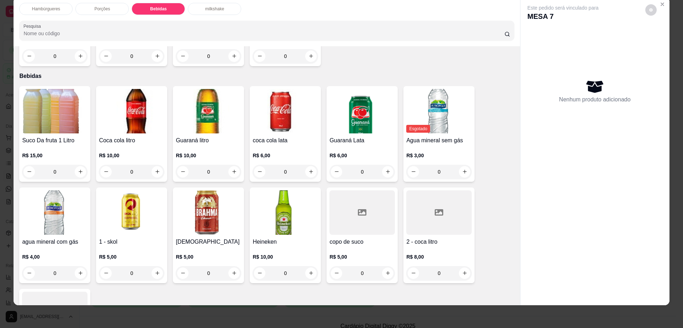
click at [437, 204] on div at bounding box center [438, 212] width 65 height 44
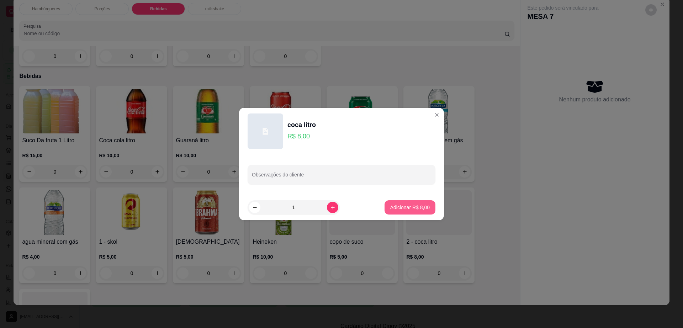
click at [414, 205] on p "Adicionar R$ 8,00" at bounding box center [409, 207] width 39 height 7
type input "1"
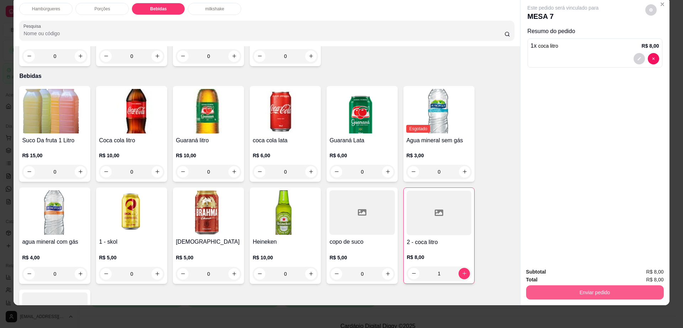
click at [577, 285] on div "Enviar pedido" at bounding box center [595, 291] width 138 height 16
click at [578, 286] on button "Enviar pedido" at bounding box center [595, 292] width 138 height 14
click at [648, 275] on button "Enviar pedido" at bounding box center [644, 274] width 39 height 13
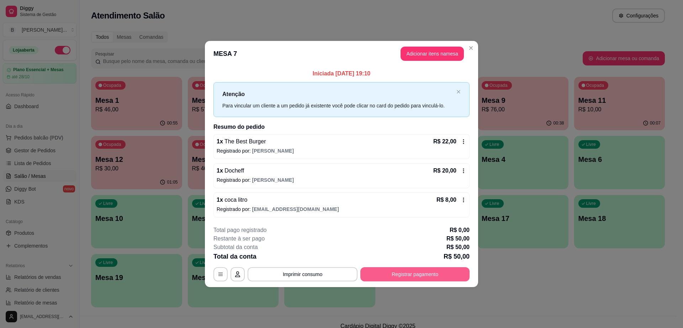
click at [372, 270] on button "Registrar pagamento" at bounding box center [414, 274] width 109 height 14
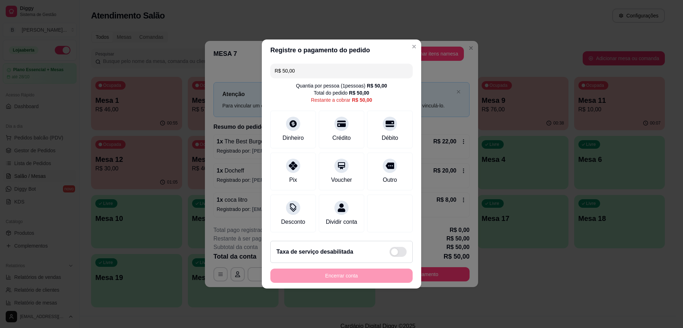
click at [355, 68] on input "R$ 50,00" at bounding box center [342, 71] width 134 height 14
click at [388, 124] on div "Débito" at bounding box center [390, 128] width 50 height 42
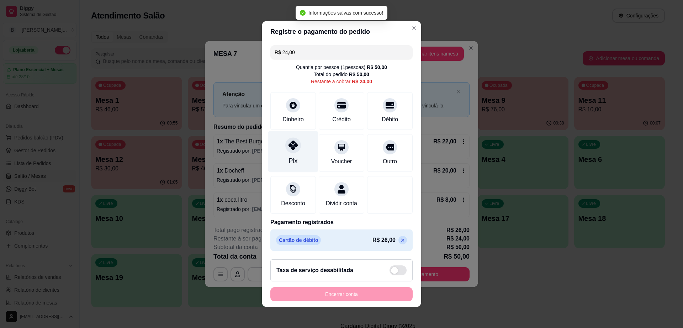
click at [287, 147] on div at bounding box center [293, 145] width 16 height 16
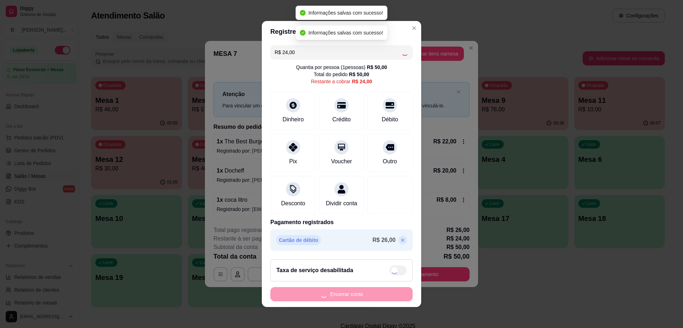
type input "R$ 0,00"
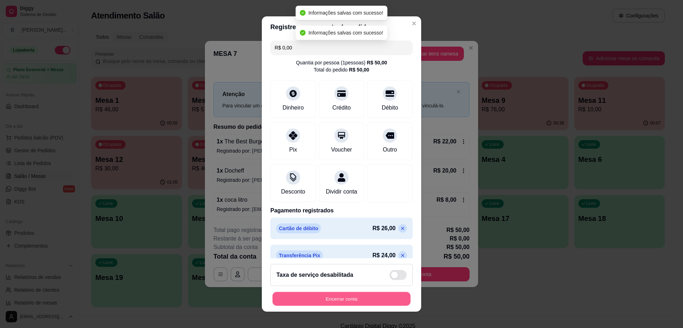
click at [356, 302] on button "Encerrar conta" at bounding box center [341, 299] width 138 height 14
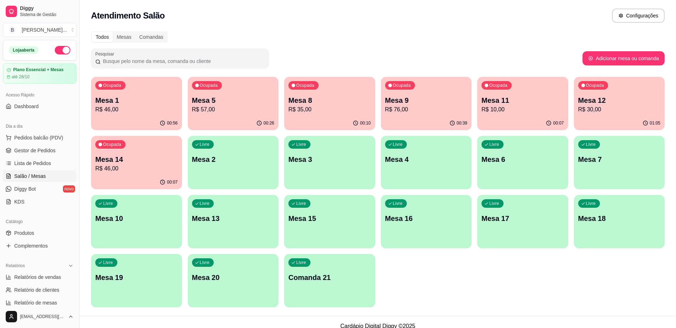
click at [115, 107] on p "R$ 46,00" at bounding box center [136, 109] width 82 height 9
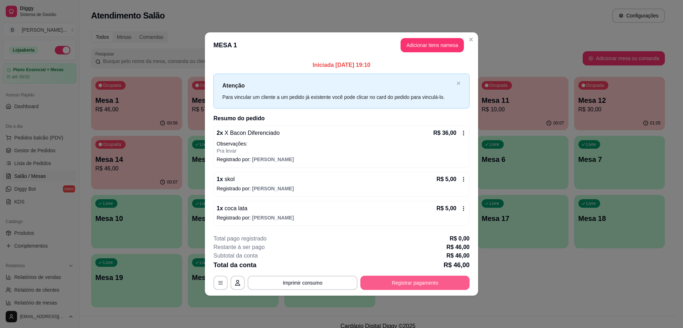
click at [415, 281] on button "Registrar pagamento" at bounding box center [414, 283] width 109 height 14
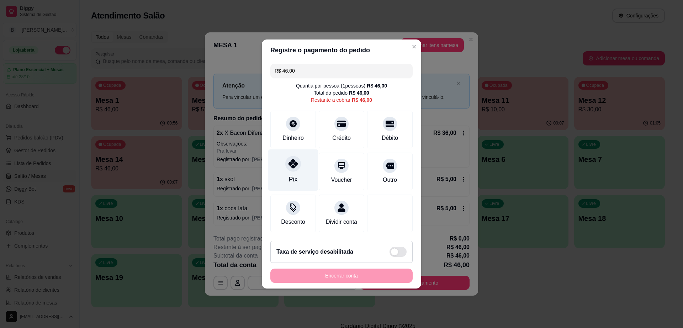
click at [293, 160] on icon at bounding box center [292, 163] width 9 height 9
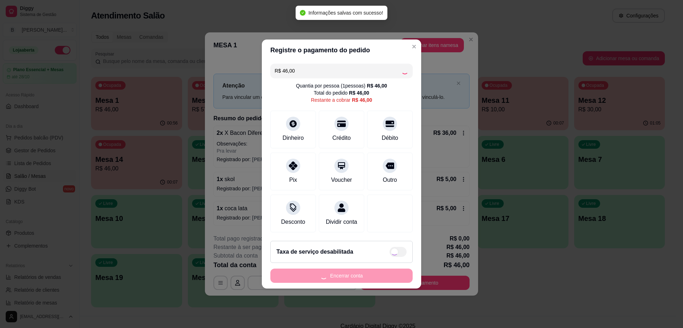
type input "R$ 0,00"
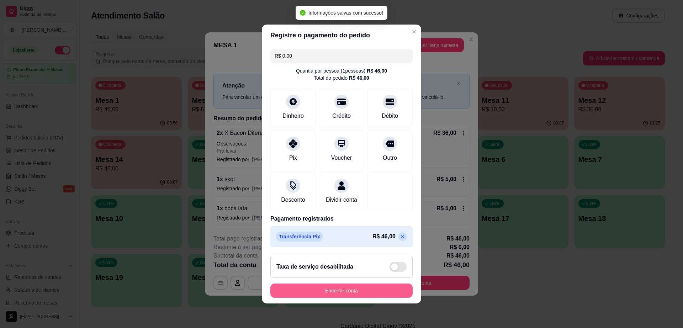
click at [344, 294] on button "Encerrar conta" at bounding box center [341, 290] width 142 height 14
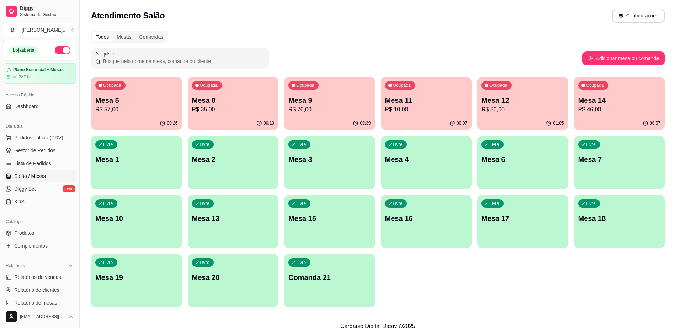
click at [204, 121] on div "00:10" at bounding box center [233, 123] width 91 height 14
click at [137, 107] on p "R$ 57,00" at bounding box center [136, 109] width 82 height 9
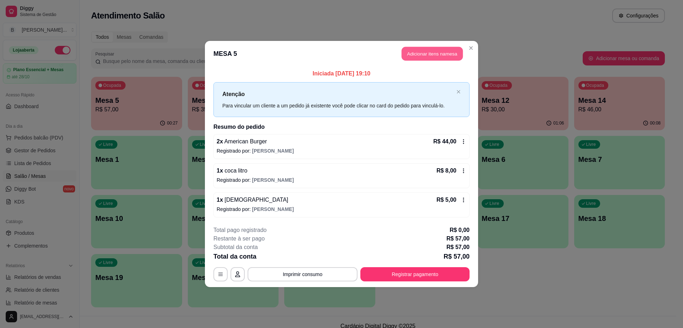
click at [437, 48] on button "Adicionar itens na mesa" at bounding box center [431, 54] width 61 height 14
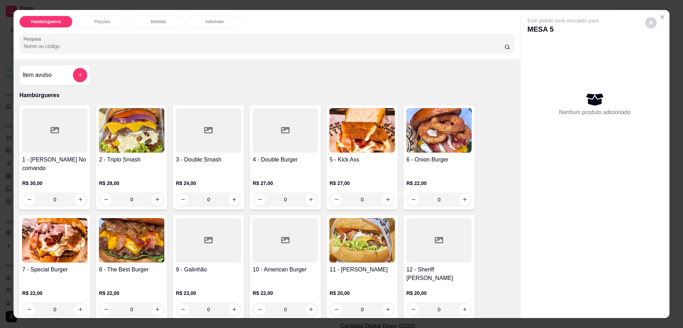
click at [165, 21] on div "Bebidas" at bounding box center [158, 22] width 53 height 12
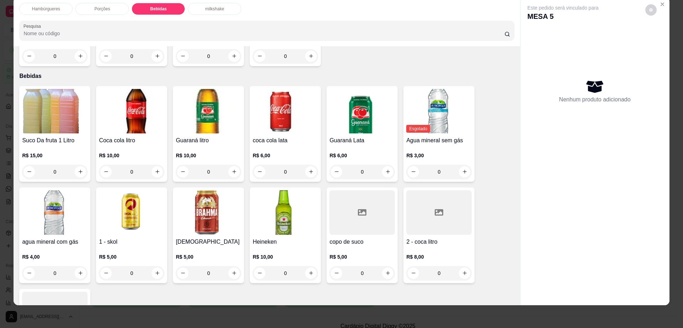
click at [214, 190] on img at bounding box center [208, 212] width 65 height 44
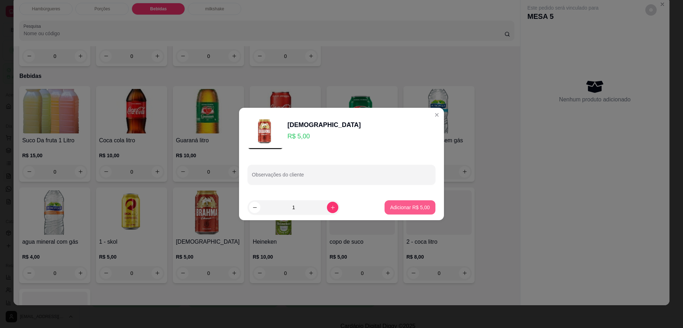
click at [411, 213] on button "Adicionar R$ 5,00" at bounding box center [409, 207] width 51 height 14
type input "1"
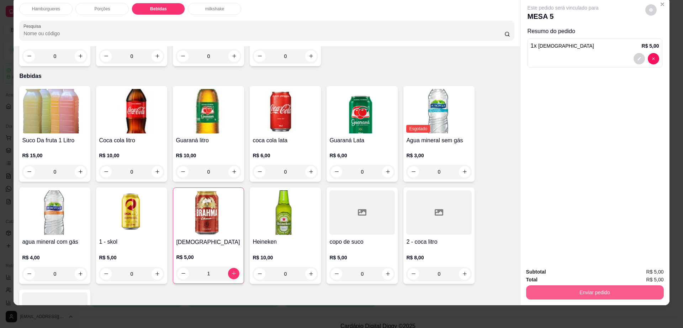
click at [595, 295] on button "Enviar pedido" at bounding box center [595, 292] width 138 height 14
click at [633, 275] on button "Enviar pedido" at bounding box center [644, 275] width 40 height 14
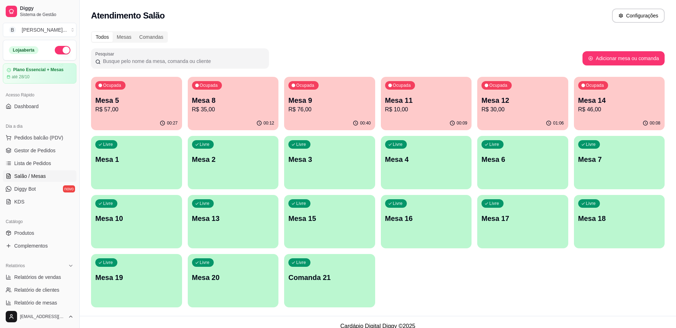
click at [486, 115] on div "Ocupada Mesa 12 R$ 30,00" at bounding box center [522, 96] width 91 height 39
click at [406, 101] on p "Mesa 11" at bounding box center [426, 100] width 82 height 10
click at [295, 115] on div "Ocupada Mesa 9 R$ 76,00" at bounding box center [330, 97] width 88 height 38
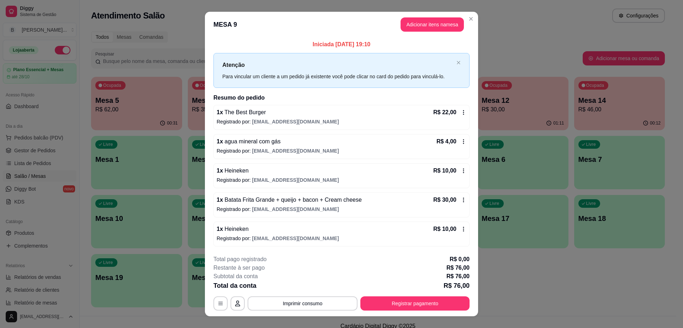
scroll to position [11, 0]
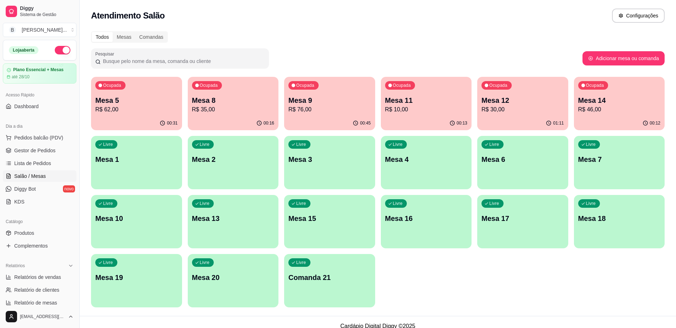
click at [338, 117] on div "00:45" at bounding box center [329, 123] width 91 height 14
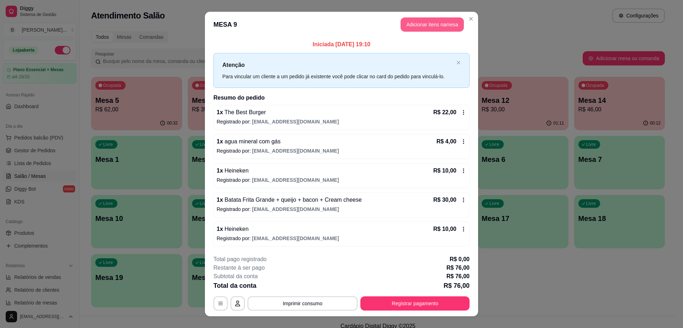
click at [406, 24] on button "Adicionar itens na mesa" at bounding box center [431, 24] width 63 height 14
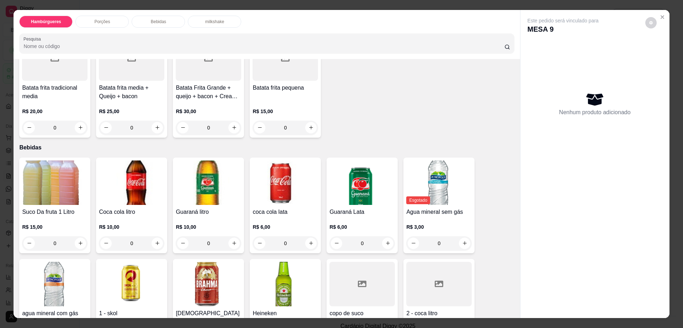
scroll to position [489, 0]
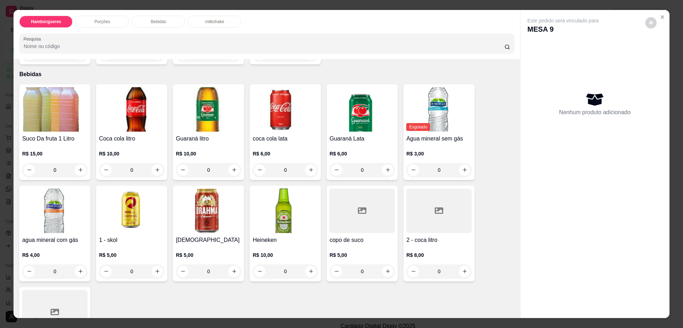
click at [410, 208] on div "2 - coca litro R$ 8,00 0" at bounding box center [438, 234] width 71 height 96
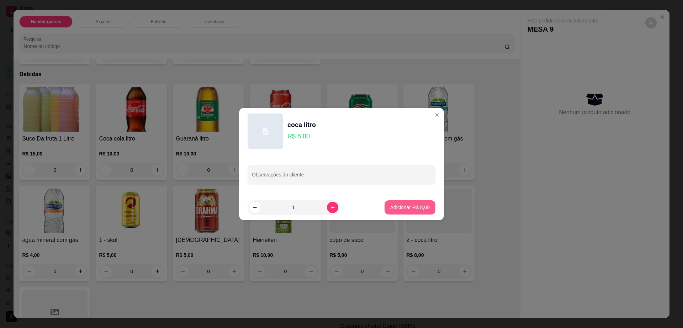
click at [403, 211] on button "Adicionar R$ 8,00" at bounding box center [409, 207] width 51 height 14
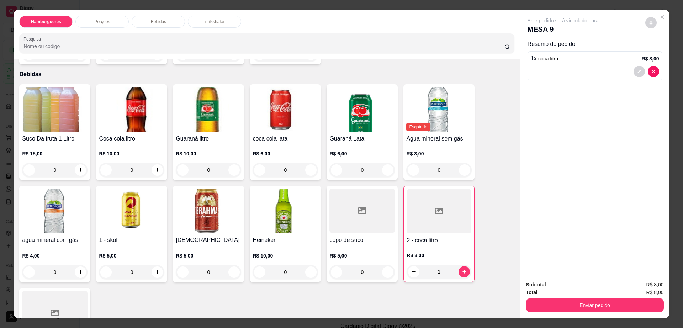
type input "1"
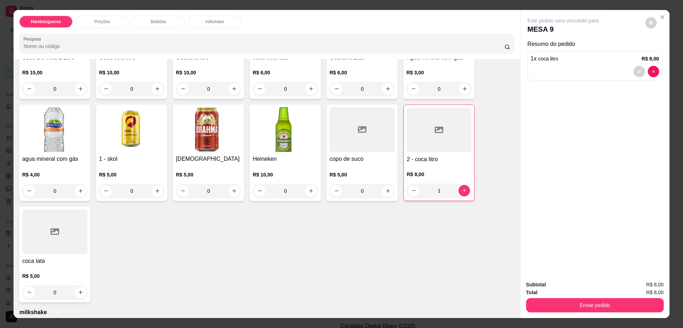
scroll to position [517, 0]
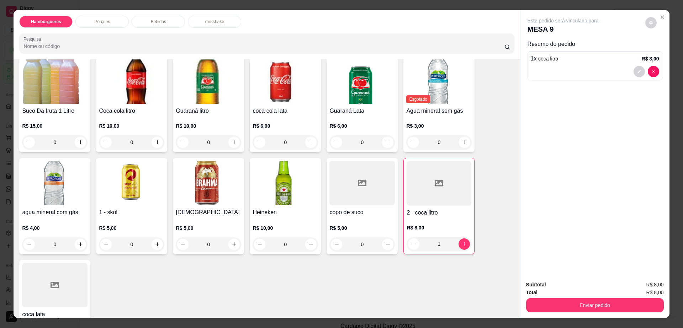
click at [334, 208] on h4 "copo de suco" at bounding box center [361, 212] width 65 height 9
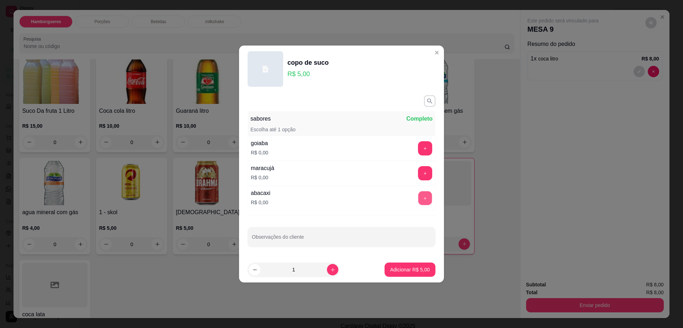
click at [418, 195] on button "+" at bounding box center [425, 198] width 14 height 14
click at [412, 275] on button "Adicionar R$ 5,00" at bounding box center [409, 270] width 49 height 14
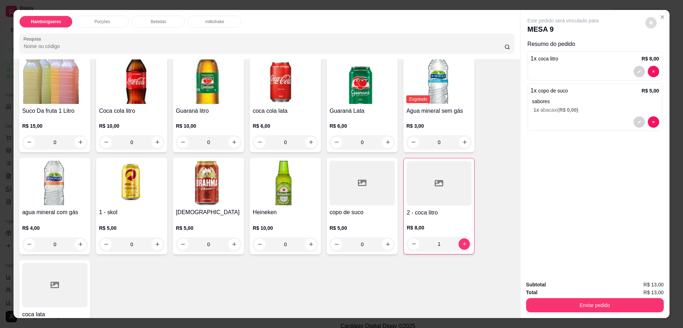
click at [645, 23] on button "decrease-product-quantity" at bounding box center [650, 22] width 11 height 11
click at [573, 308] on button "Enviar pedido" at bounding box center [595, 305] width 138 height 14
click at [637, 283] on button "Enviar pedido" at bounding box center [644, 288] width 40 height 14
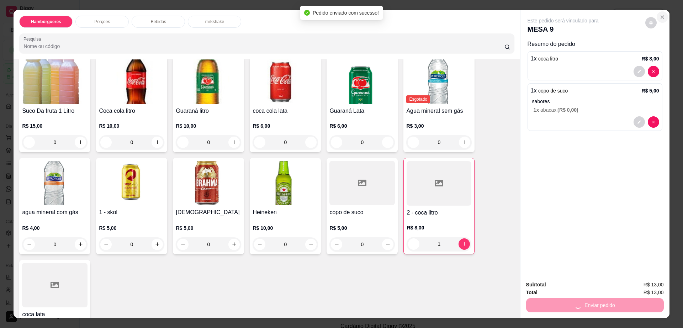
click at [659, 19] on icon "Close" at bounding box center [662, 17] width 6 height 6
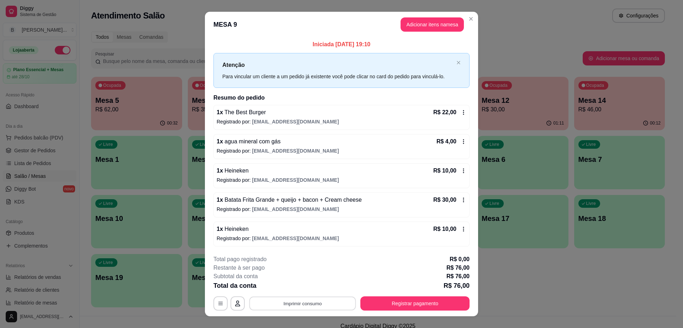
click at [322, 309] on button "Imprimir consumo" at bounding box center [302, 303] width 107 height 14
click at [295, 285] on button "Impressora" at bounding box center [301, 286] width 50 height 11
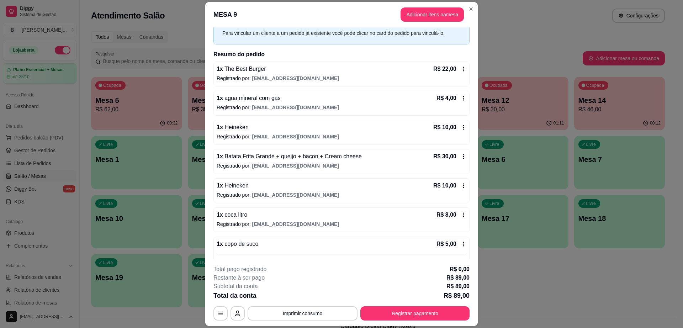
scroll to position [78, 0]
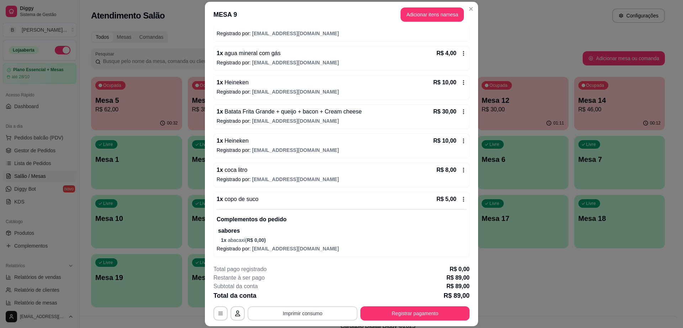
click at [296, 315] on button "Imprimir consumo" at bounding box center [302, 313] width 110 height 14
click at [301, 293] on button "Impressora" at bounding box center [302, 296] width 52 height 11
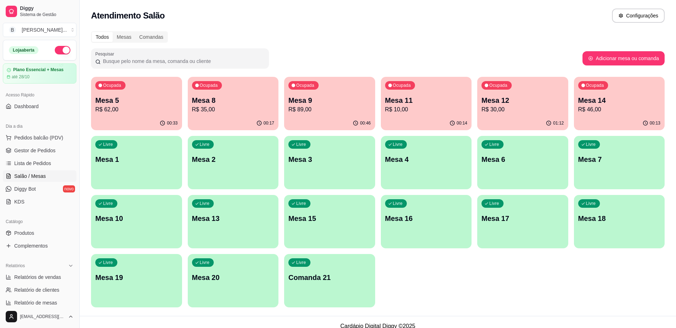
click at [500, 104] on p "Mesa 12" at bounding box center [522, 100] width 82 height 10
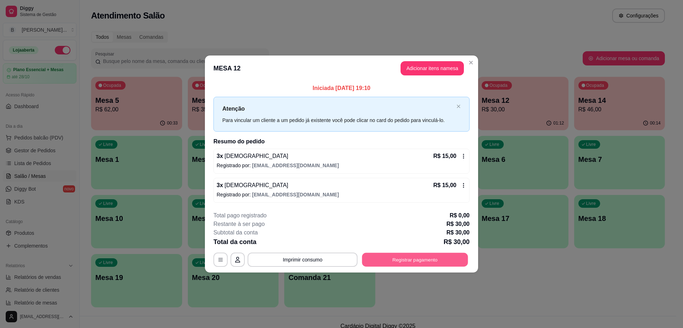
click at [416, 263] on button "Registrar pagamento" at bounding box center [415, 259] width 106 height 14
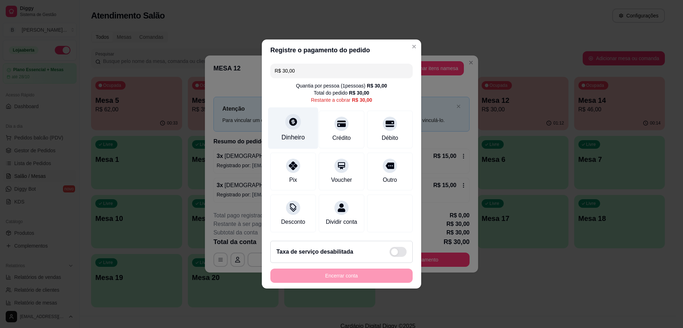
click at [284, 121] on div "Dinheiro" at bounding box center [293, 128] width 50 height 42
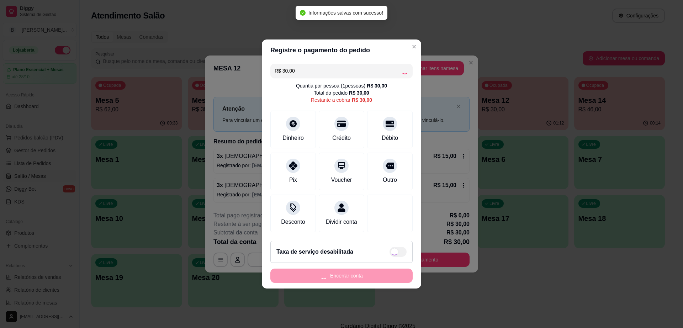
type input "R$ 0,00"
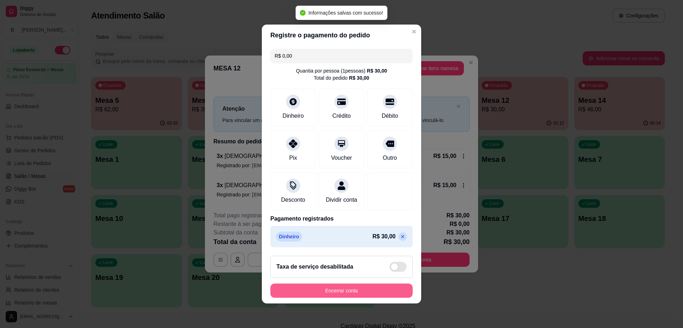
click at [375, 294] on button "Encerrar conta" at bounding box center [341, 290] width 142 height 14
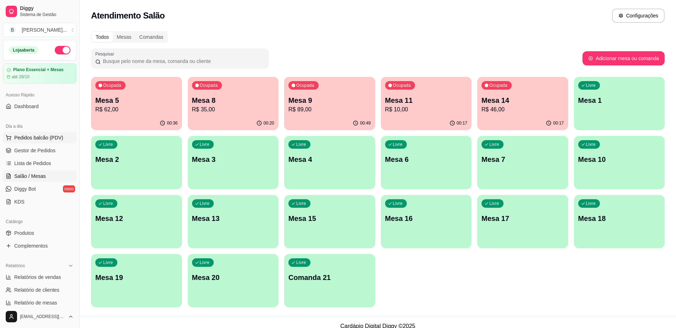
click at [36, 137] on span "Pedidos balcão (PDV)" at bounding box center [38, 137] width 49 height 7
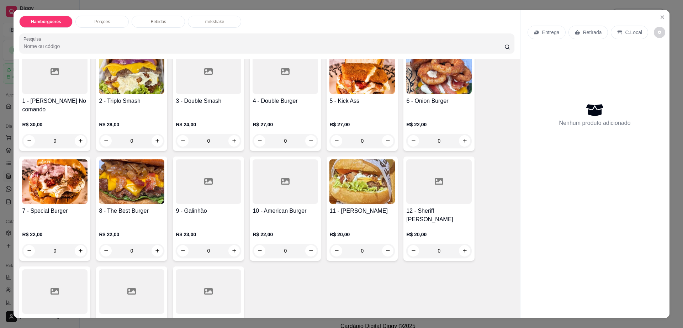
scroll to position [89, 0]
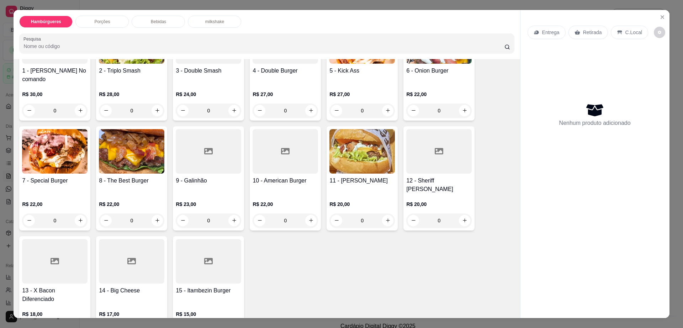
click at [236, 255] on div at bounding box center [208, 261] width 65 height 44
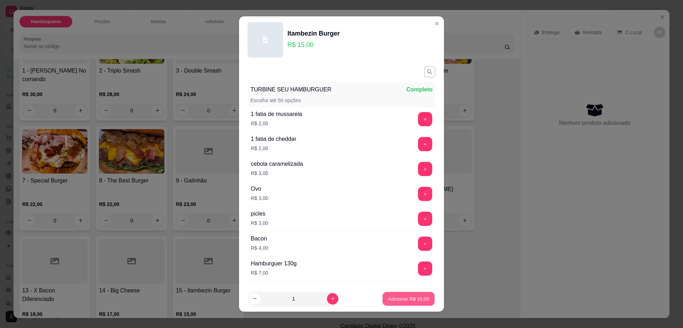
click at [417, 293] on button "Adicionar R$ 15,00" at bounding box center [408, 299] width 52 height 14
type input "1"
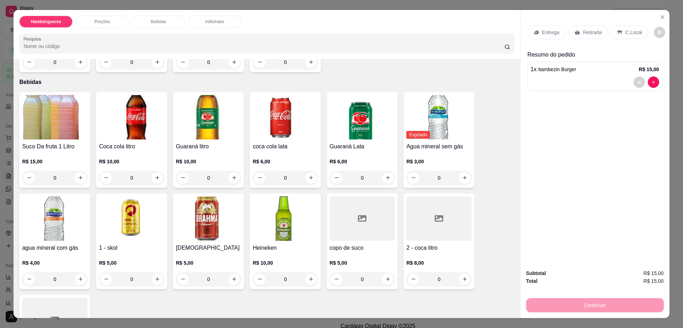
scroll to position [578, 0]
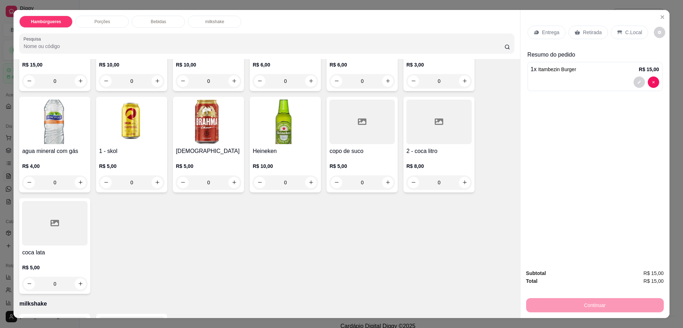
click at [418, 155] on div "R$ 8,00 0" at bounding box center [438, 172] width 65 height 34
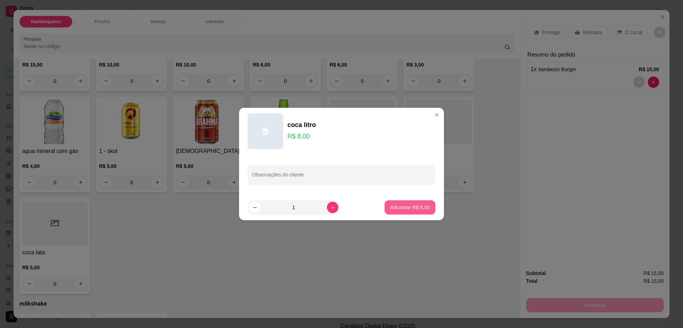
click at [410, 204] on p "Adicionar R$ 8,00" at bounding box center [409, 207] width 39 height 7
type input "1"
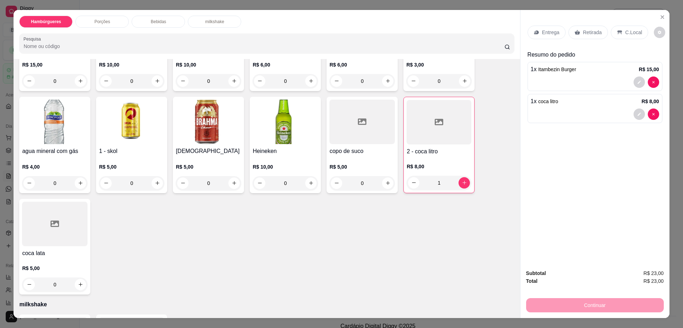
click at [590, 31] on p "Retirada" at bounding box center [592, 32] width 19 height 7
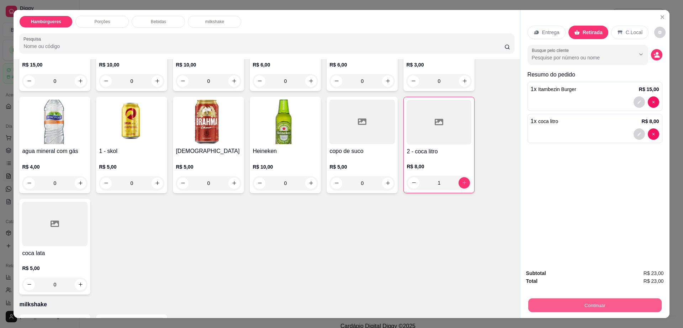
click at [605, 300] on button "Continuar" at bounding box center [594, 305] width 133 height 14
click at [580, 94] on div "1 x Itambezin Burger R$ 15,00" at bounding box center [594, 96] width 135 height 29
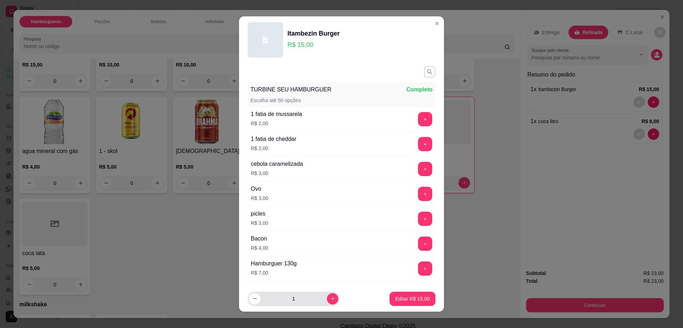
click at [318, 302] on div "1" at bounding box center [293, 299] width 89 height 14
click at [327, 299] on button "increase-product-quantity" at bounding box center [332, 298] width 11 height 11
type input "2"
click at [406, 302] on p "Editar R$ 30,00" at bounding box center [412, 298] width 34 height 7
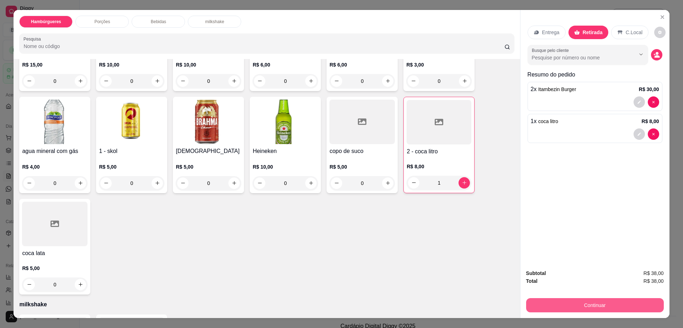
click at [581, 305] on button "Continuar" at bounding box center [595, 305] width 138 height 14
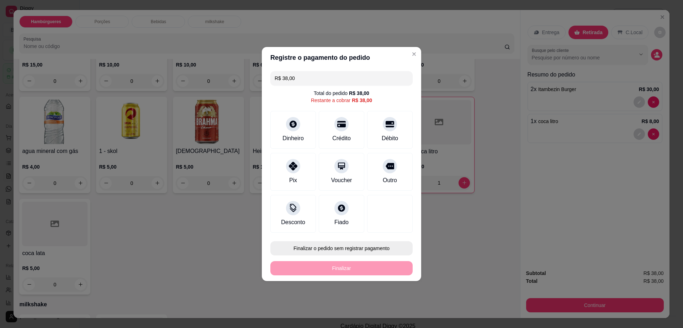
click at [350, 250] on button "Finalizar o pedido sem registrar pagamento" at bounding box center [341, 248] width 142 height 14
click at [389, 310] on button "Confirmar" at bounding box center [386, 306] width 26 height 11
type input "0"
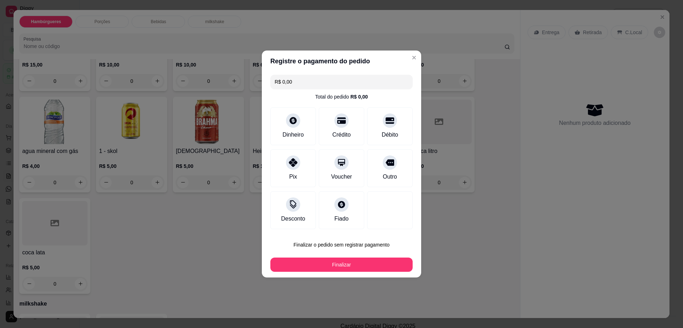
type input "R$ 0,00"
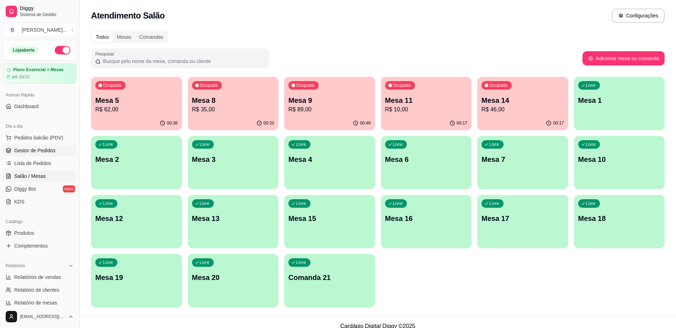
click at [46, 150] on span "Gestor de Pedidos" at bounding box center [34, 150] width 41 height 7
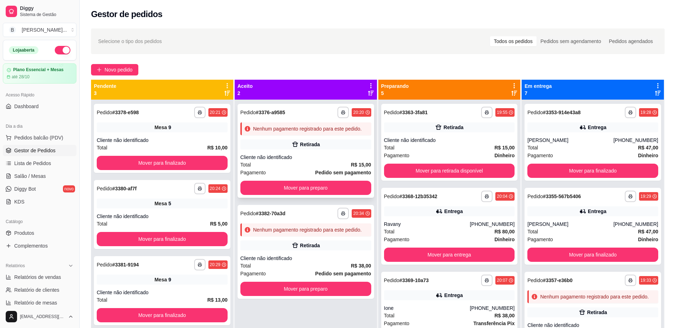
click at [304, 145] on div "Retirada" at bounding box center [310, 144] width 20 height 7
click at [302, 234] on div "Nenhum pagamento registrado para este pedido." at bounding box center [305, 229] width 131 height 13
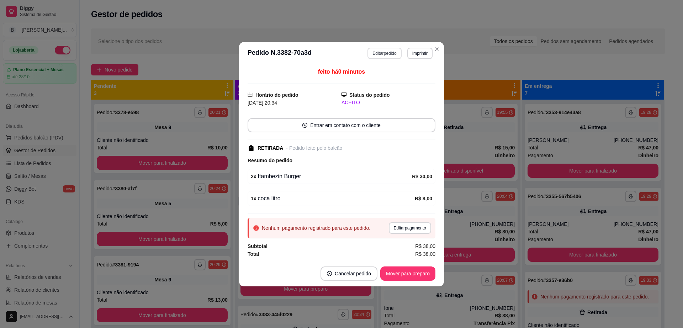
click at [384, 55] on button "Editar pedido" at bounding box center [384, 53] width 34 height 11
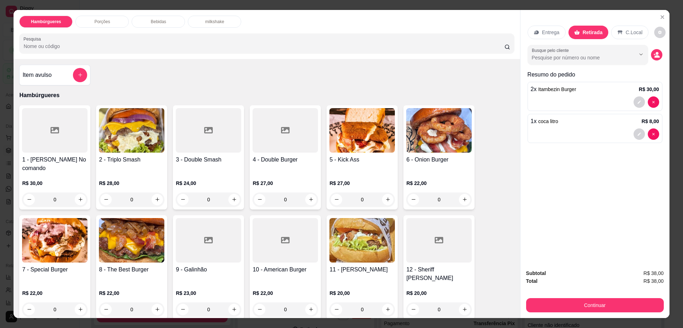
click at [578, 99] on div at bounding box center [595, 101] width 128 height 11
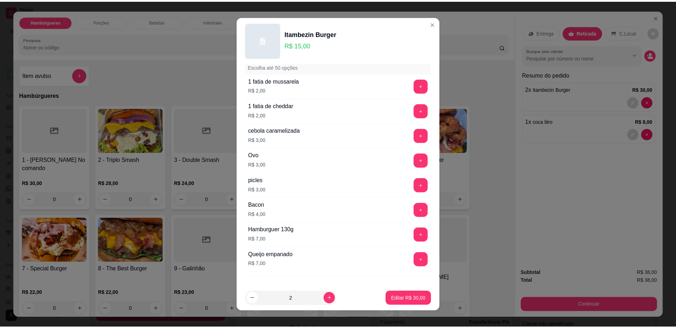
scroll to position [66, 0]
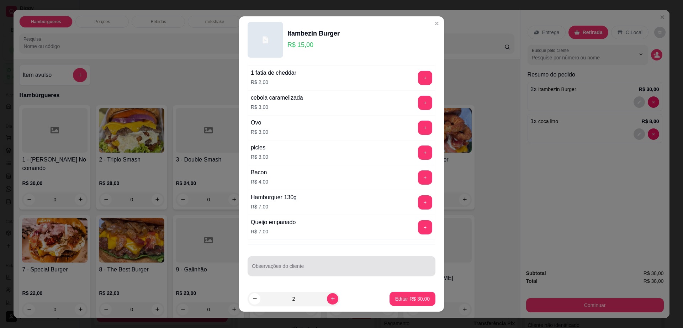
click at [302, 265] on input "Observações do cliente" at bounding box center [341, 268] width 179 height 7
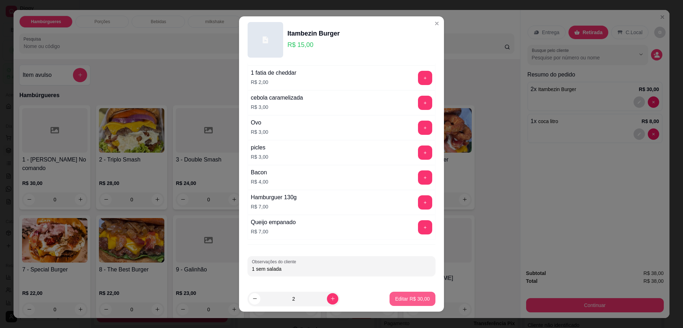
type input "1 sem salada"
click at [405, 302] on p "Editar R$ 30,00" at bounding box center [411, 298] width 33 height 7
type input "0"
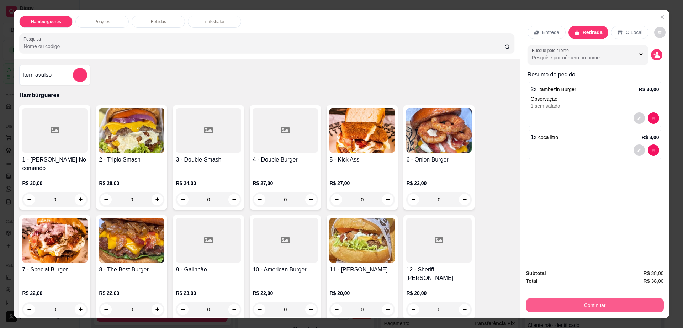
click at [562, 302] on button "Continuar" at bounding box center [595, 305] width 138 height 14
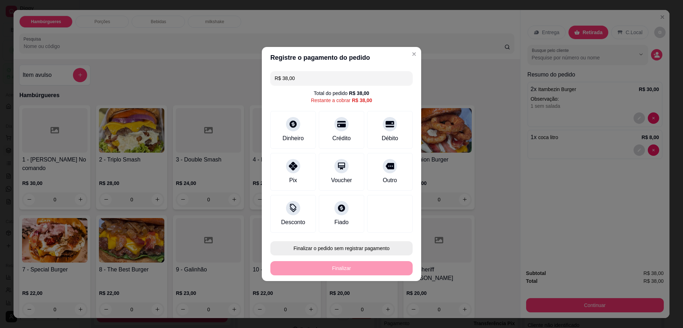
click at [342, 253] on button "Finalizar o pedido sem registrar pagamento" at bounding box center [341, 248] width 142 height 14
click at [385, 305] on button "Confirmar" at bounding box center [386, 306] width 25 height 11
type input "0"
type input "R$ 0,00"
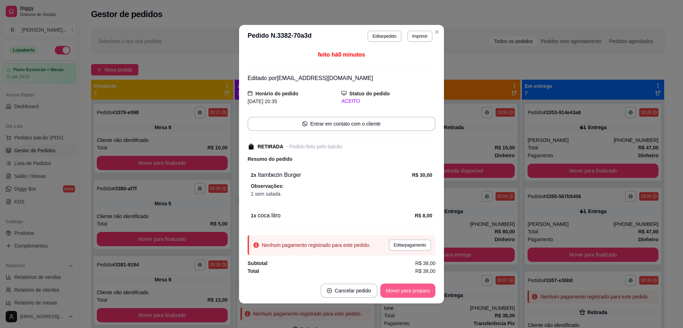
click at [409, 294] on button "Mover para preparo" at bounding box center [407, 290] width 55 height 14
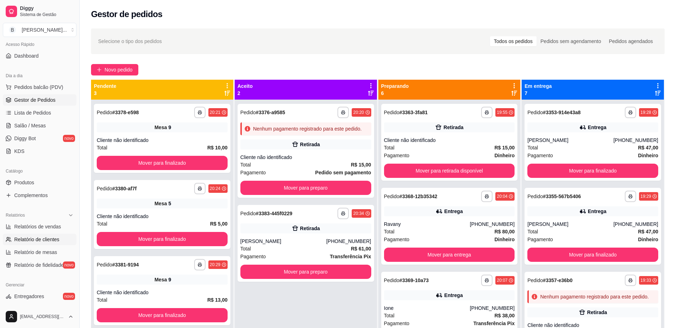
scroll to position [89, 0]
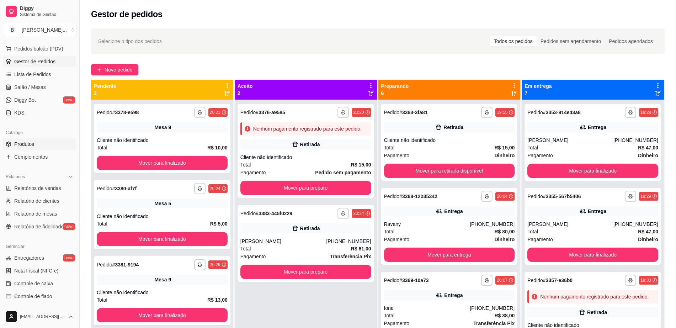
click at [42, 142] on link "Produtos" at bounding box center [40, 143] width 74 height 11
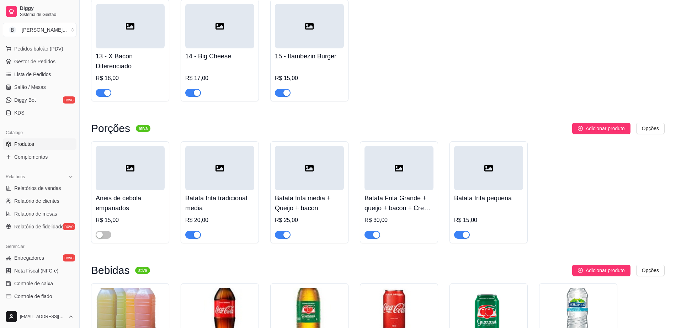
scroll to position [400, 0]
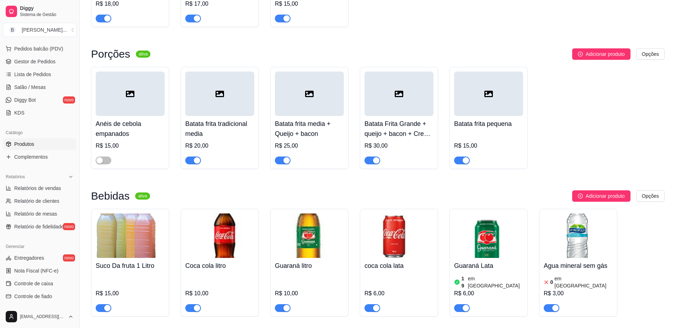
click at [288, 157] on div "button" at bounding box center [286, 160] width 6 height 6
click at [188, 156] on span "button" at bounding box center [193, 160] width 16 height 8
click at [378, 157] on div "button" at bounding box center [376, 160] width 6 height 6
click at [465, 157] on div "button" at bounding box center [466, 160] width 6 height 6
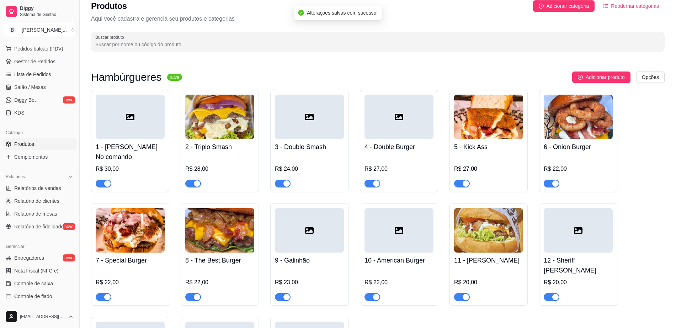
scroll to position [0, 0]
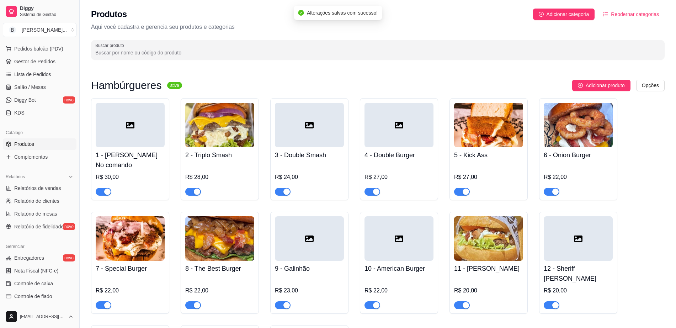
click at [554, 188] on div "button" at bounding box center [555, 191] width 6 height 6
click at [463, 188] on div "button" at bounding box center [466, 191] width 6 height 6
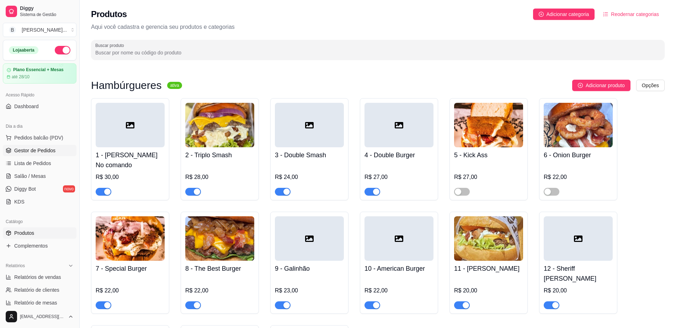
click at [37, 153] on span "Gestor de Pedidos" at bounding box center [34, 150] width 41 height 7
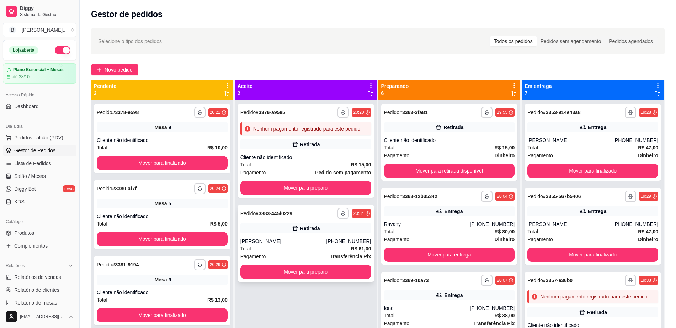
click at [303, 243] on div "[PERSON_NAME]" at bounding box center [283, 241] width 86 height 7
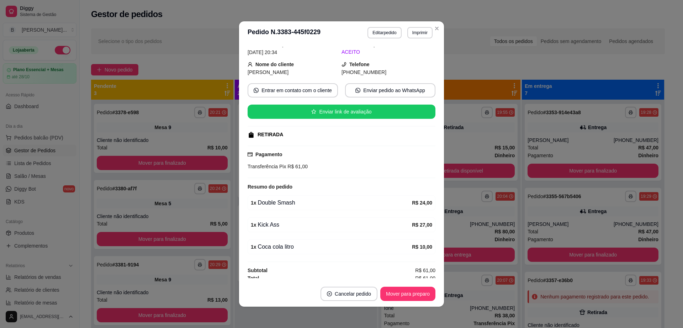
scroll to position [34, 0]
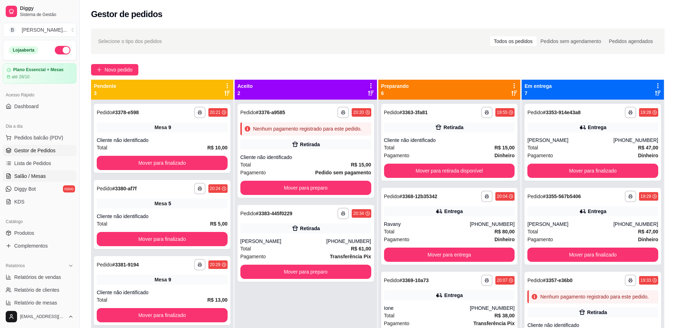
click at [34, 179] on span "Salão / Mesas" at bounding box center [30, 175] width 32 height 7
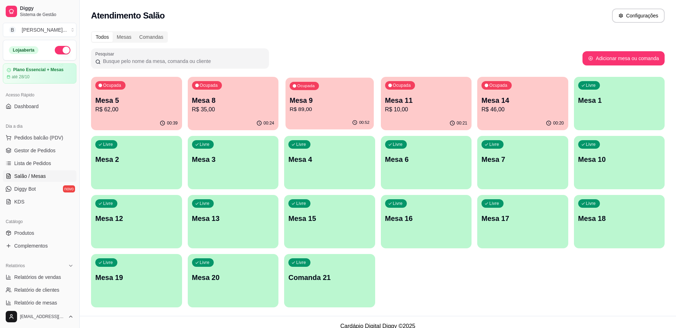
click at [327, 120] on div "00:52" at bounding box center [330, 123] width 88 height 14
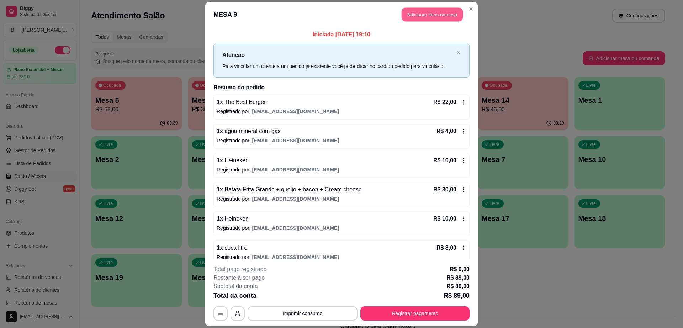
click at [418, 14] on button "Adicionar itens na mesa" at bounding box center [431, 14] width 61 height 14
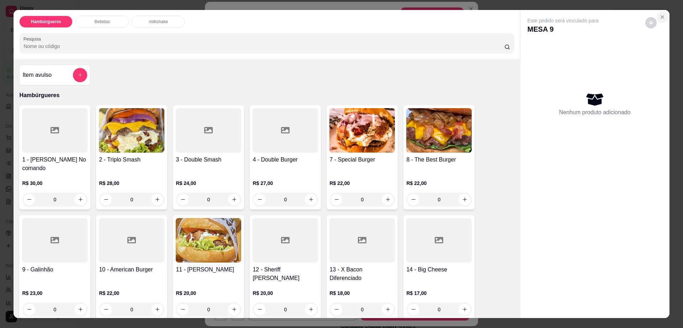
click at [662, 17] on button "Close" at bounding box center [661, 16] width 11 height 11
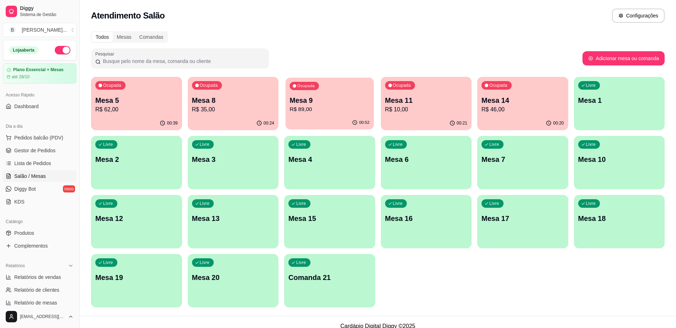
click at [323, 84] on div "Ocupada Mesa 9 R$ 89,00" at bounding box center [330, 97] width 88 height 38
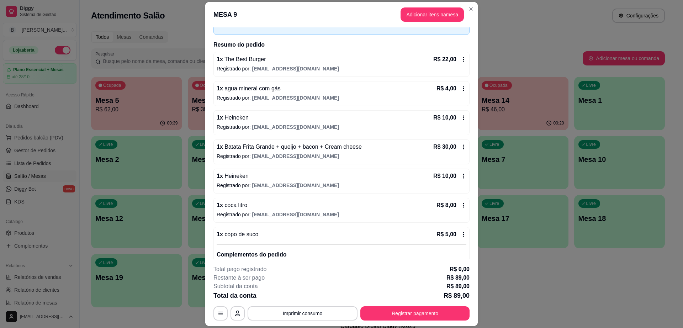
scroll to position [78, 0]
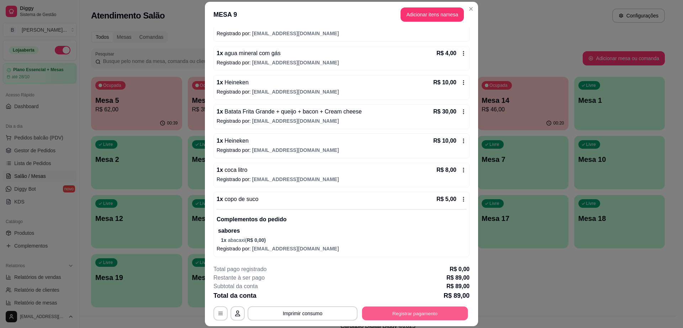
click at [380, 311] on button "Registrar pagamento" at bounding box center [415, 314] width 106 height 14
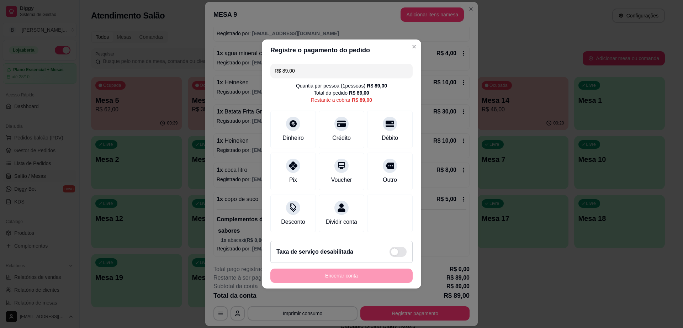
click at [309, 65] on input "R$ 89,00" at bounding box center [342, 71] width 134 height 14
click at [305, 170] on div "Pix" at bounding box center [293, 170] width 50 height 42
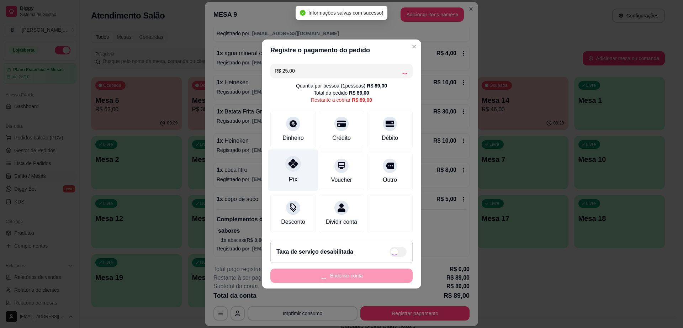
type input "R$ 64,00"
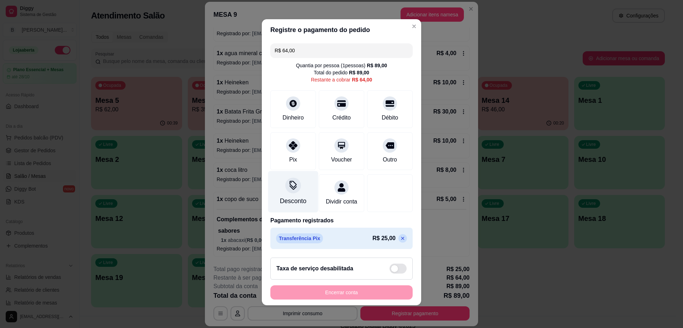
scroll to position [6, 0]
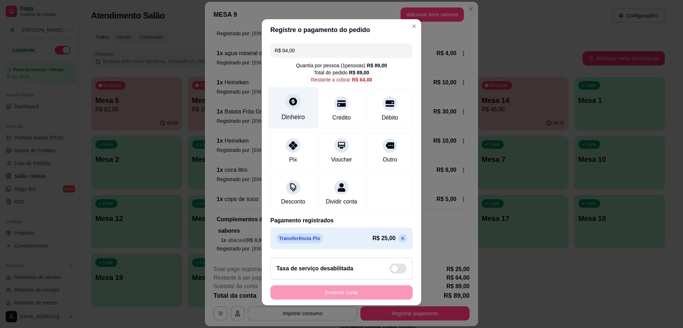
click at [288, 102] on div "Dinheiro" at bounding box center [293, 108] width 50 height 42
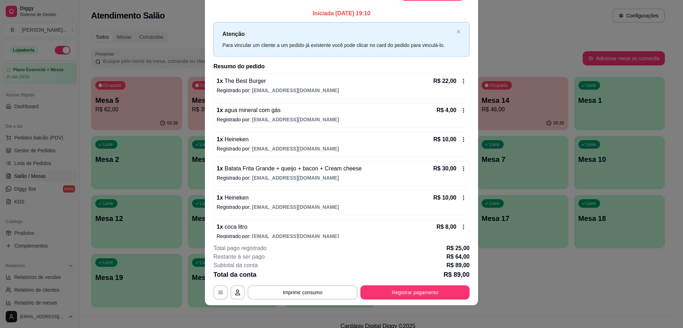
scroll to position [0, 0]
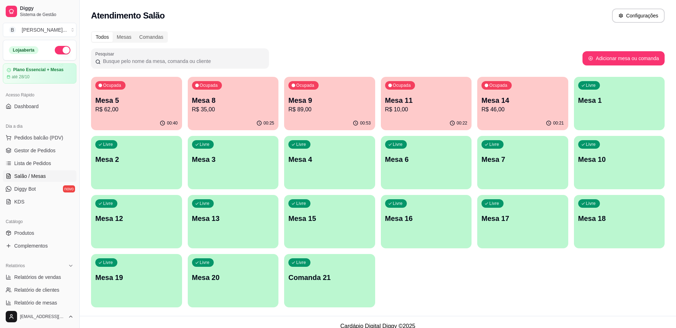
click at [326, 105] on p "R$ 89,00" at bounding box center [329, 109] width 82 height 9
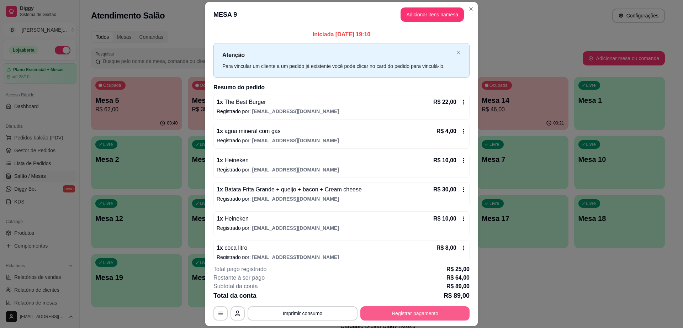
click at [386, 316] on button "Registrar pagamento" at bounding box center [414, 313] width 109 height 14
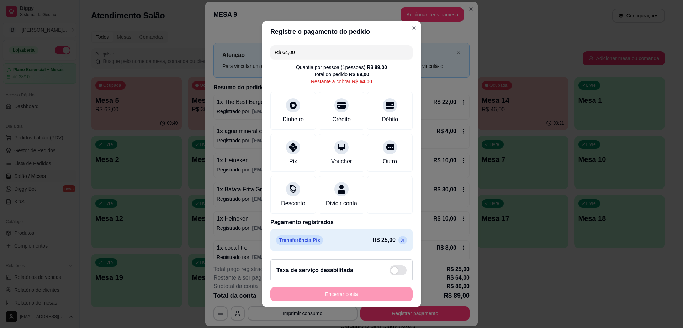
click at [300, 50] on input "R$ 64,00" at bounding box center [342, 52] width 134 height 14
click at [289, 138] on div at bounding box center [293, 145] width 16 height 16
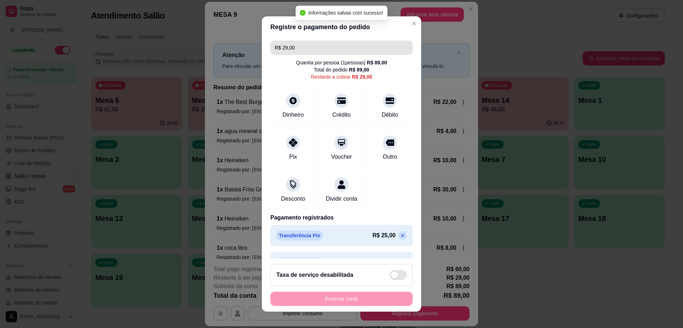
click at [301, 43] on input "R$ 29,00" at bounding box center [342, 48] width 134 height 14
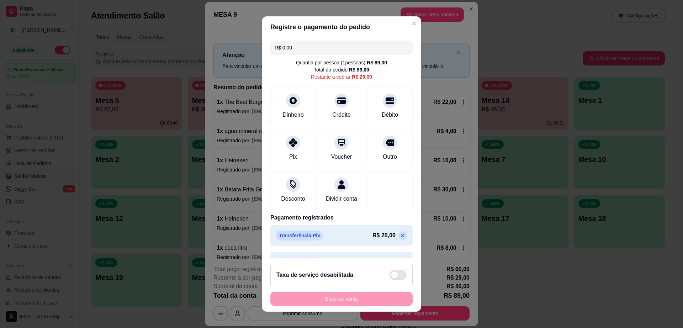
click at [400, 238] on icon at bounding box center [403, 236] width 6 height 6
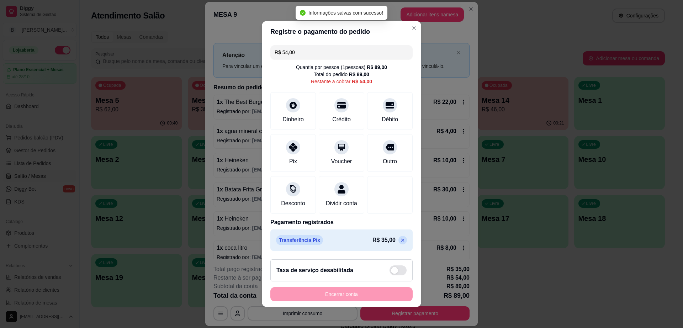
click at [401, 242] on icon at bounding box center [402, 240] width 3 height 3
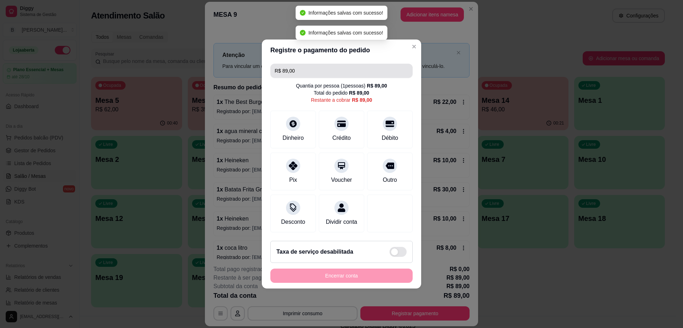
click at [297, 69] on input "R$ 89,00" at bounding box center [342, 71] width 134 height 14
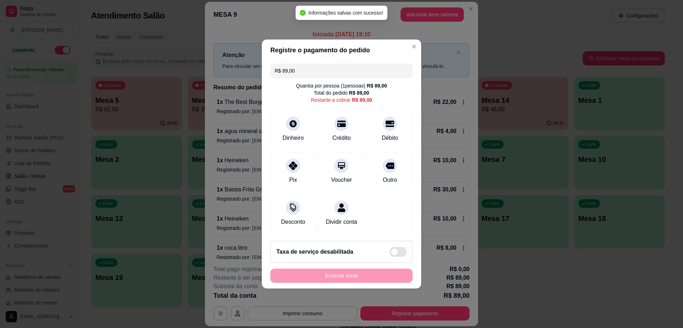
click at [297, 69] on input "R$ 89,00" at bounding box center [342, 71] width 134 height 14
click at [291, 66] on input "R$ 25,00" at bounding box center [342, 71] width 134 height 14
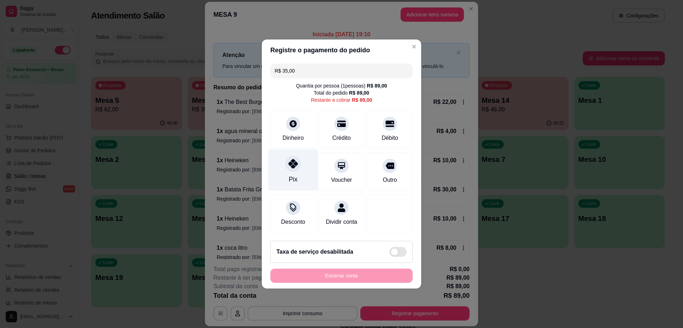
click at [298, 169] on div "Pix" at bounding box center [293, 170] width 50 height 42
type input "R$ 54,00"
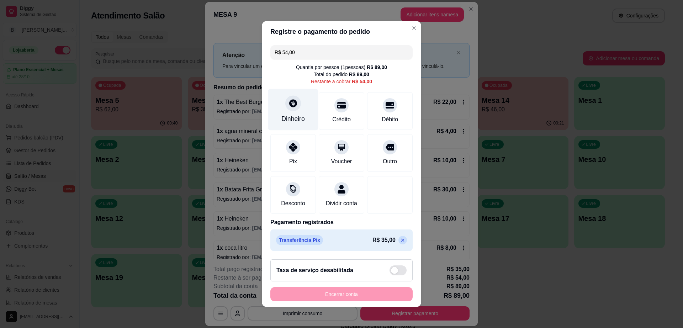
click at [297, 114] on div "Dinheiro" at bounding box center [292, 118] width 23 height 9
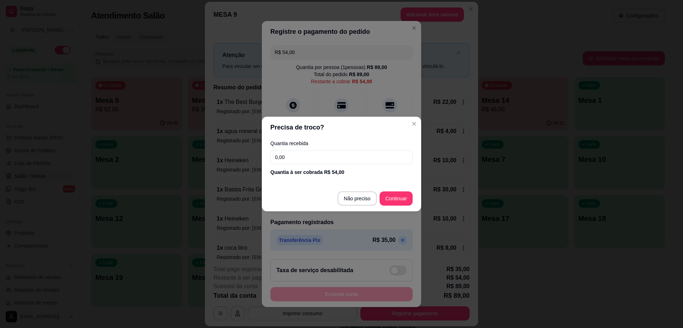
click at [342, 170] on div "Quantia à ser cobrada R$ 54,00" at bounding box center [341, 172] width 142 height 7
click at [332, 157] on input "0,00" at bounding box center [341, 157] width 142 height 14
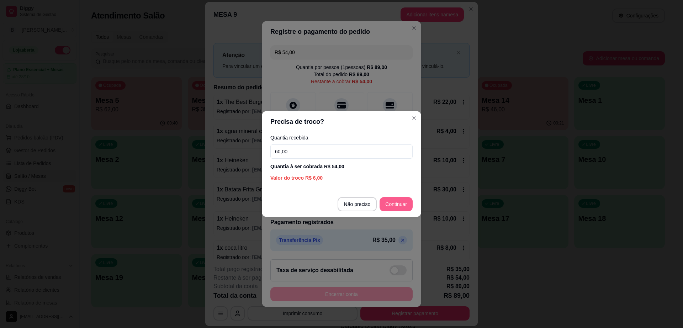
type input "60,00"
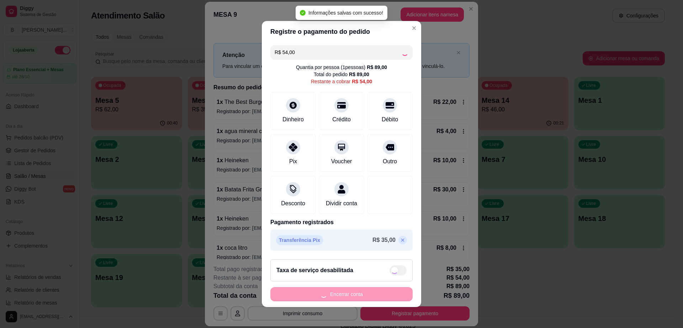
type input "R$ 0,00"
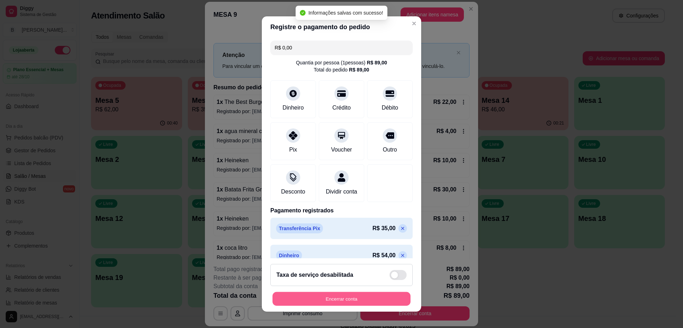
click at [355, 301] on button "Encerrar conta" at bounding box center [341, 299] width 138 height 14
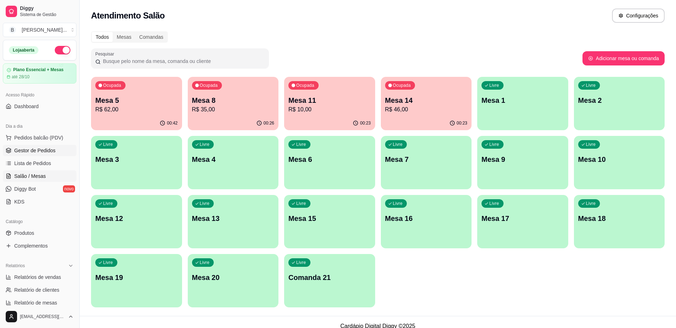
click at [47, 153] on span "Gestor de Pedidos" at bounding box center [34, 150] width 41 height 7
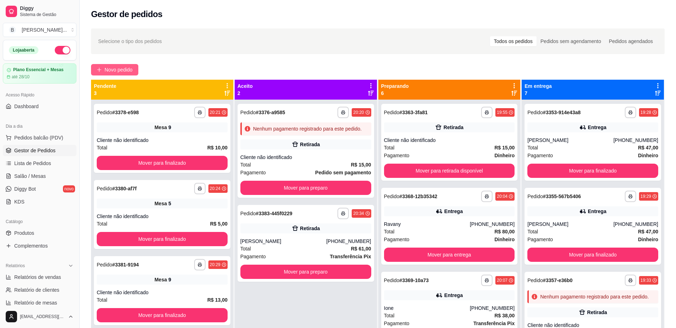
click at [111, 71] on span "Novo pedido" at bounding box center [119, 70] width 28 height 8
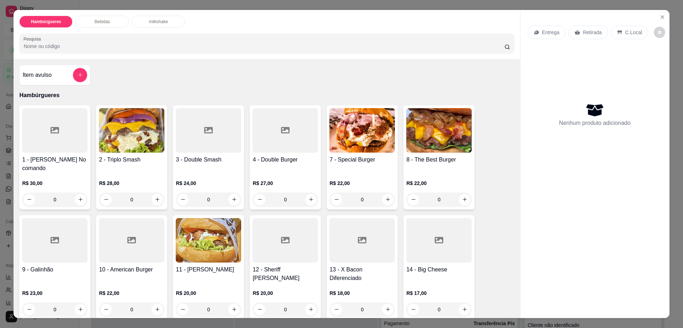
click at [261, 145] on div at bounding box center [284, 130] width 65 height 44
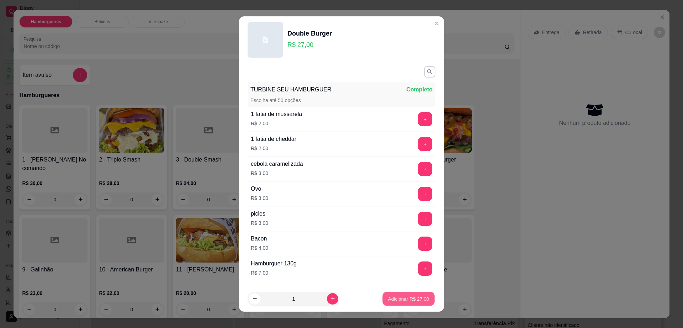
click at [401, 300] on p "Adicionar R$ 27,00" at bounding box center [408, 298] width 41 height 7
type input "1"
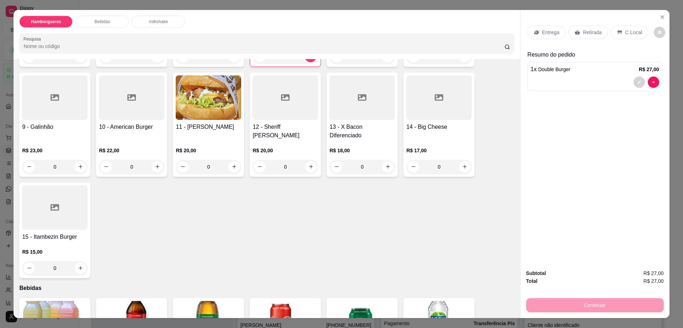
scroll to position [133, 0]
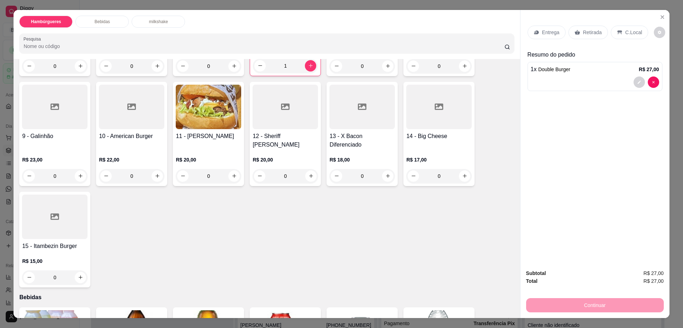
click at [364, 112] on div at bounding box center [361, 107] width 65 height 44
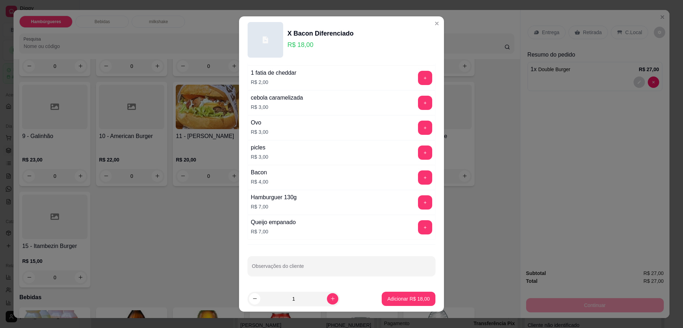
scroll to position [6, 0]
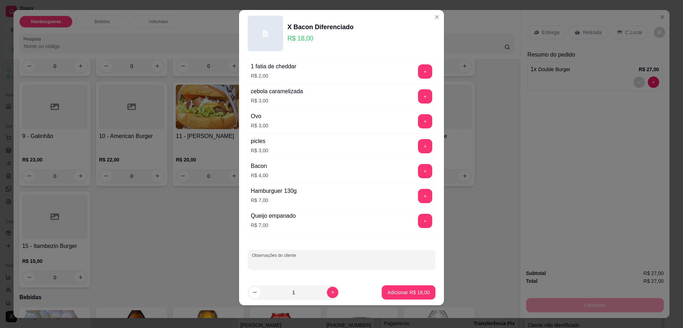
click at [305, 264] on input "Observações do cliente" at bounding box center [341, 262] width 179 height 7
type input "sem salada"
click at [396, 294] on p "Adicionar R$ 18,00" at bounding box center [408, 292] width 41 height 7
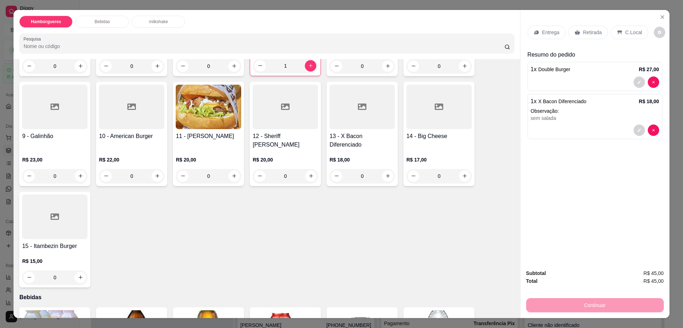
scroll to position [0, 0]
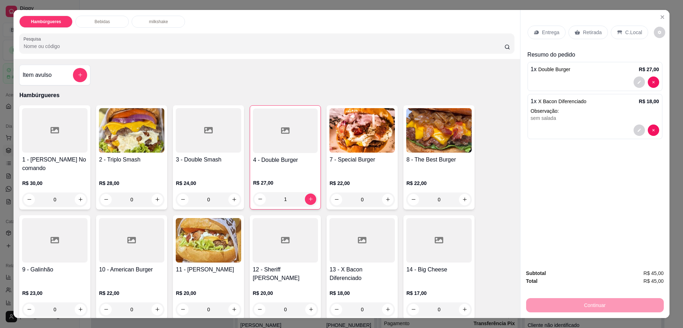
click at [364, 151] on img at bounding box center [361, 130] width 65 height 44
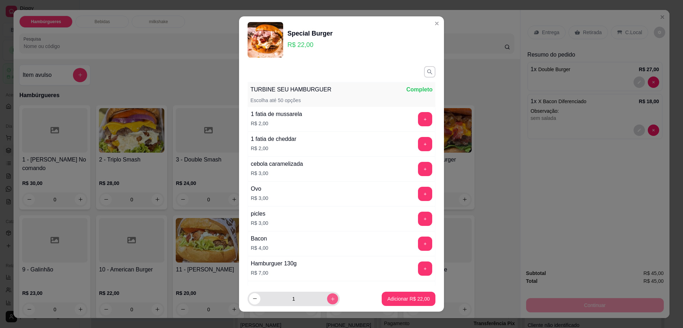
click at [327, 295] on button "increase-product-quantity" at bounding box center [332, 298] width 11 height 11
type input "2"
click at [382, 294] on button "Adicionar R$ 44,00" at bounding box center [409, 299] width 54 height 14
type input "2"
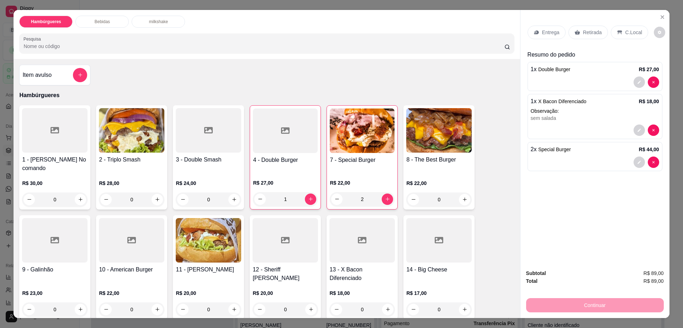
click at [585, 32] on p "Retirada" at bounding box center [592, 32] width 19 height 7
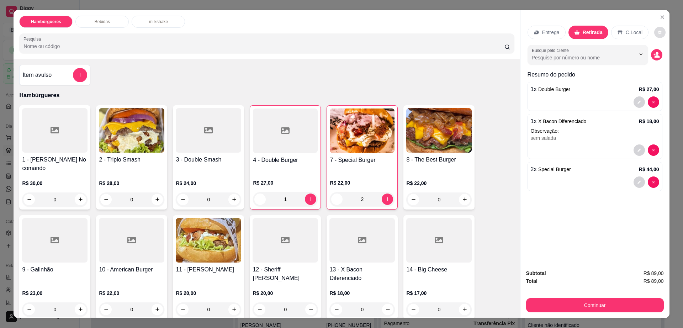
click at [658, 32] on icon "decrease-product-quantity" at bounding box center [660, 33] width 4 height 4
click at [585, 305] on button "Continuar" at bounding box center [595, 305] width 138 height 14
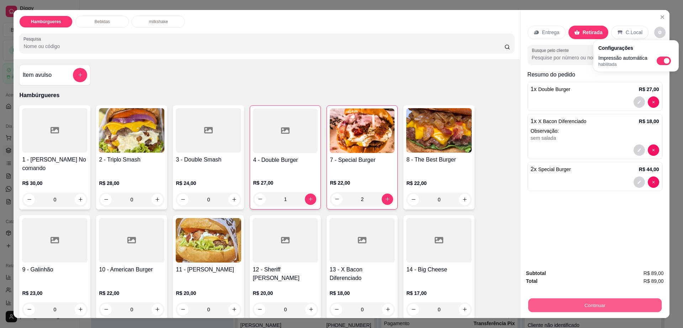
click at [585, 305] on button "Continuar" at bounding box center [594, 305] width 133 height 14
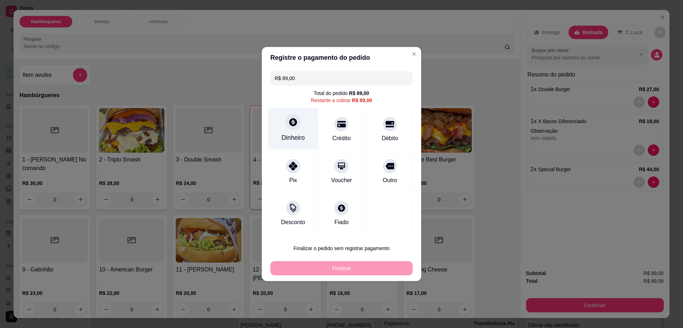
click at [300, 134] on div "Dinheiro" at bounding box center [292, 137] width 23 height 9
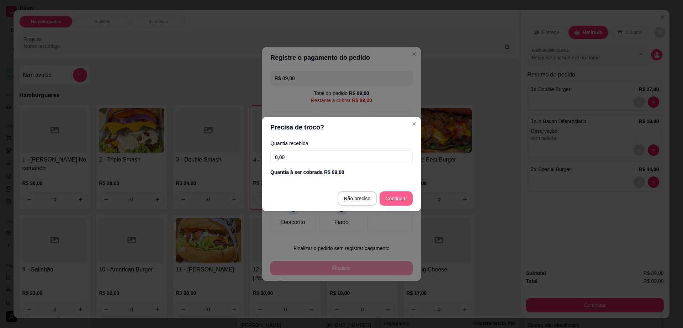
type input "R$ 0,00"
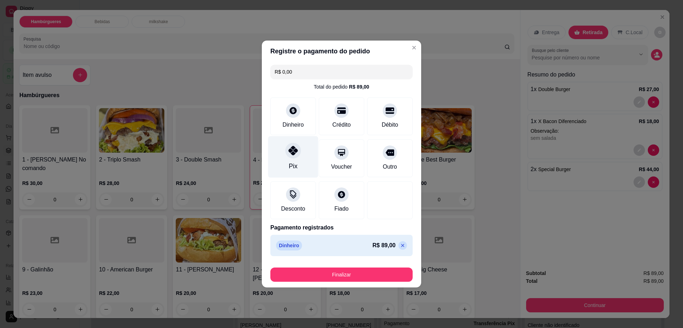
click at [289, 165] on div "Pix" at bounding box center [293, 165] width 9 height 9
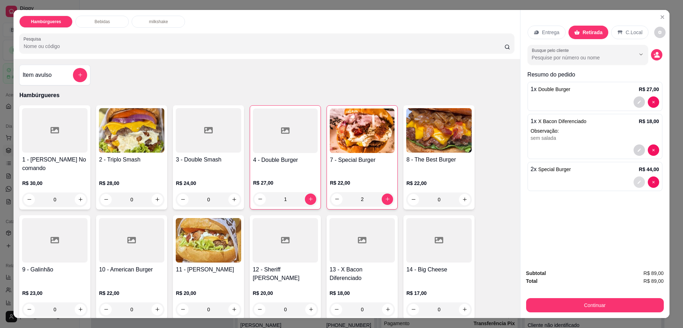
click at [633, 185] on button "decrease-product-quantity" at bounding box center [638, 181] width 11 height 11
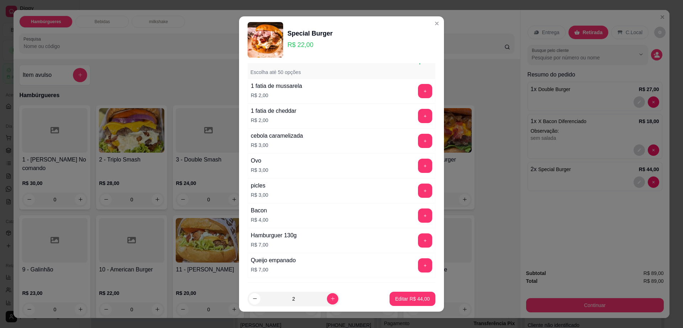
scroll to position [66, 0]
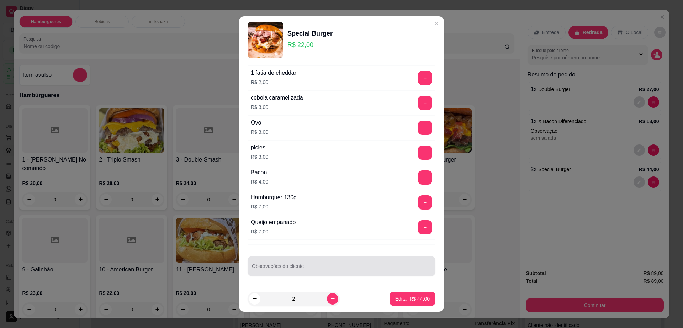
click at [308, 262] on div at bounding box center [341, 266] width 179 height 14
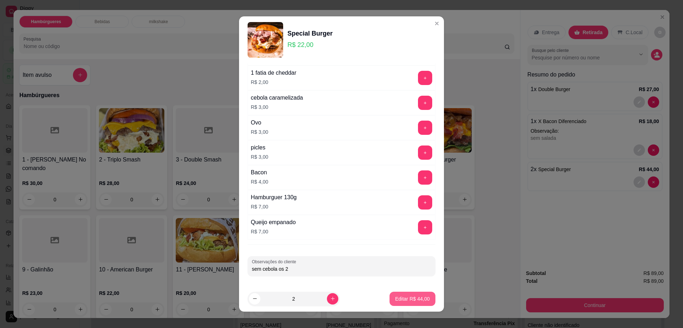
type input "sem cebola os 2"
click at [402, 295] on p "Editar R$ 44,00" at bounding box center [412, 298] width 34 height 7
type input "0"
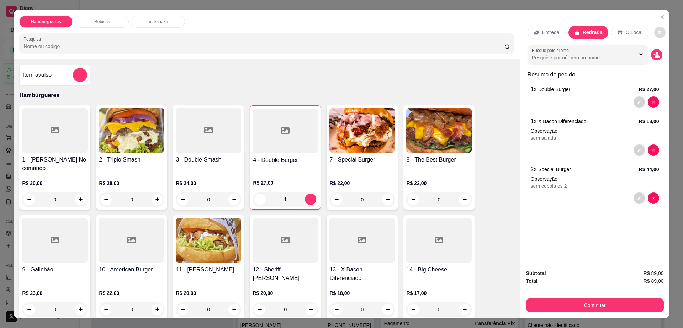
click at [654, 32] on button "decrease-product-quantity" at bounding box center [659, 32] width 11 height 11
click at [555, 309] on button "Continuar" at bounding box center [595, 305] width 138 height 14
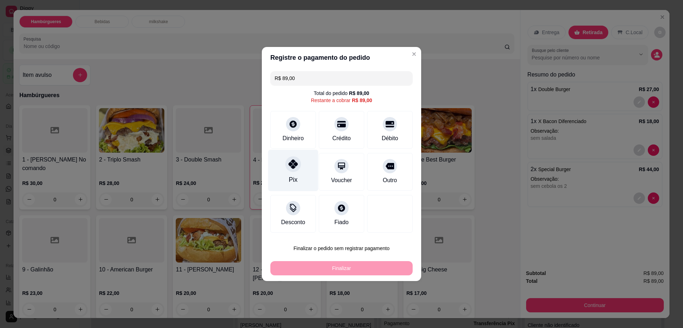
click at [291, 179] on div "Pix" at bounding box center [293, 179] width 9 height 9
type input "R$ 0,00"
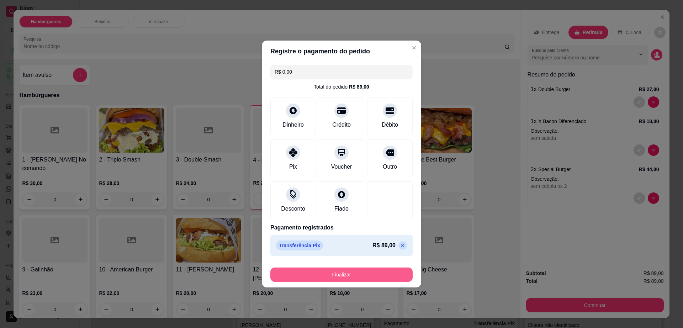
click at [341, 274] on button "Finalizar" at bounding box center [341, 274] width 142 height 14
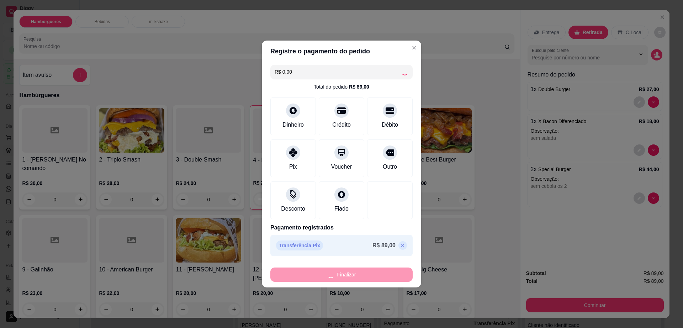
type input "0"
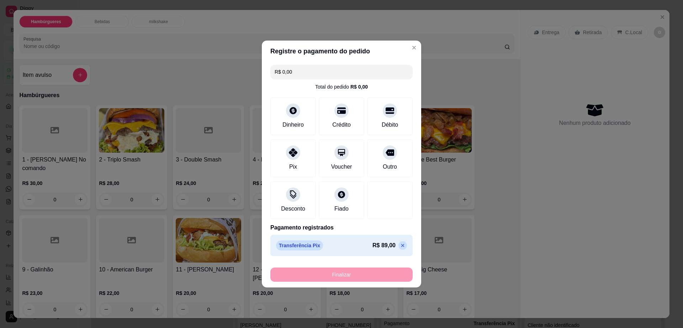
type input "-R$ 89,00"
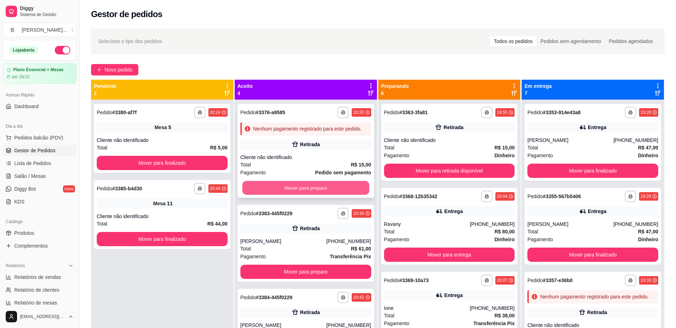
click at [293, 194] on button "Mover para preparo" at bounding box center [305, 188] width 127 height 14
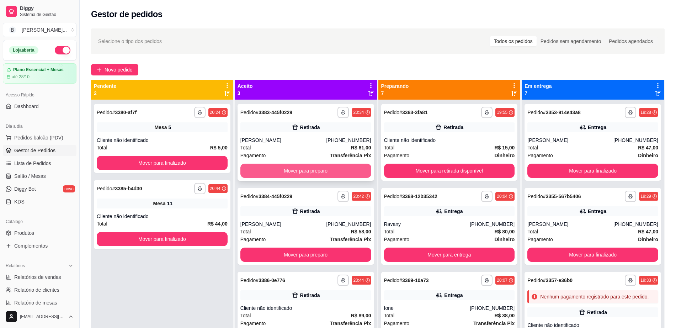
click at [293, 176] on button "Mover para preparo" at bounding box center [305, 171] width 131 height 14
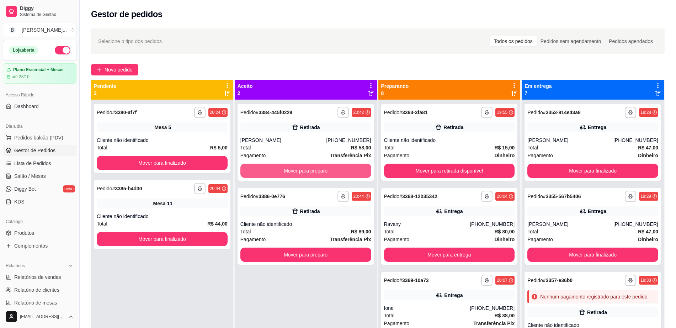
click at [293, 176] on button "Mover para preparo" at bounding box center [305, 171] width 131 height 14
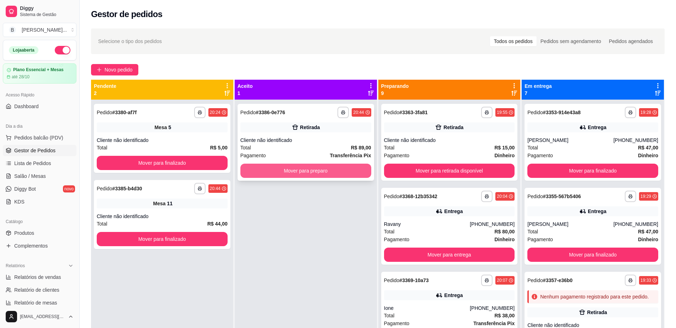
click at [294, 172] on button "Mover para preparo" at bounding box center [305, 171] width 131 height 14
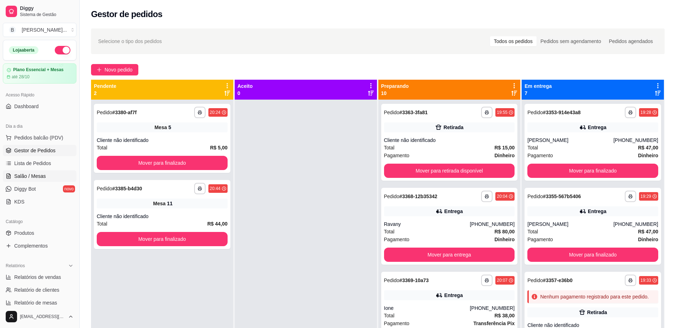
click at [35, 178] on span "Salão / Mesas" at bounding box center [30, 175] width 32 height 7
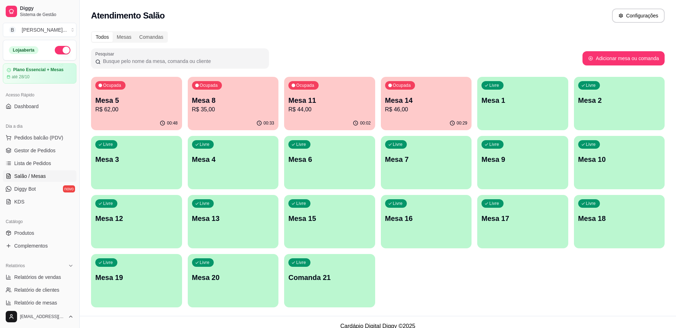
click at [405, 115] on div "Ocupada Mesa 14 R$ 46,00" at bounding box center [426, 96] width 91 height 39
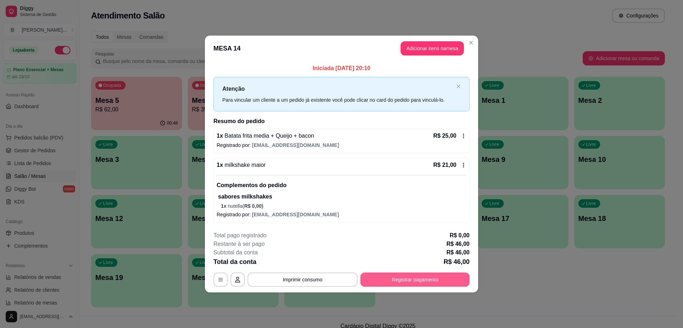
click at [407, 279] on button "Registrar pagamento" at bounding box center [414, 279] width 109 height 14
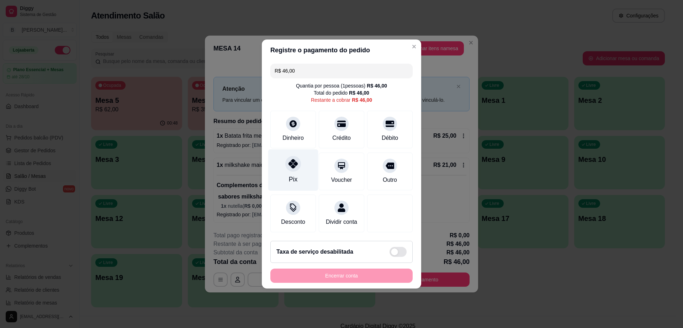
click at [283, 167] on div "Pix" at bounding box center [293, 170] width 50 height 42
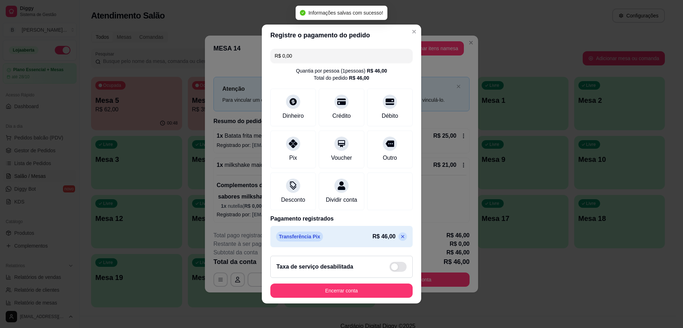
type input "R$ 0,00"
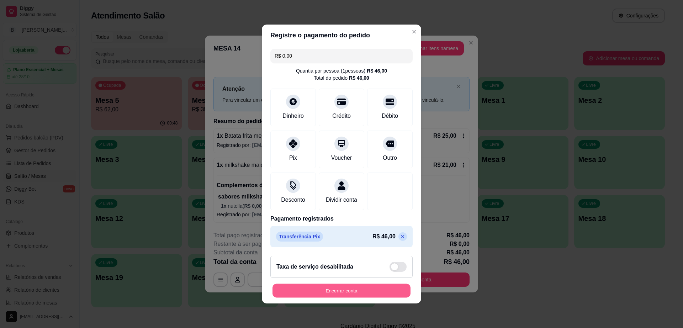
click at [326, 294] on button "Encerrar conta" at bounding box center [341, 291] width 138 height 14
